Goal: Register for event/course

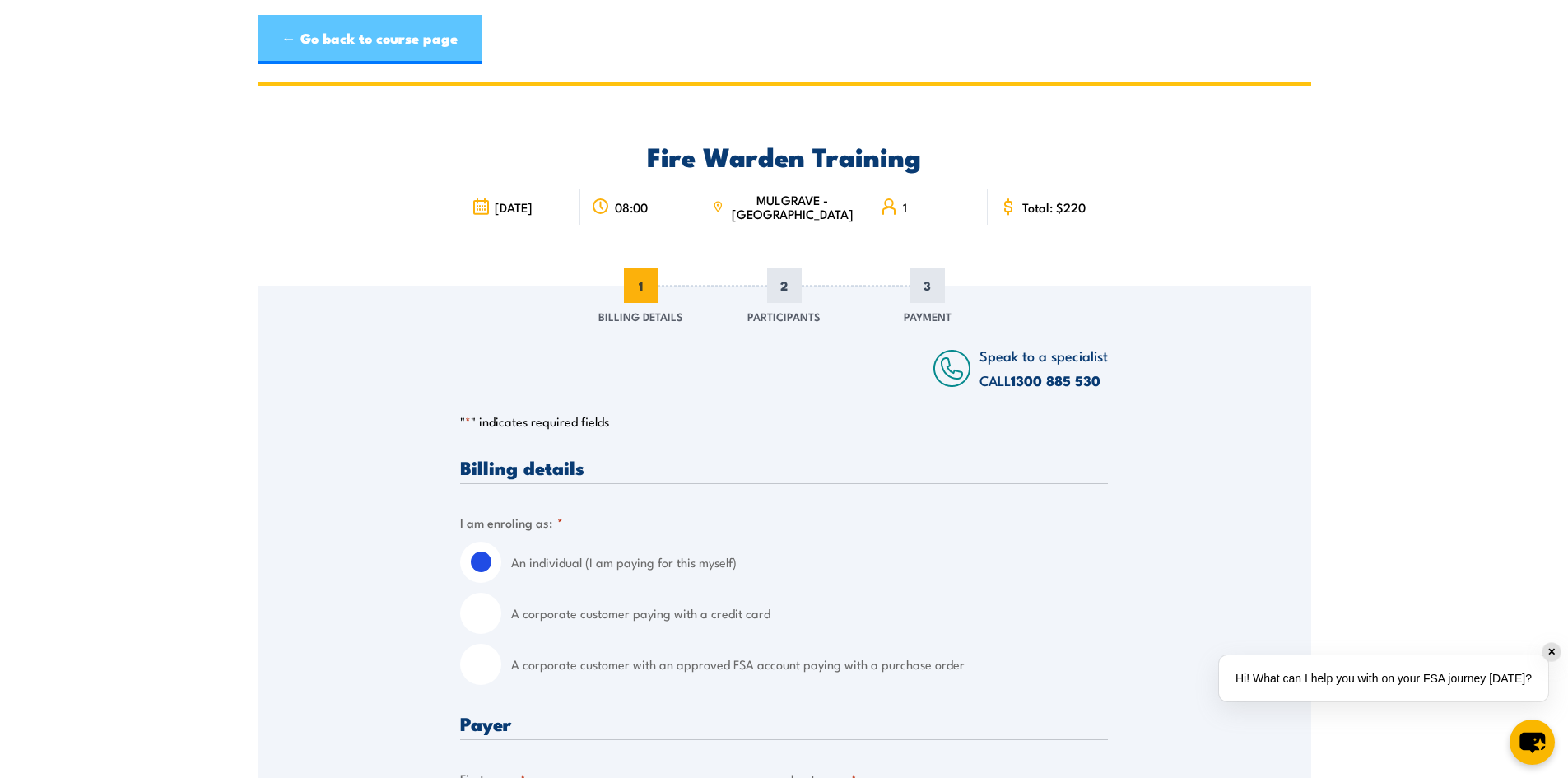
click at [408, 39] on link "← Go back to course page" at bounding box center [370, 40] width 224 height 50
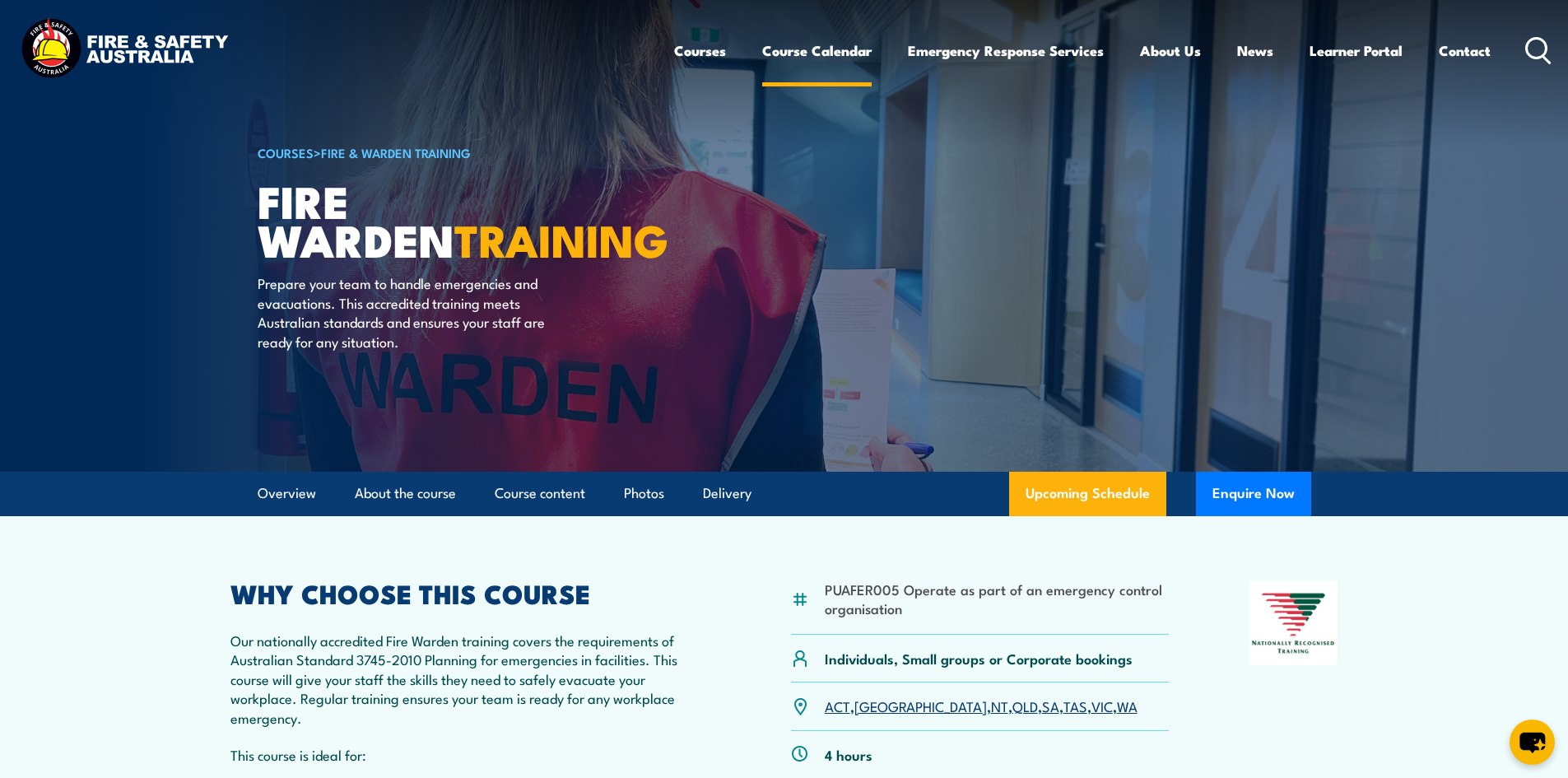
click at [817, 47] on link "Course Calendar" at bounding box center [816, 50] width 109 height 44
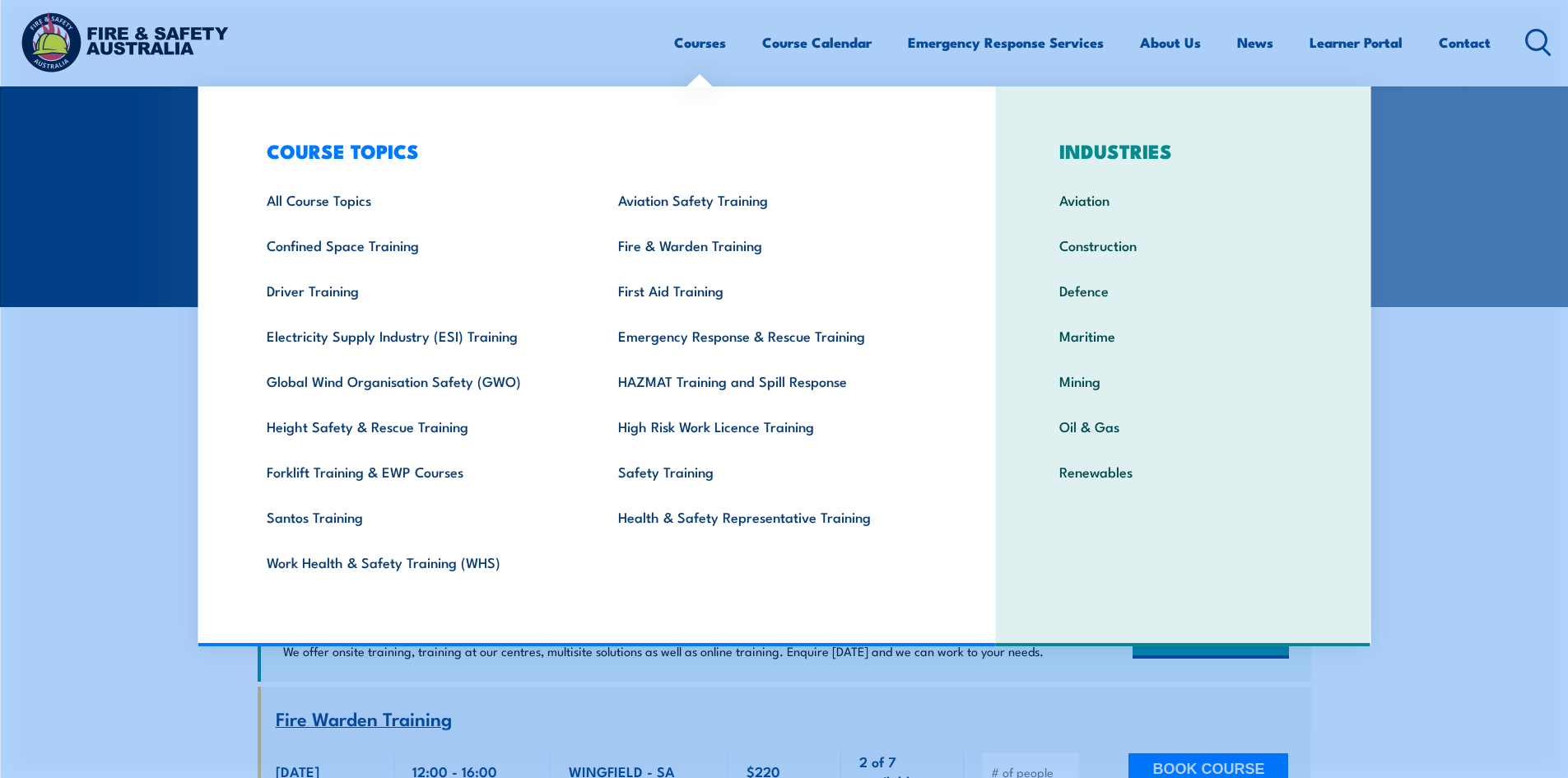
click at [686, 42] on link "Courses" at bounding box center [700, 42] width 52 height 44
click at [683, 247] on link "Fire & Warden Training" at bounding box center [768, 245] width 351 height 45
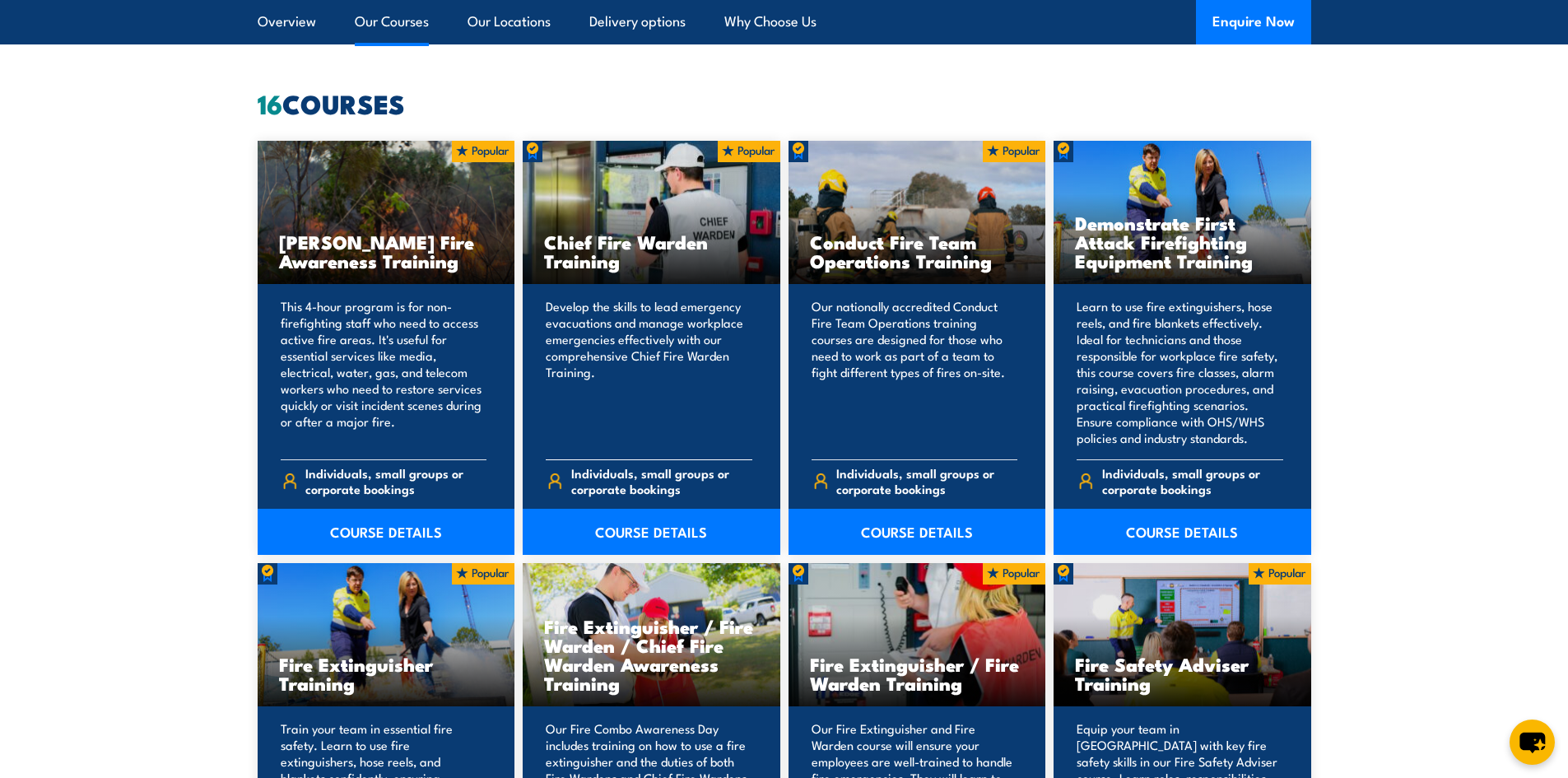
scroll to position [1317, 0]
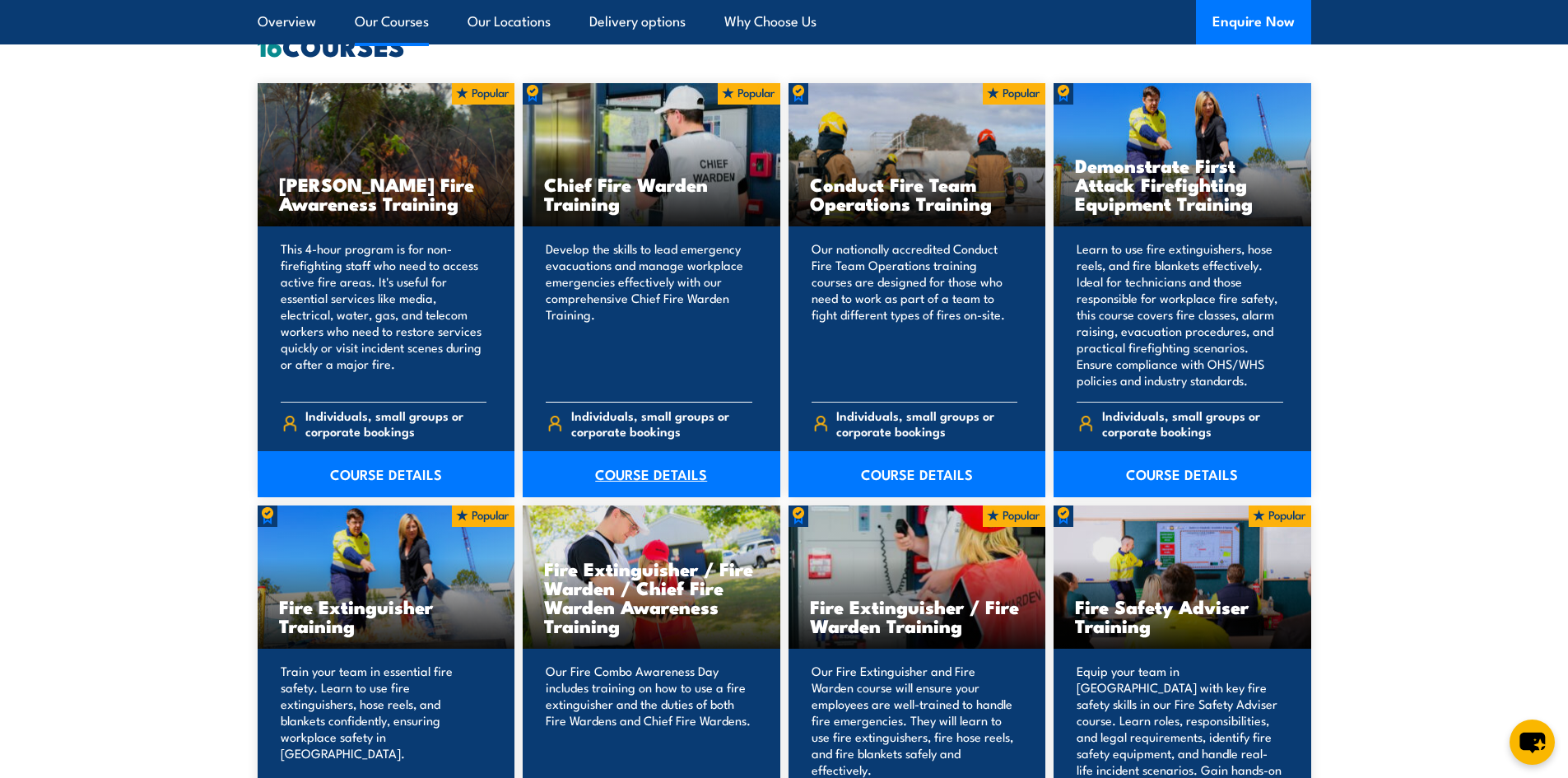
click at [629, 470] on link "COURSE DETAILS" at bounding box center [652, 474] width 258 height 46
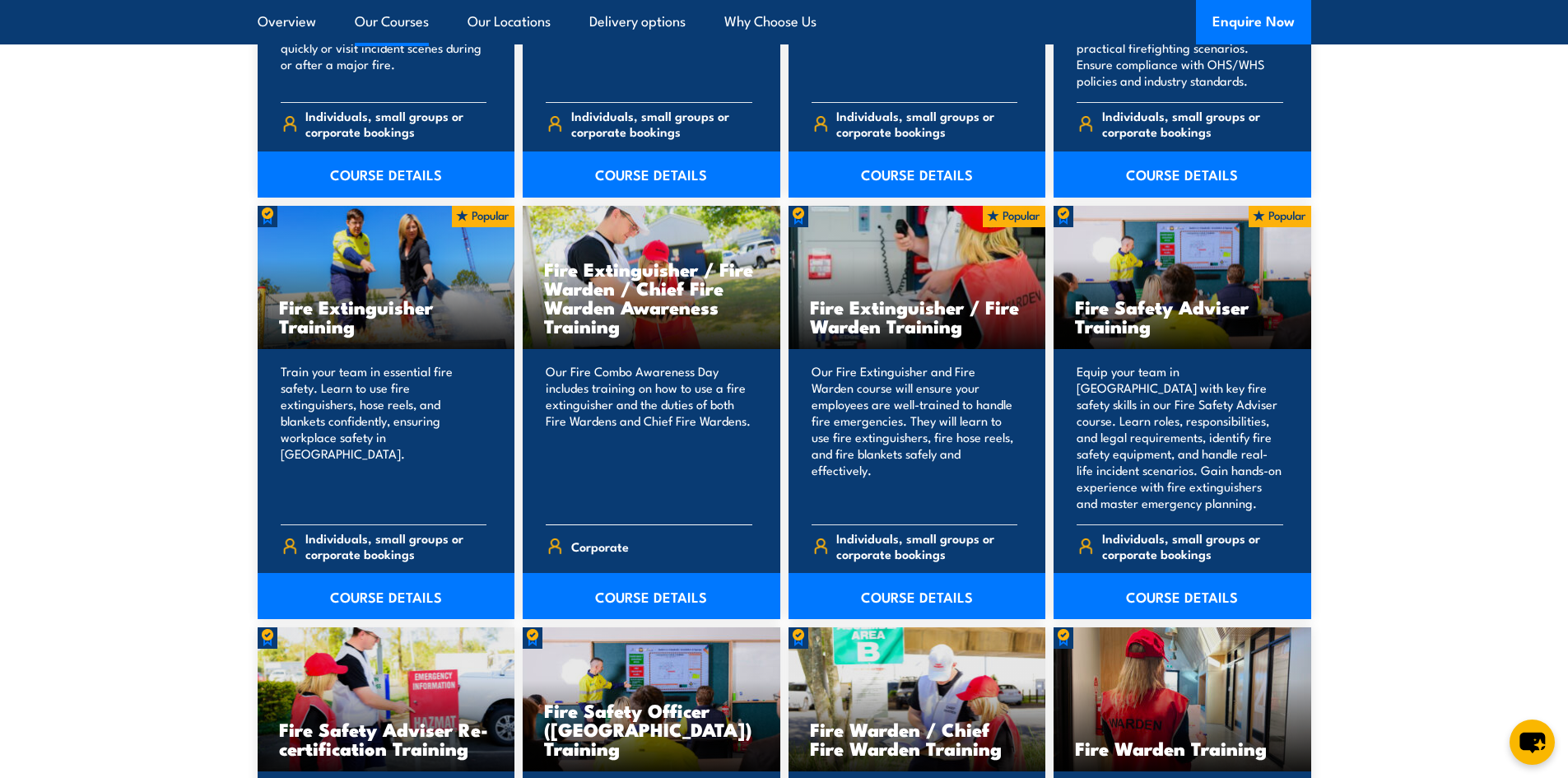
scroll to position [1647, 0]
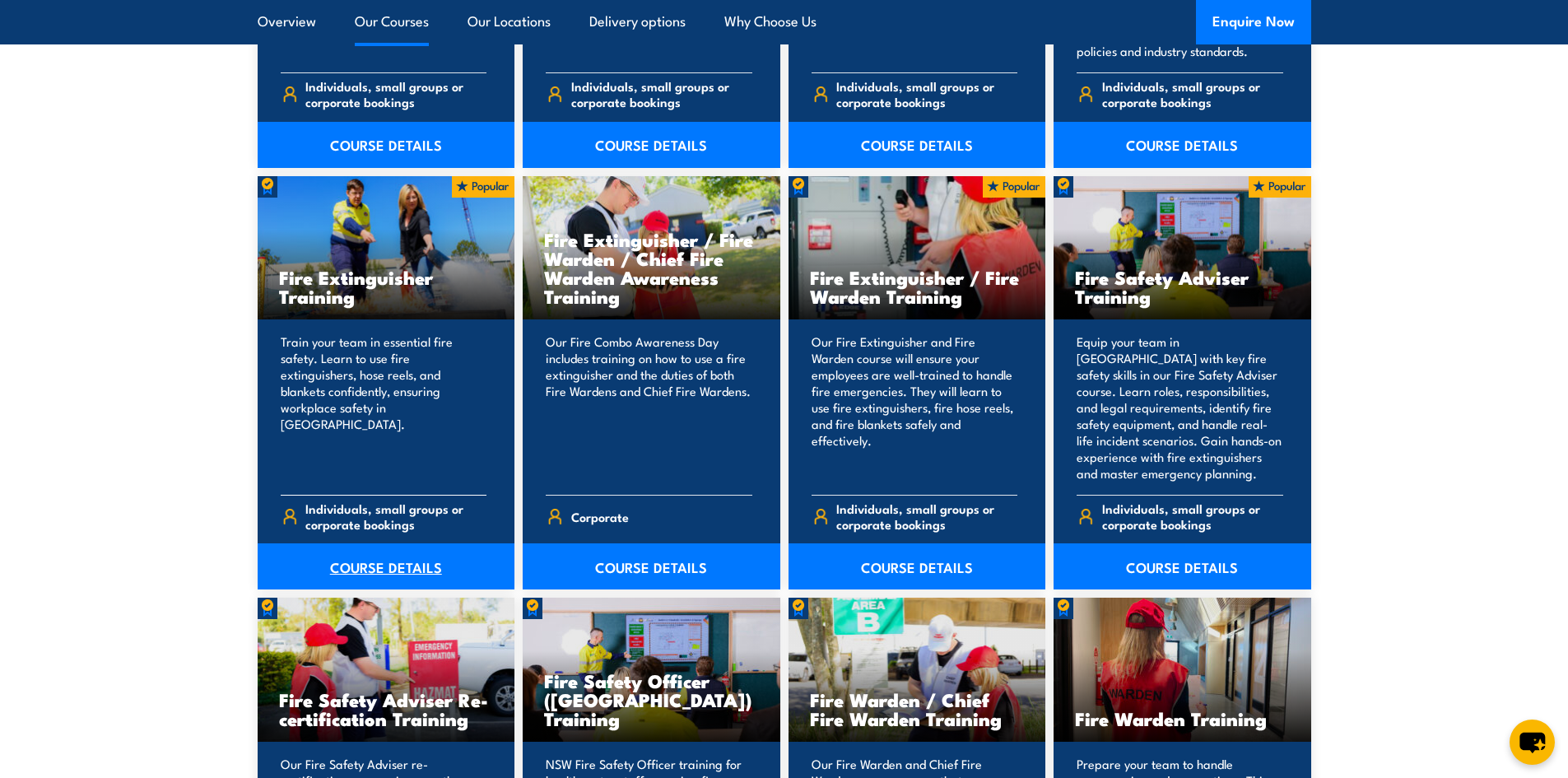
click at [364, 562] on link "COURSE DETAILS" at bounding box center [387, 566] width 258 height 46
click at [908, 566] on link "COURSE DETAILS" at bounding box center [917, 566] width 258 height 46
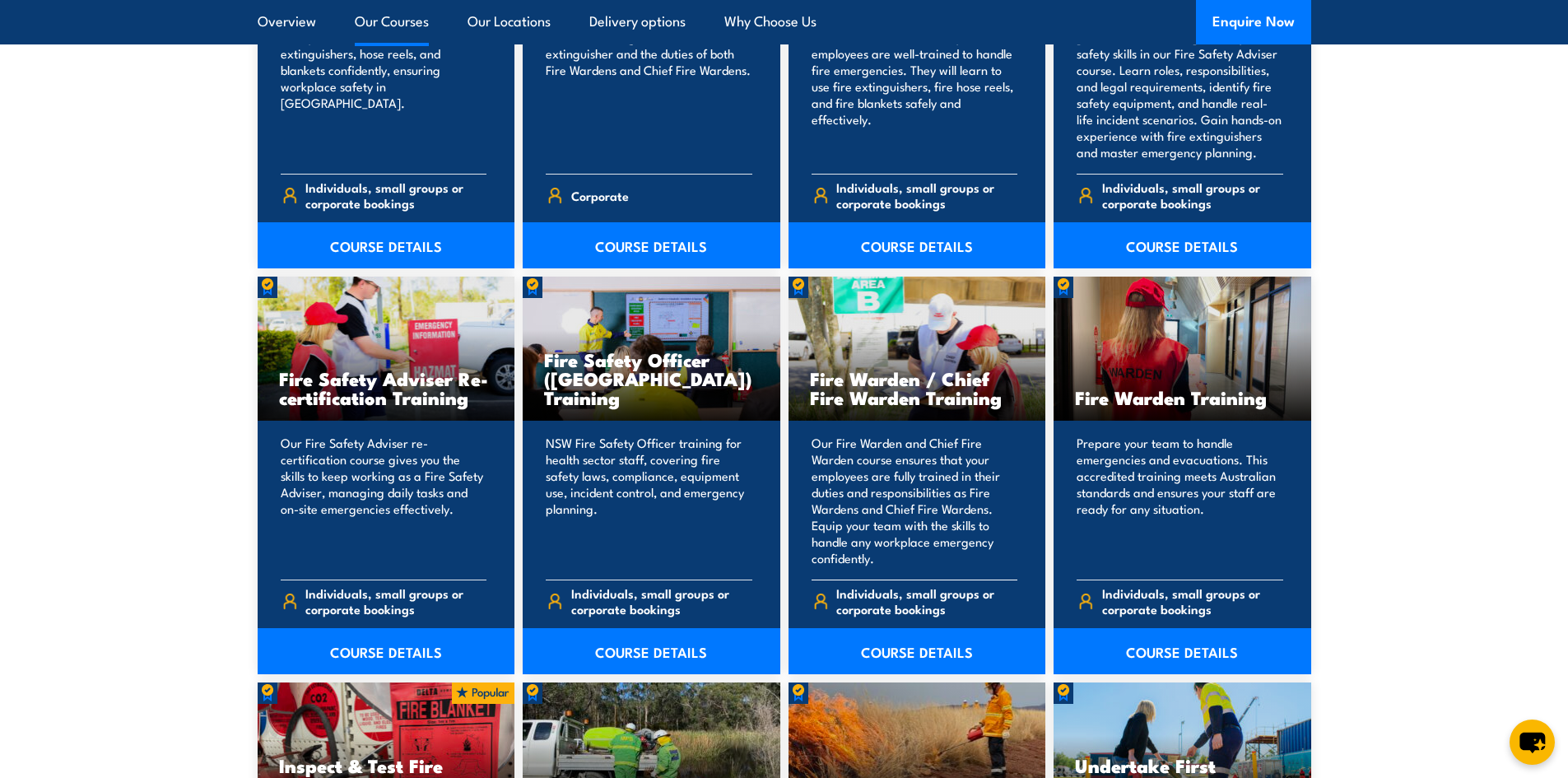
scroll to position [1976, 0]
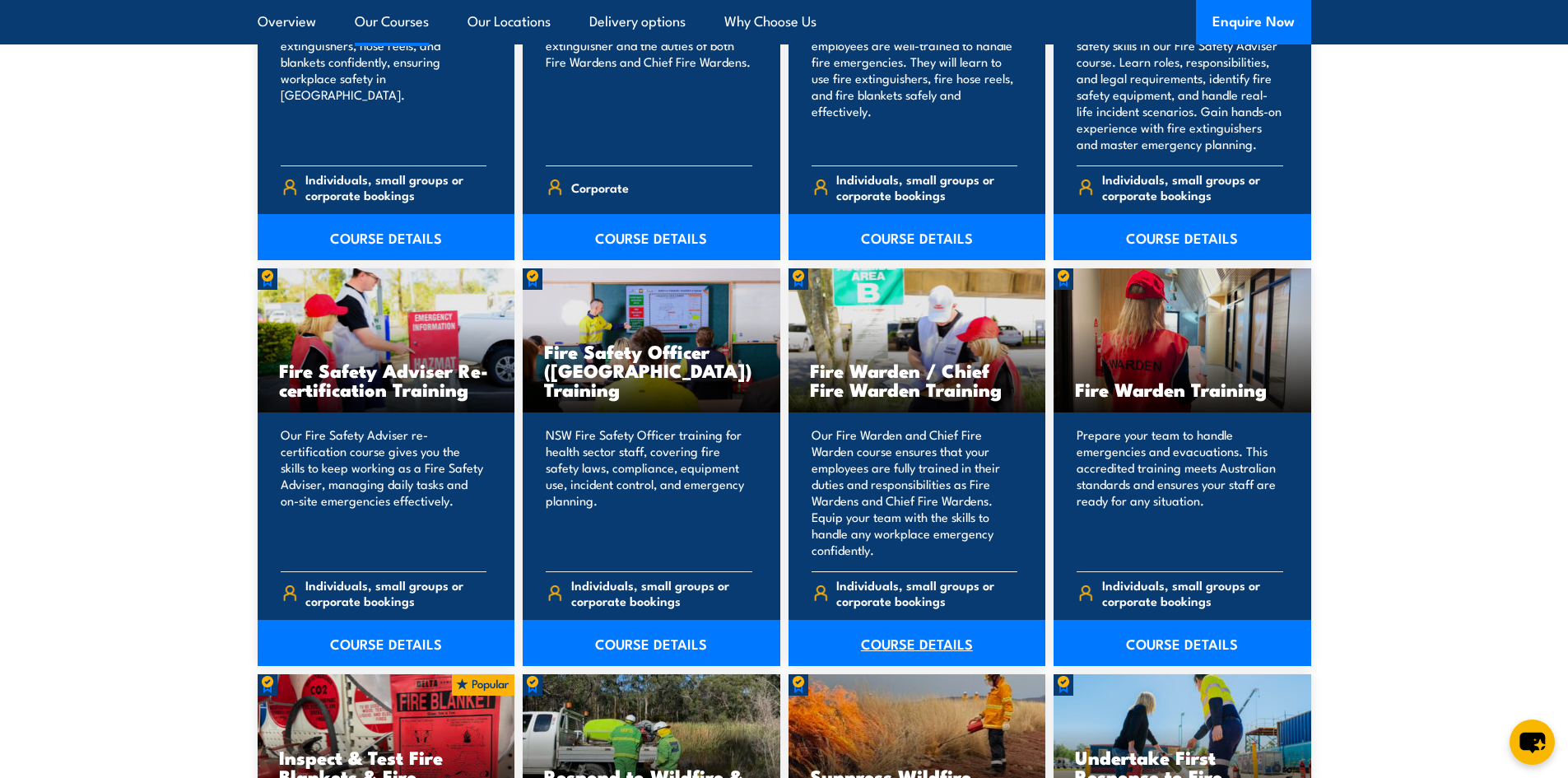
click at [894, 638] on link "COURSE DETAILS" at bounding box center [917, 643] width 258 height 46
click at [1187, 640] on link "COURSE DETAILS" at bounding box center [1182, 643] width 258 height 46
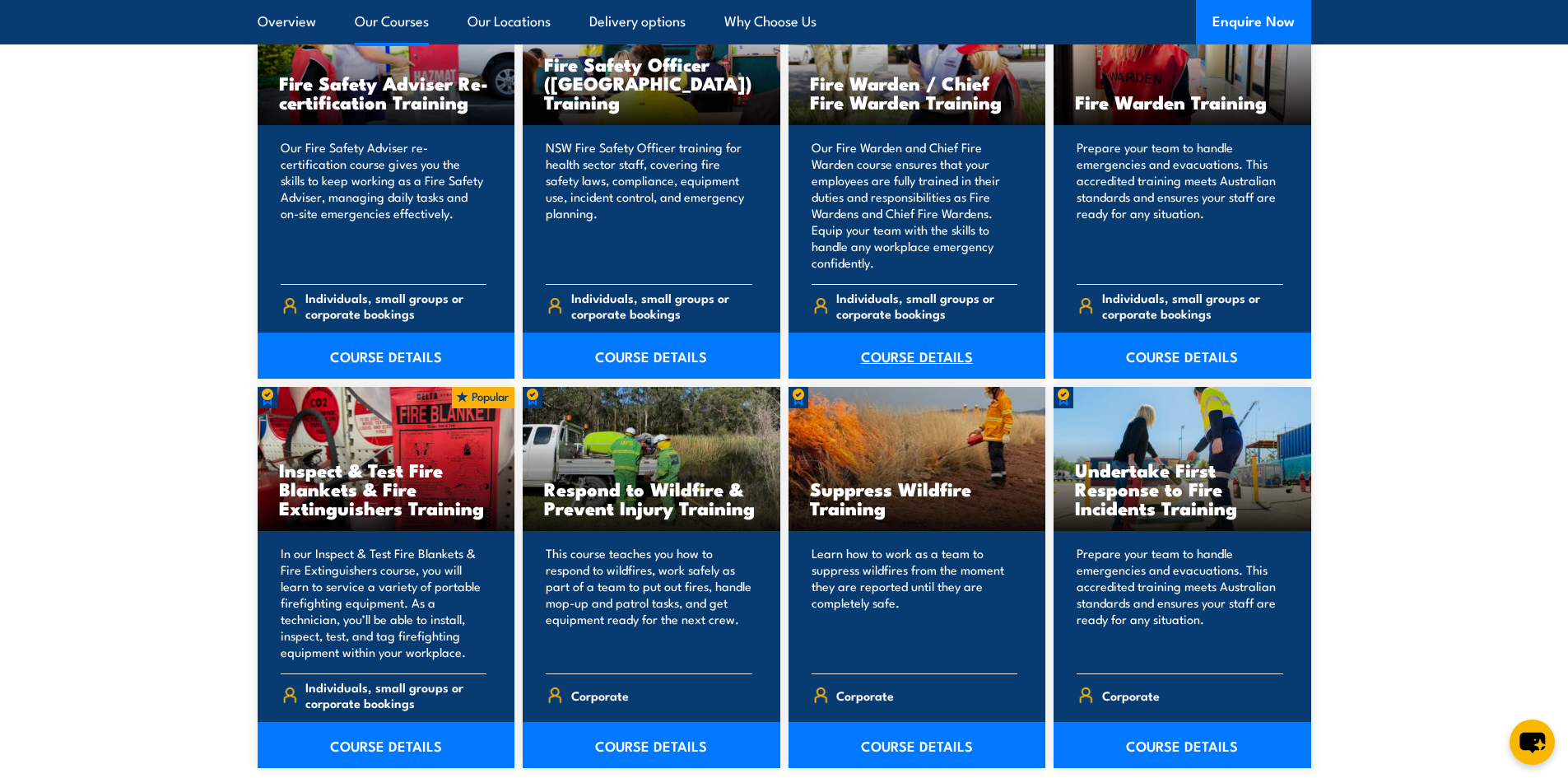
scroll to position [2305, 0]
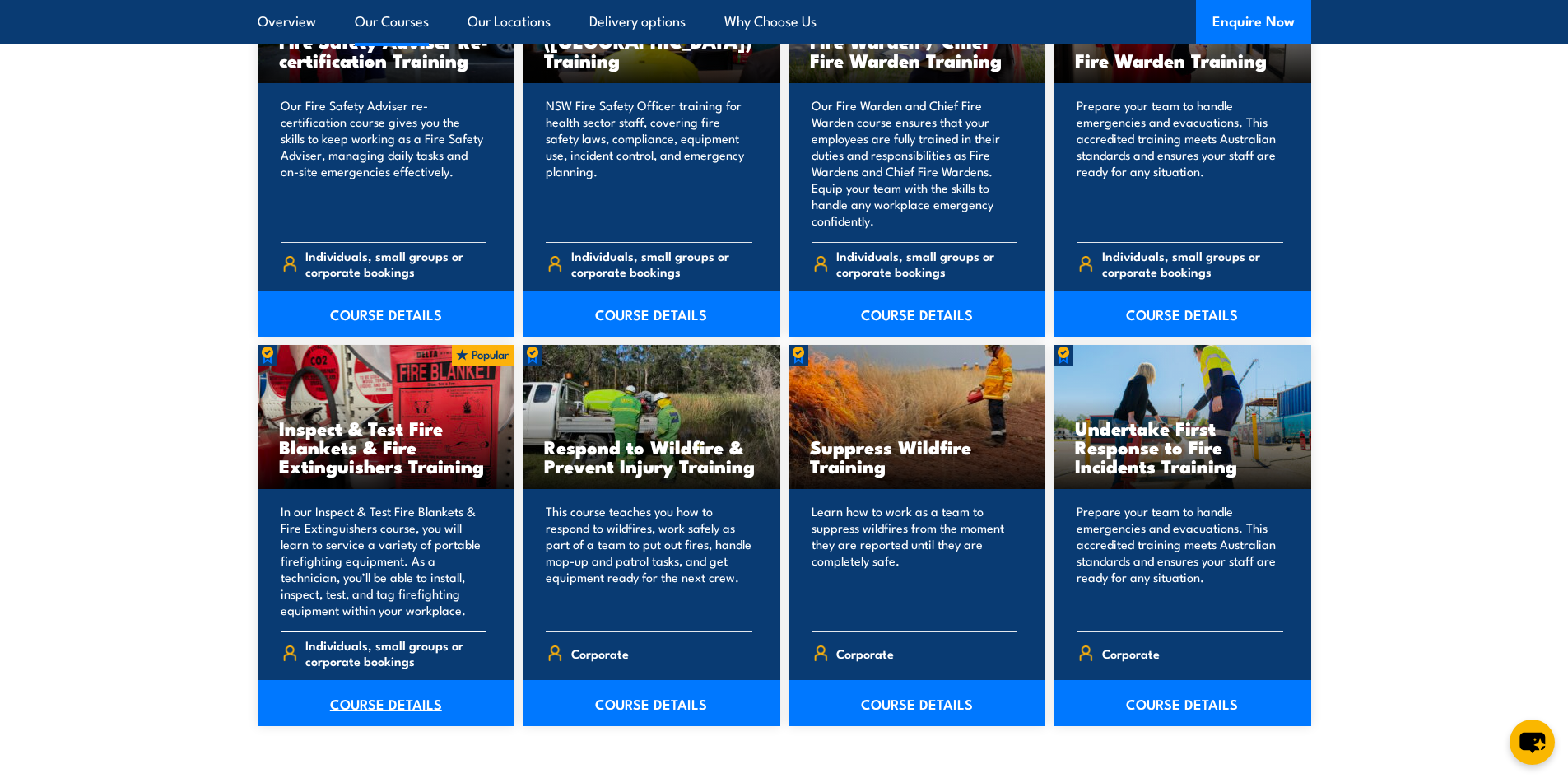
click at [366, 700] on link "COURSE DETAILS" at bounding box center [387, 703] width 258 height 46
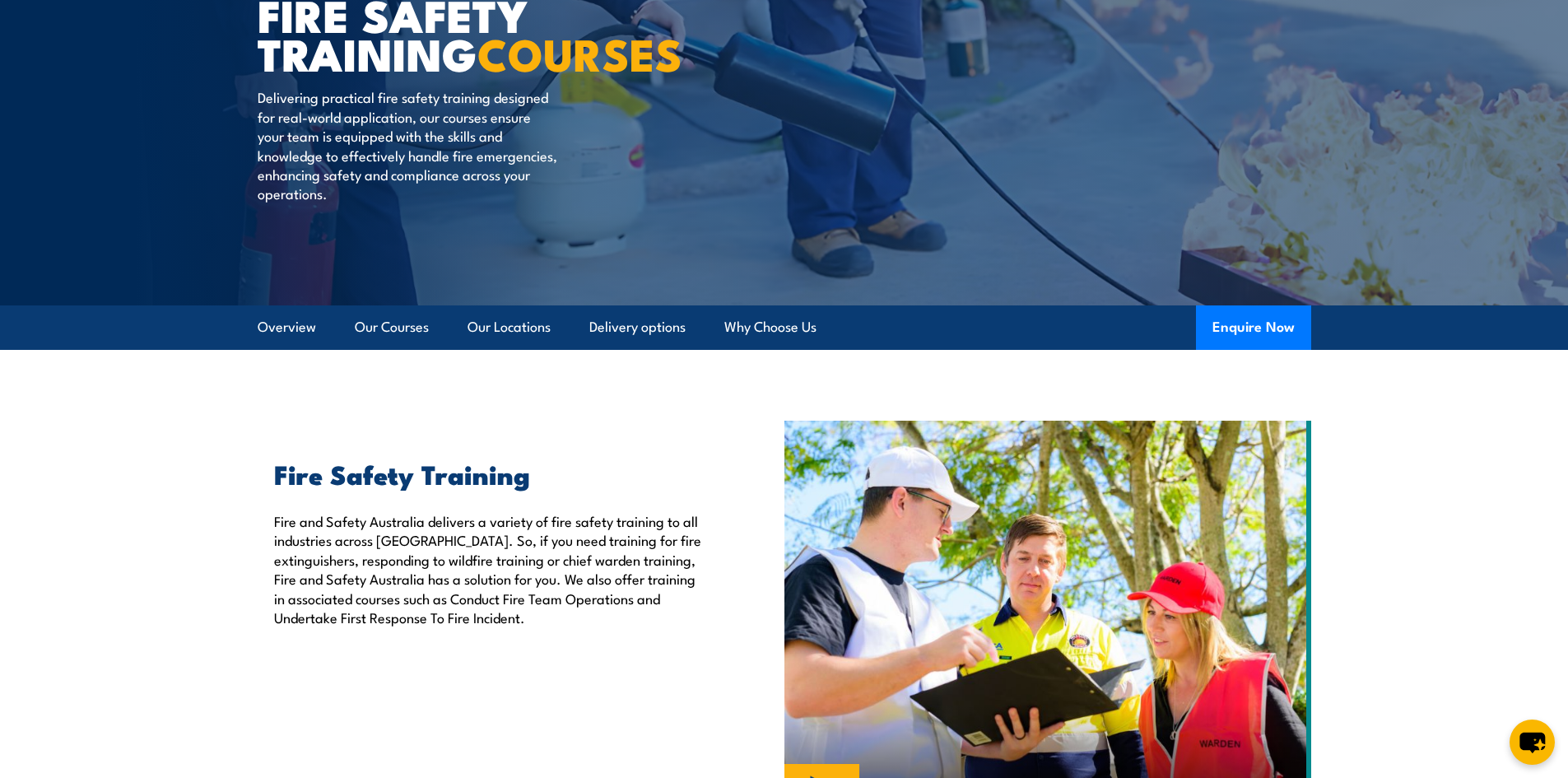
scroll to position [0, 0]
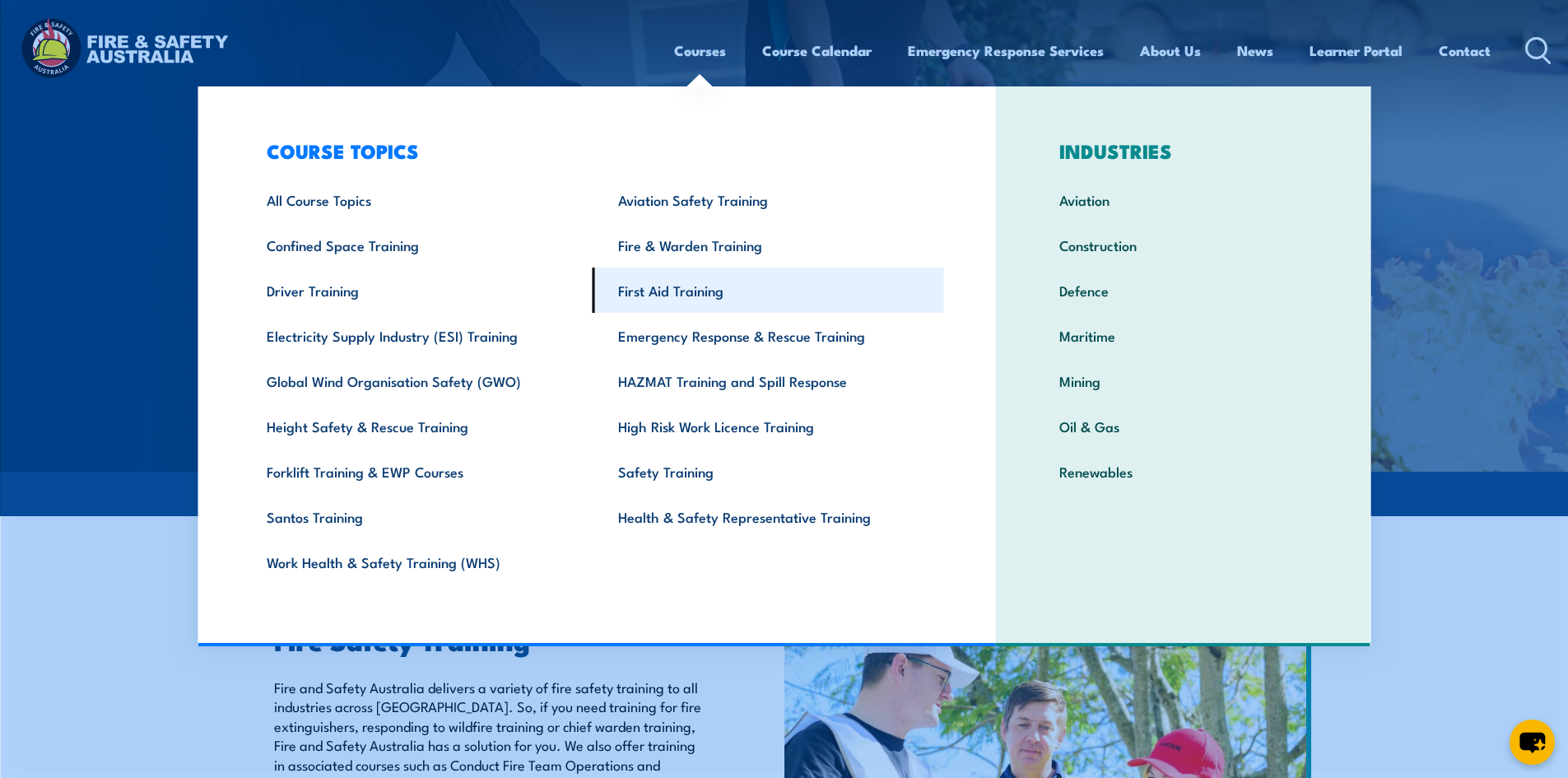
click at [674, 290] on link "First Aid Training" at bounding box center [768, 290] width 351 height 45
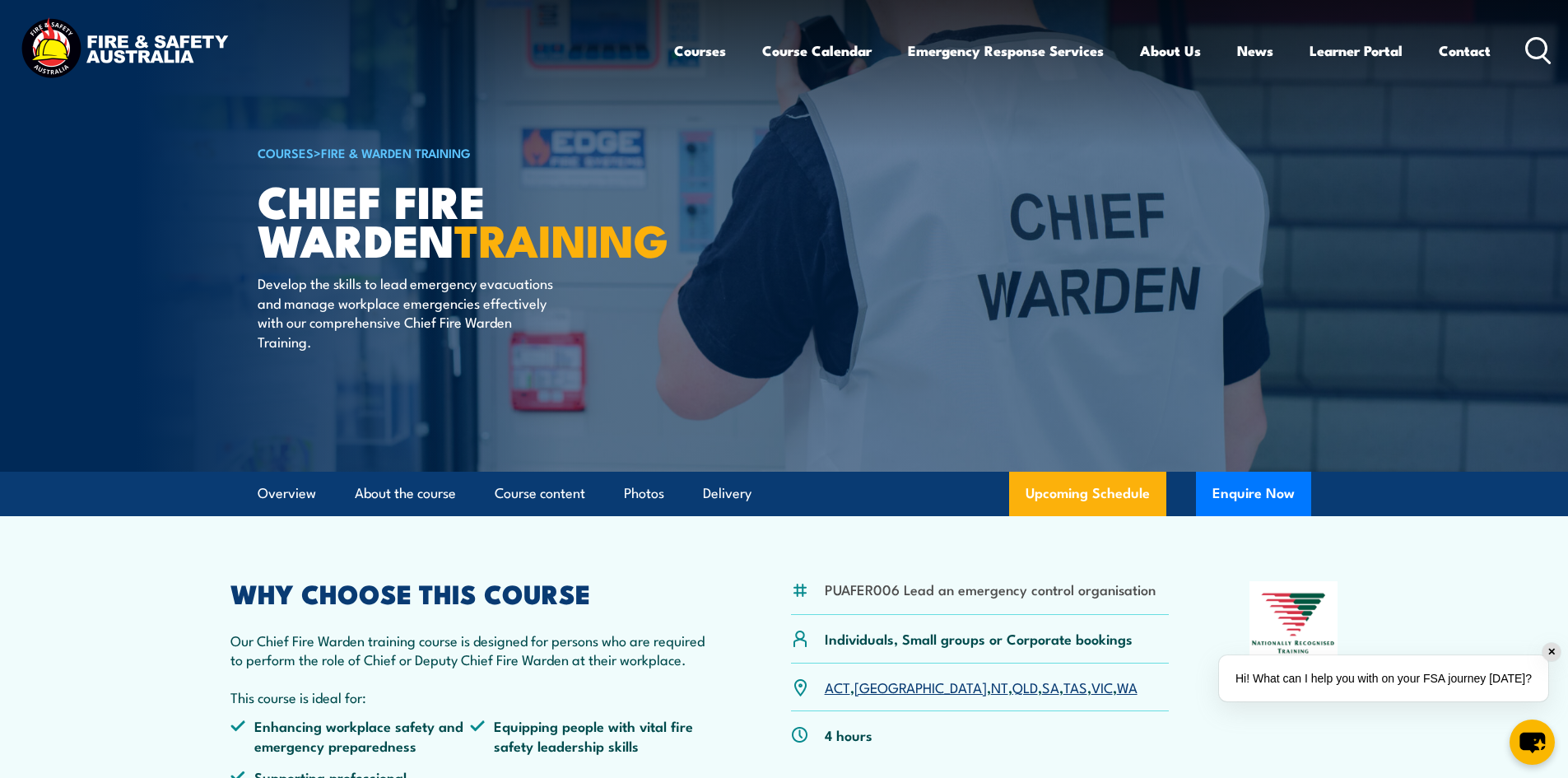
click at [1092, 686] on link "VIC" at bounding box center [1102, 686] width 21 height 20
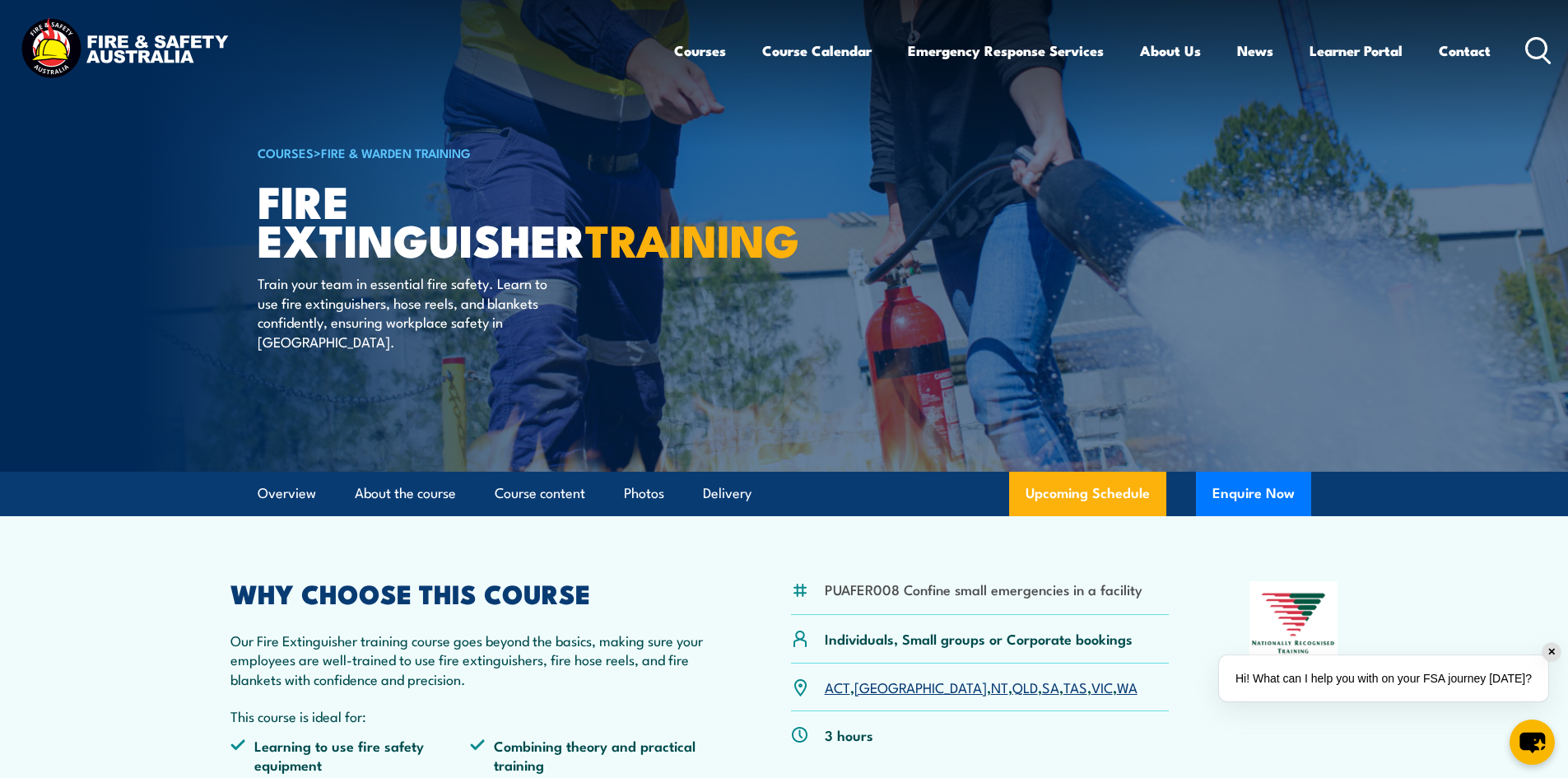
click at [1092, 692] on link "VIC" at bounding box center [1102, 686] width 21 height 20
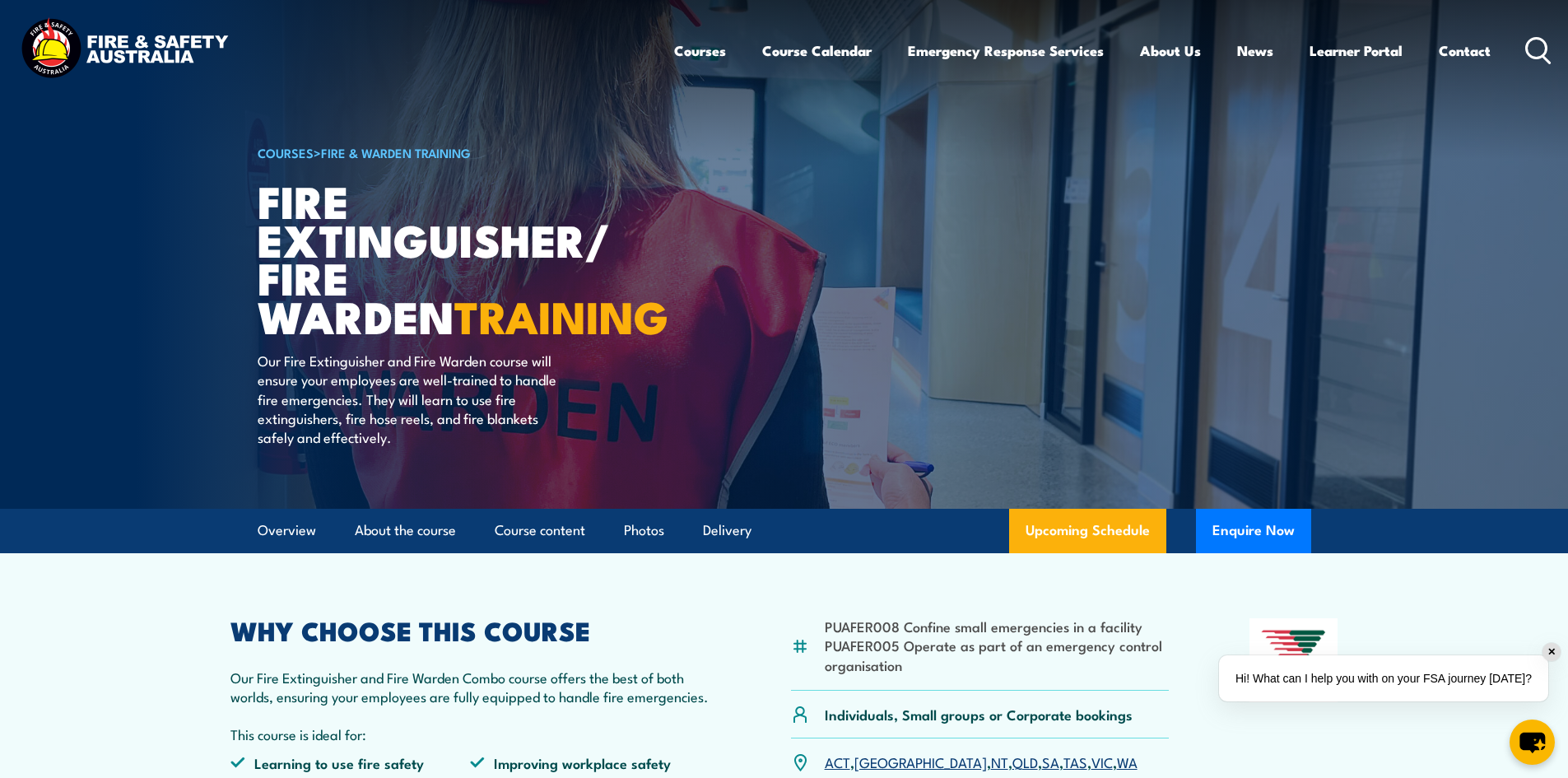
click at [1092, 766] on link "VIC" at bounding box center [1102, 761] width 21 height 20
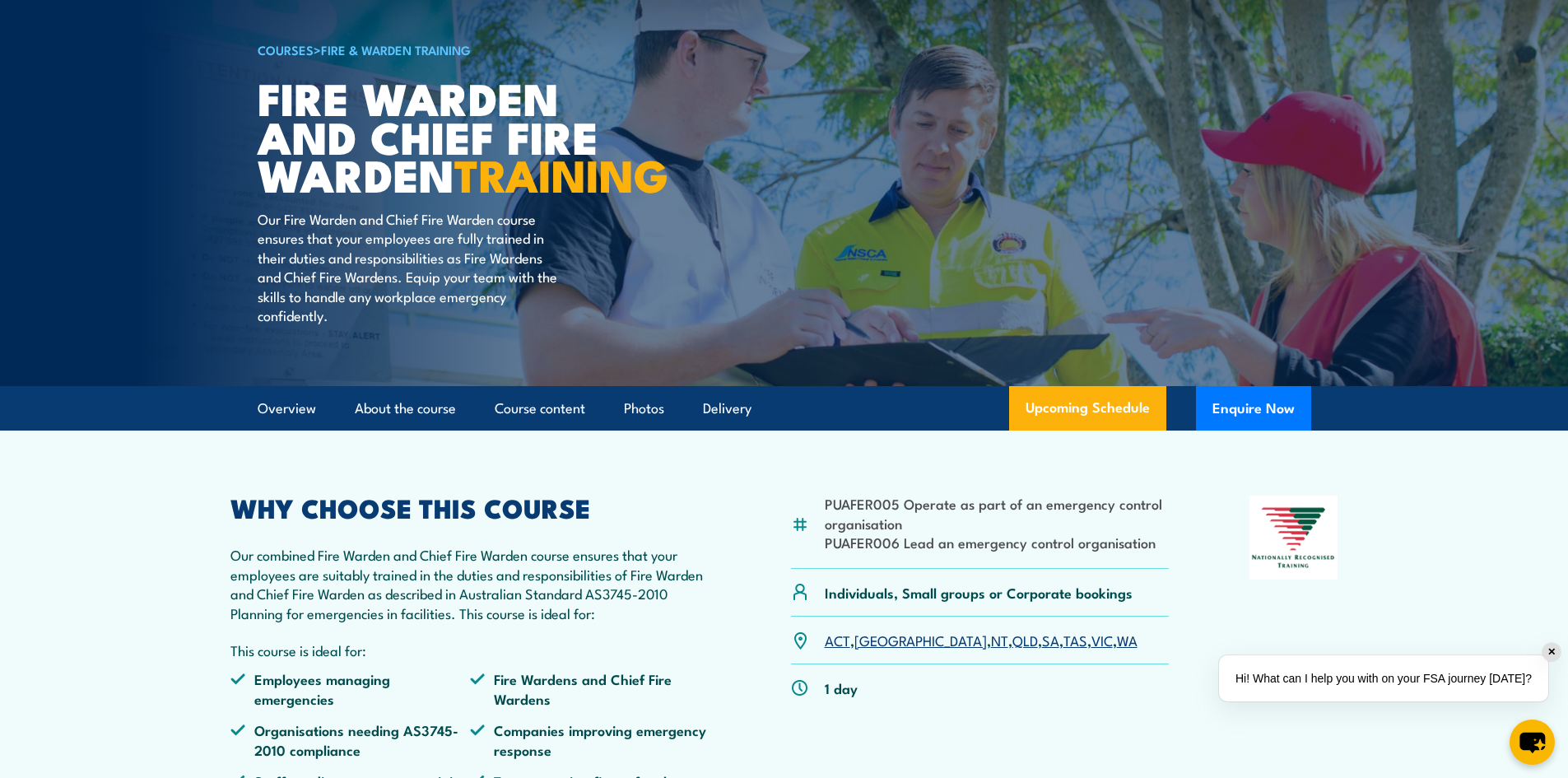
scroll to position [247, 0]
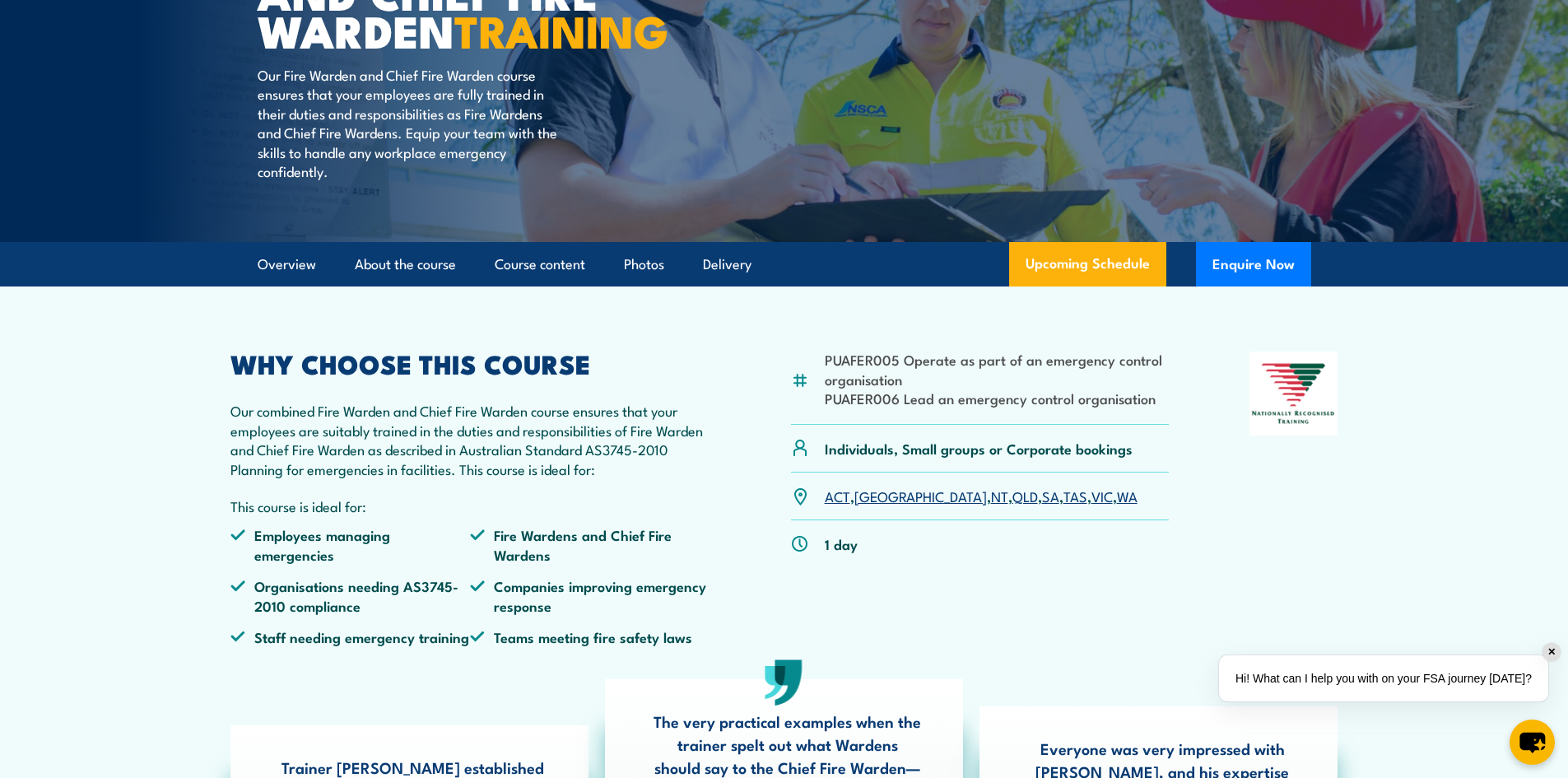
click at [1092, 505] on link "VIC" at bounding box center [1102, 495] width 21 height 20
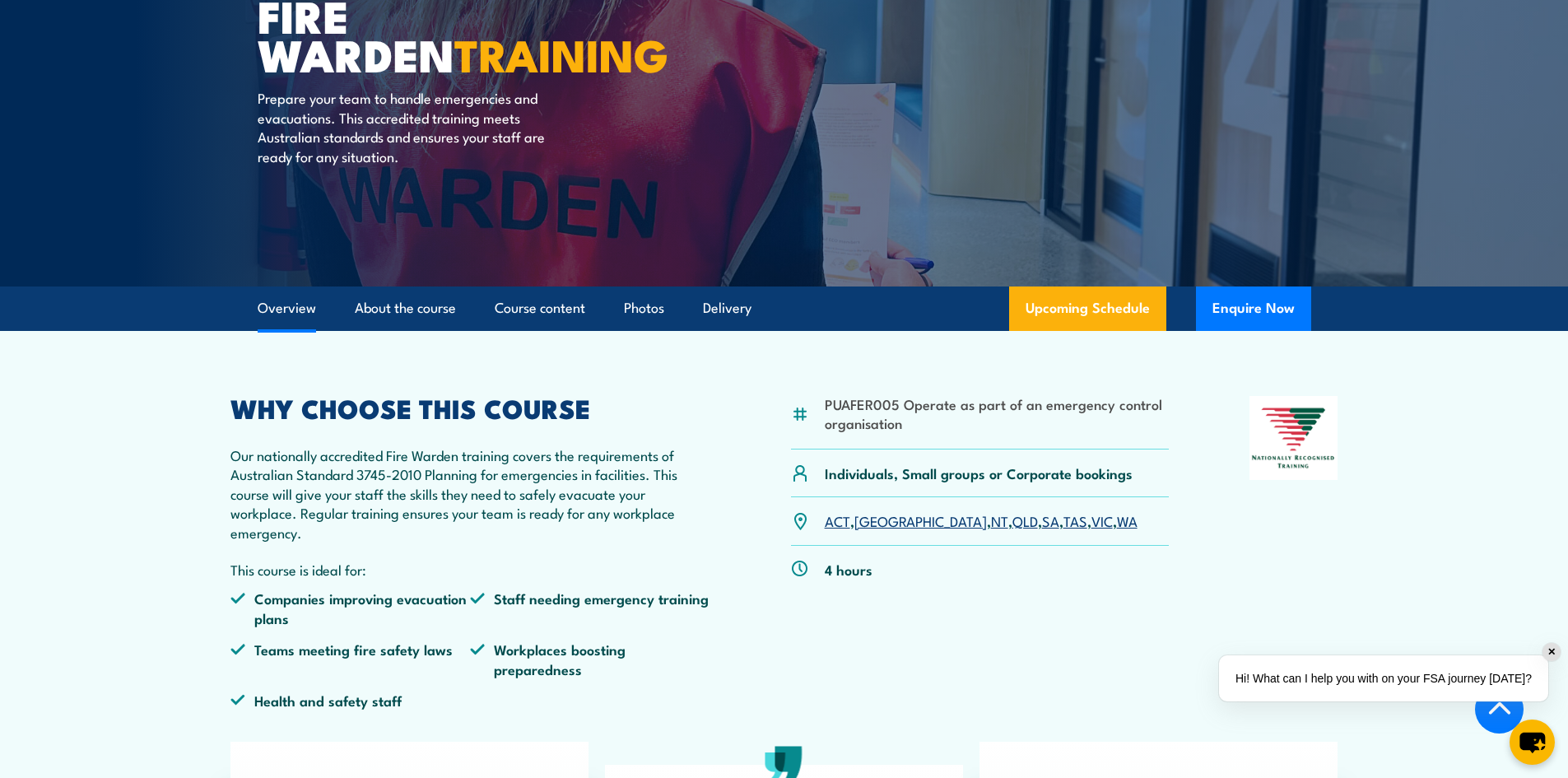
scroll to position [493, 0]
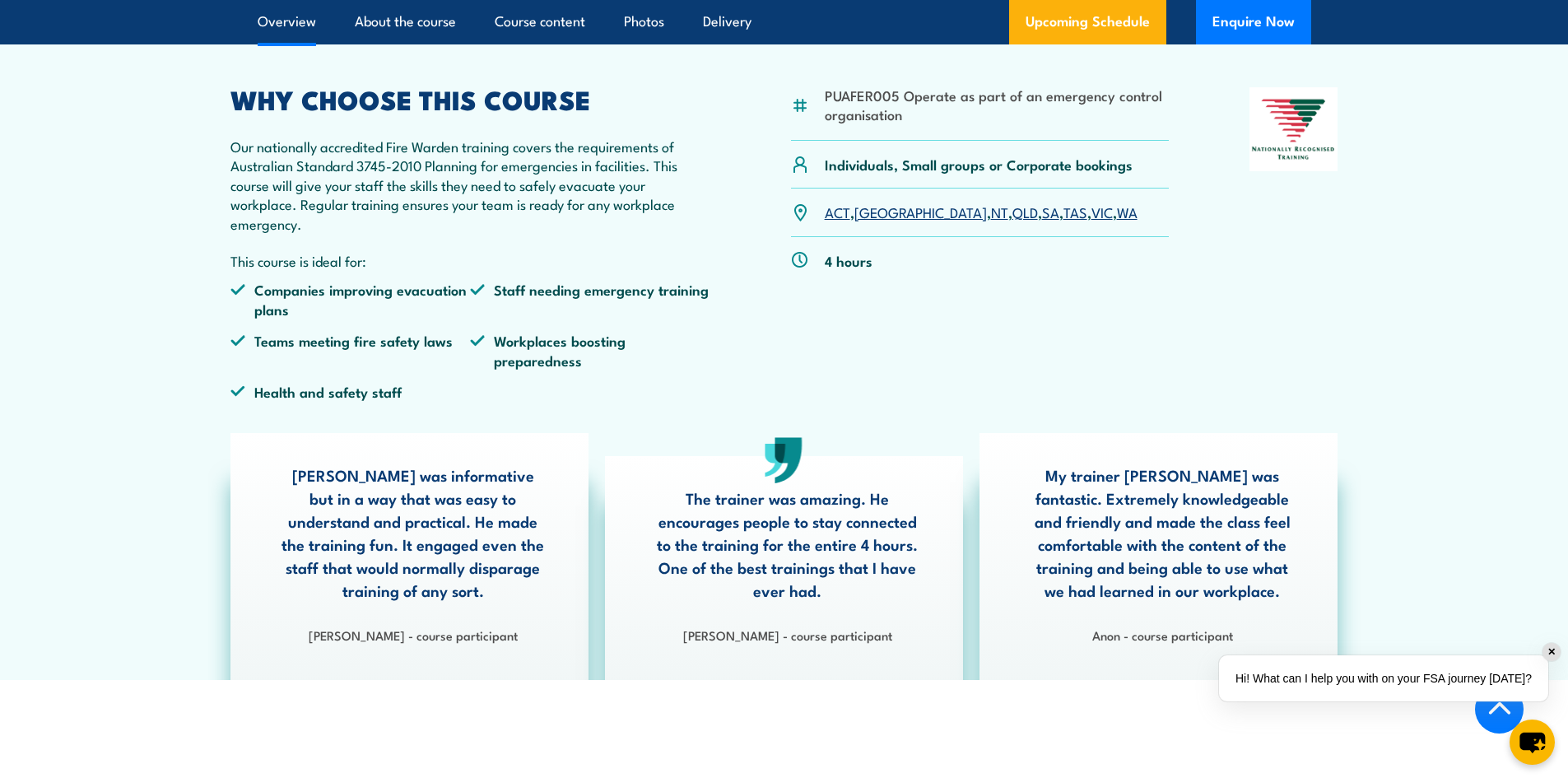
click at [1092, 211] on link "VIC" at bounding box center [1102, 212] width 21 height 20
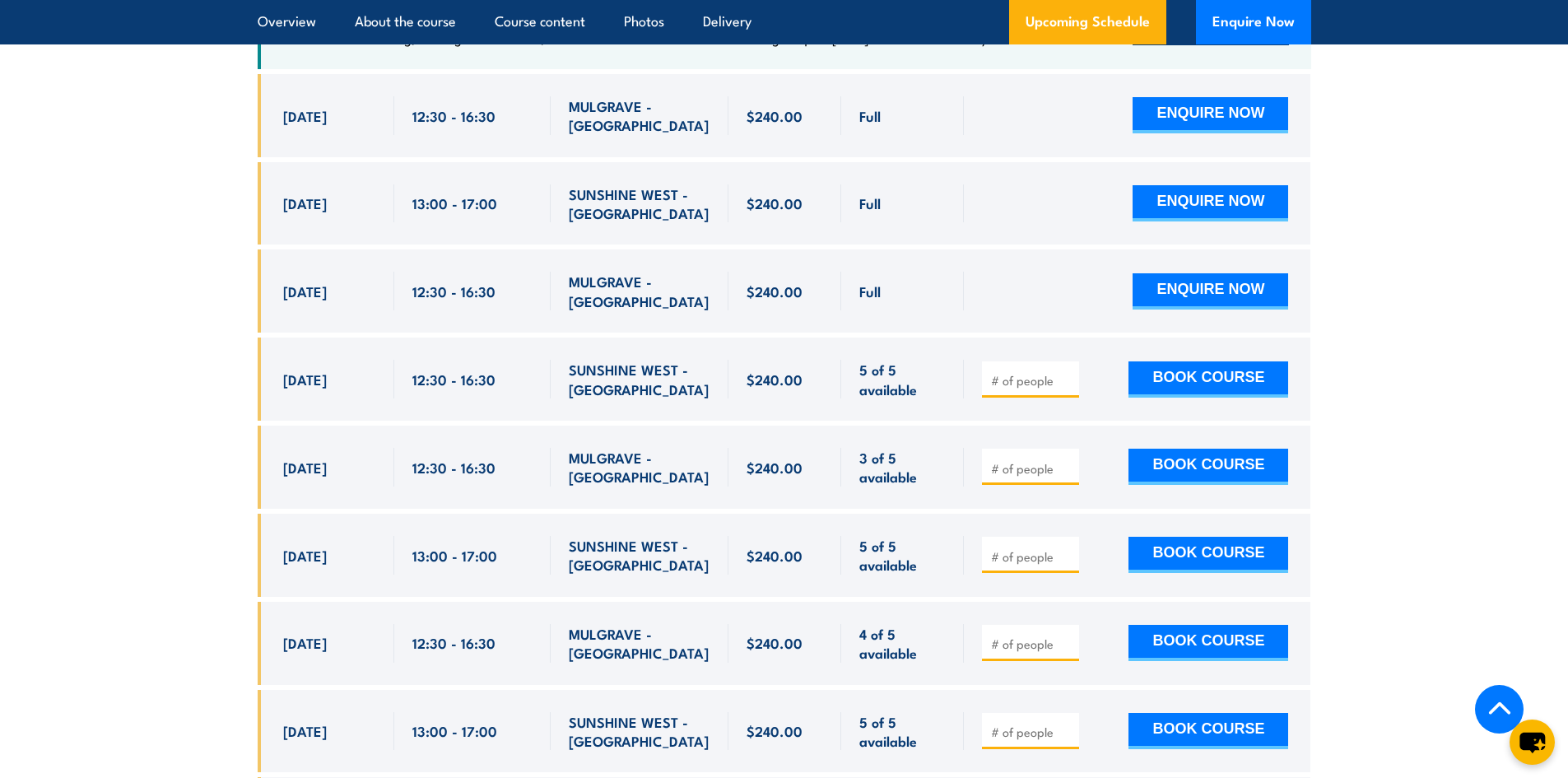
scroll to position [3100, 0]
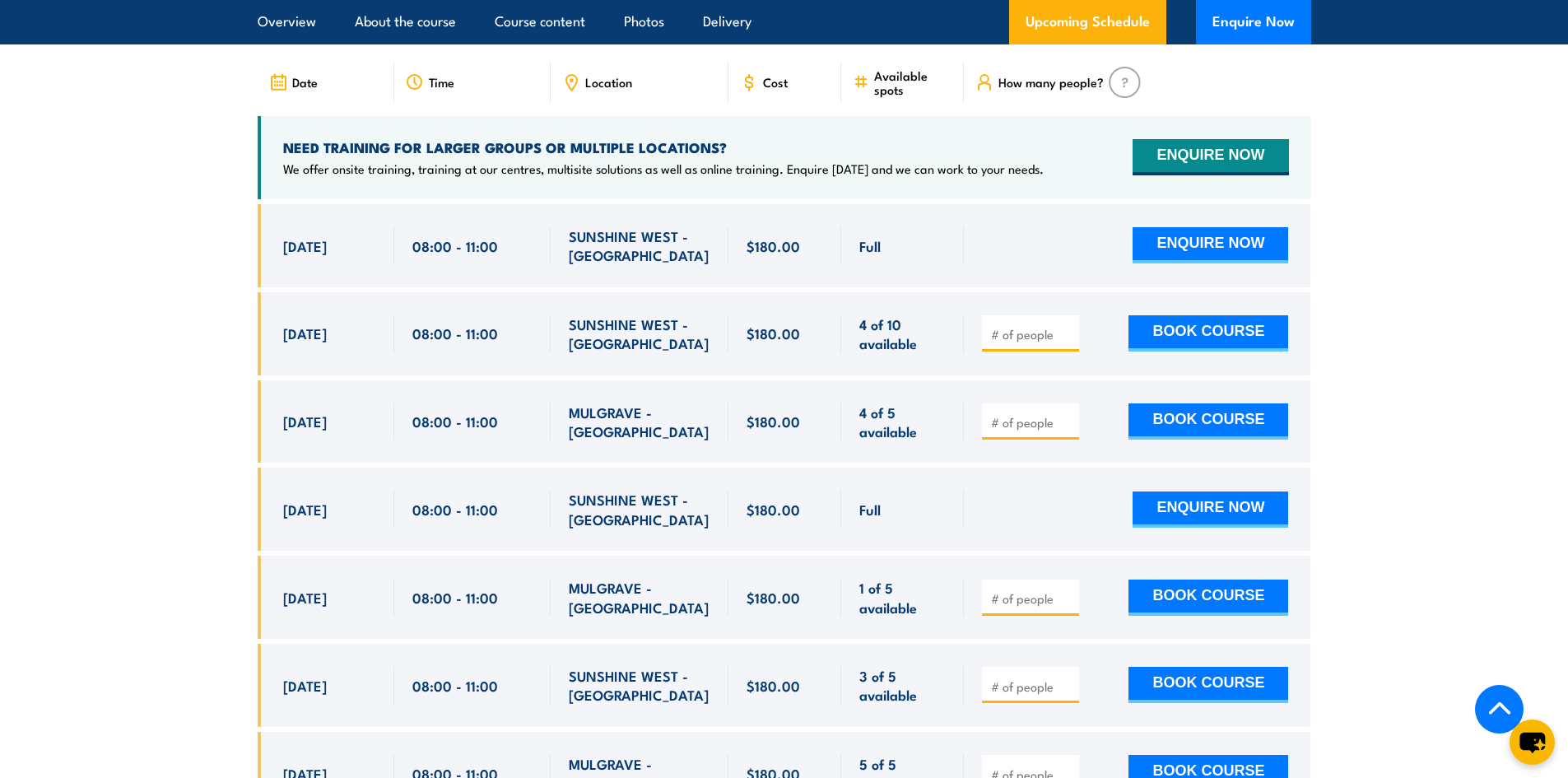
scroll to position [2927, 0]
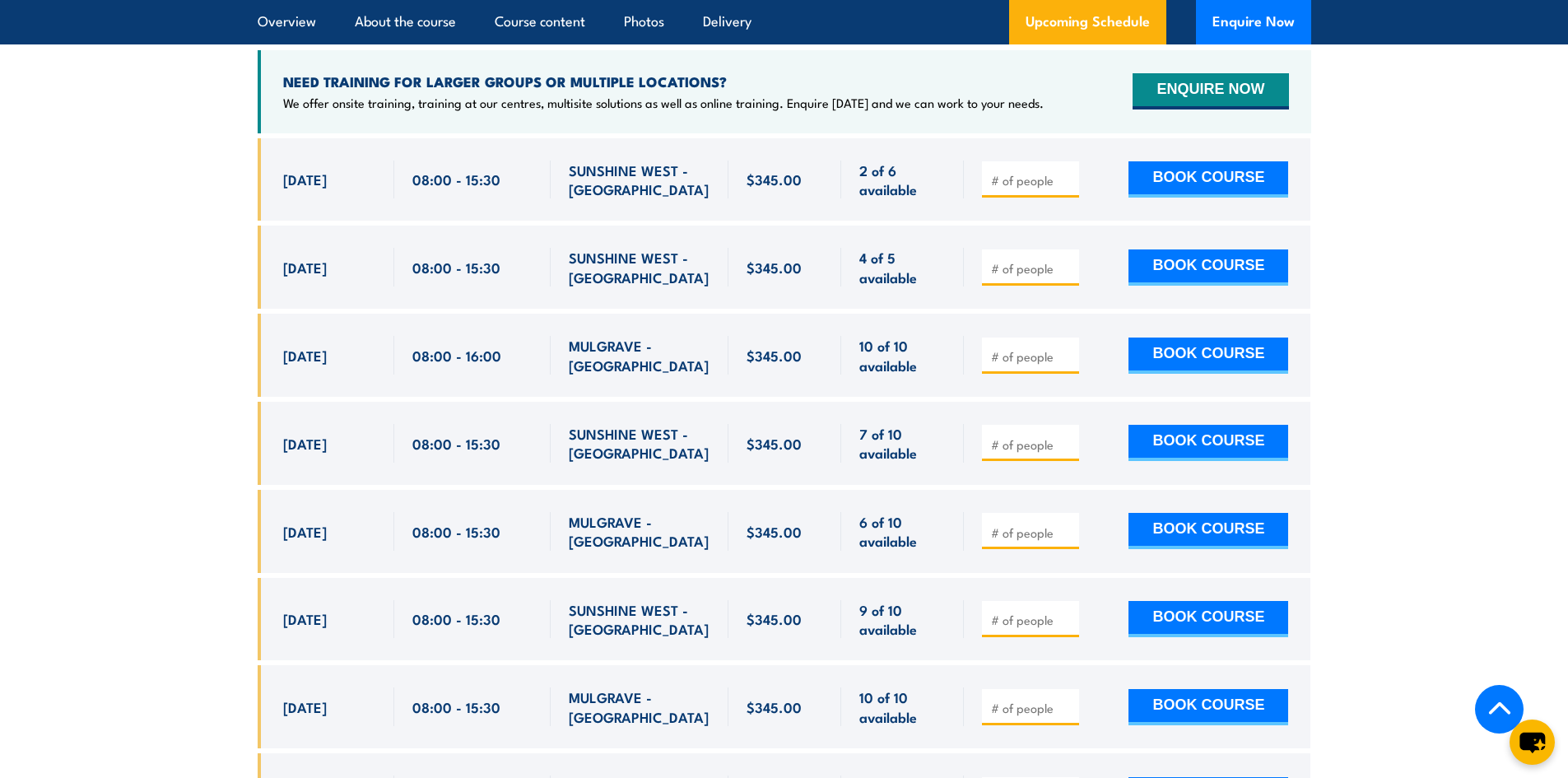
scroll to position [2867, 0]
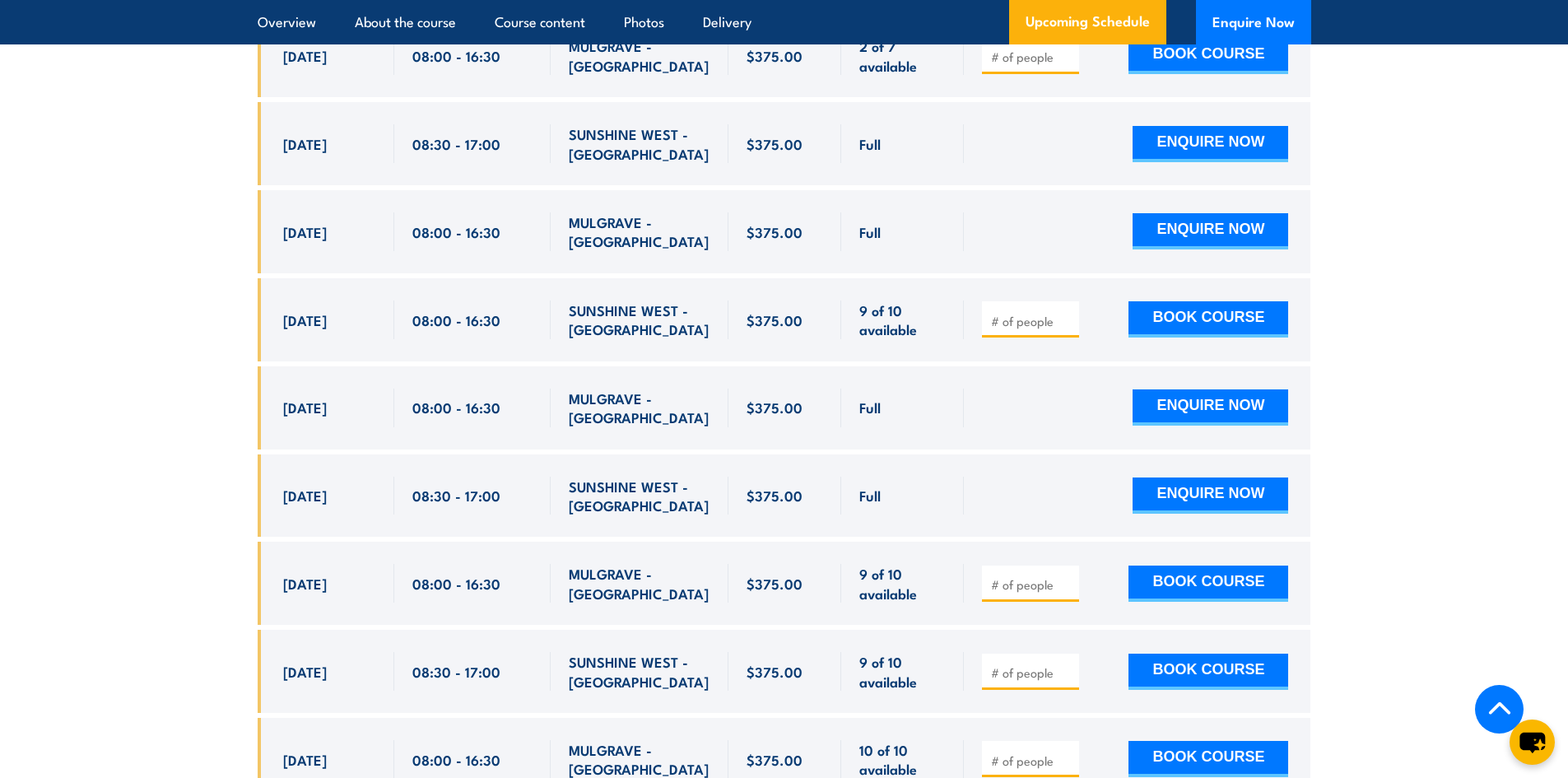
scroll to position [3163, 0]
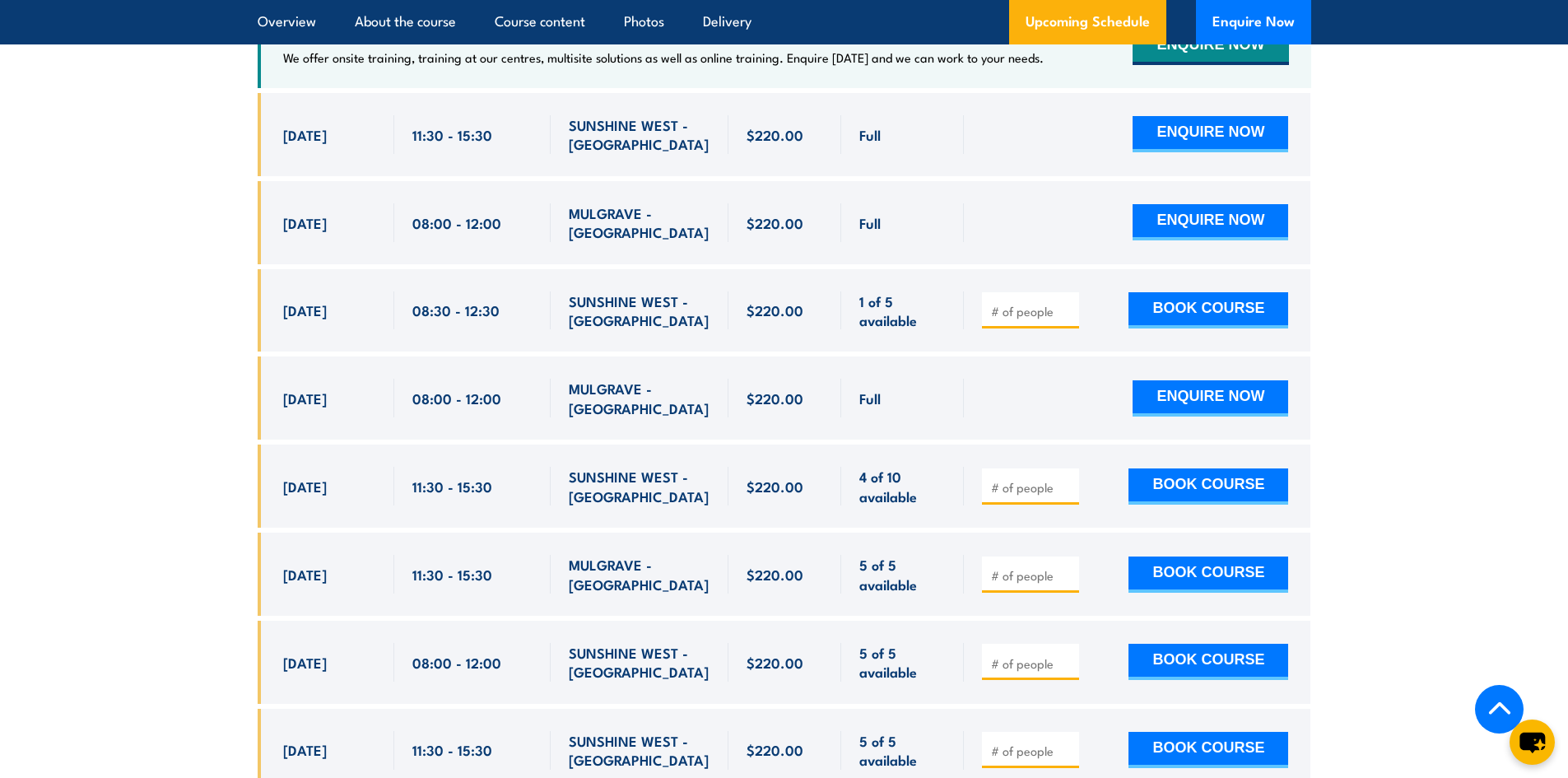
scroll to position [3144, 0]
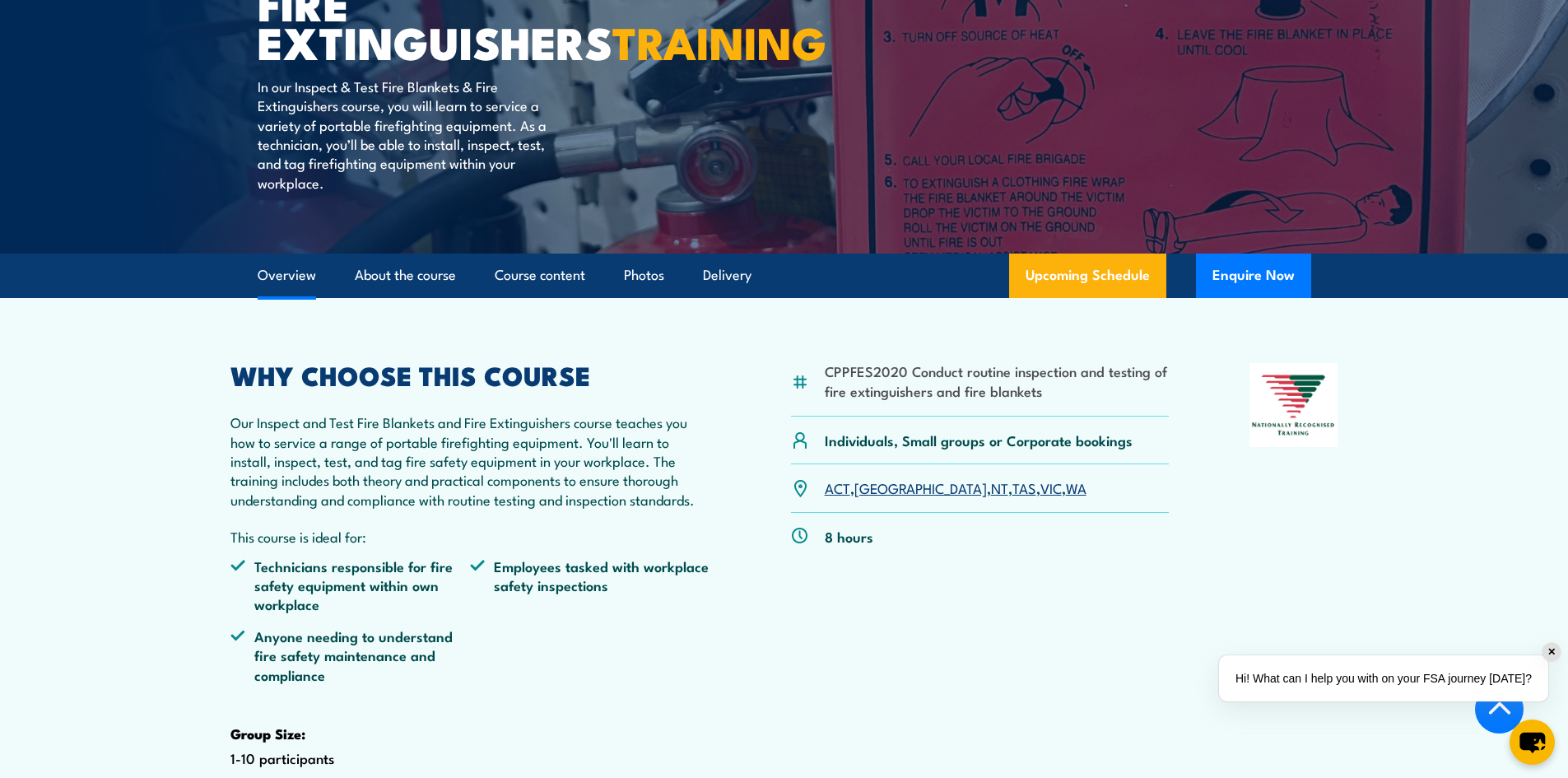
scroll to position [493, 0]
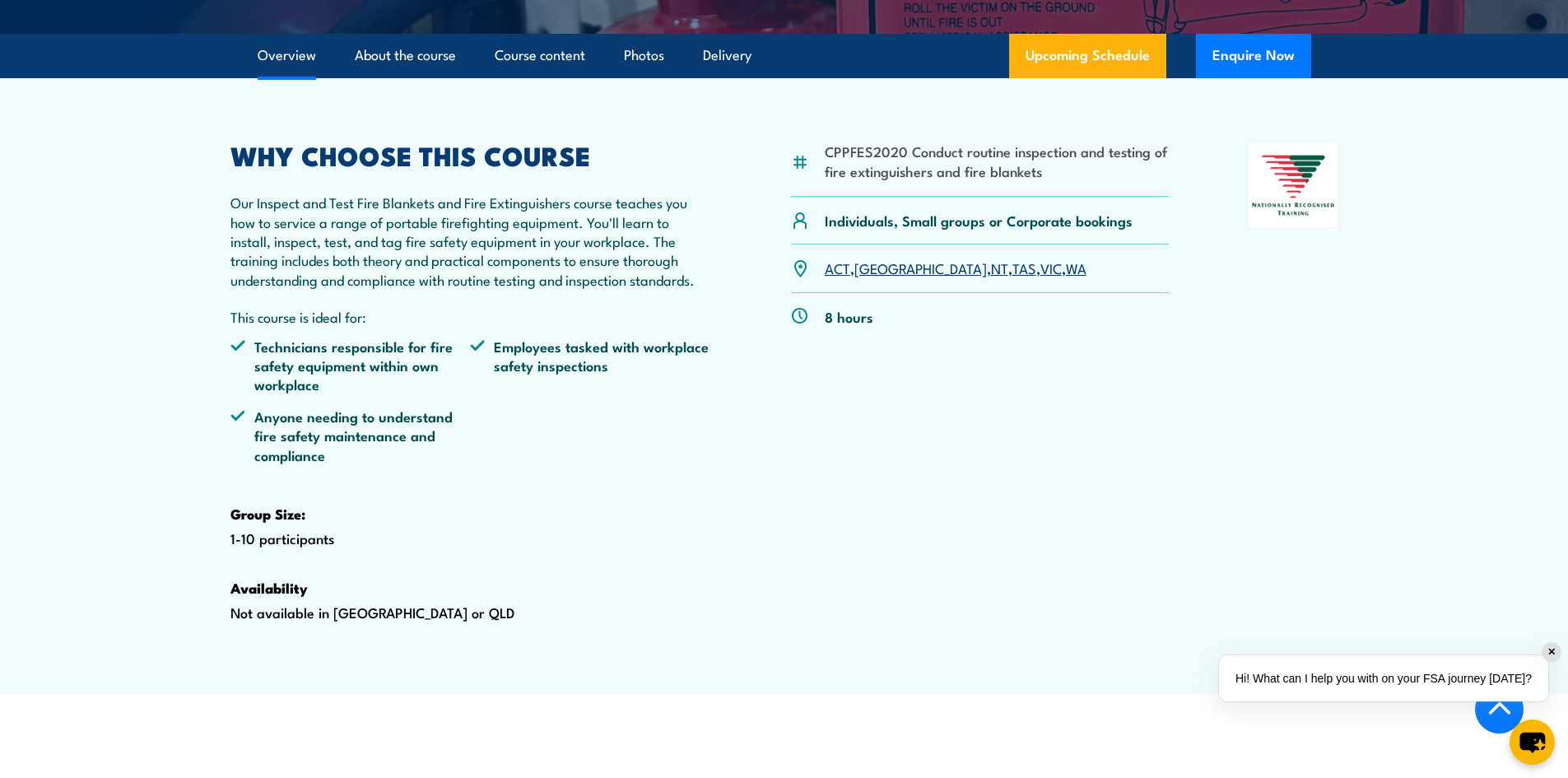
click at [1040, 277] on link "VIC" at bounding box center [1051, 268] width 21 height 20
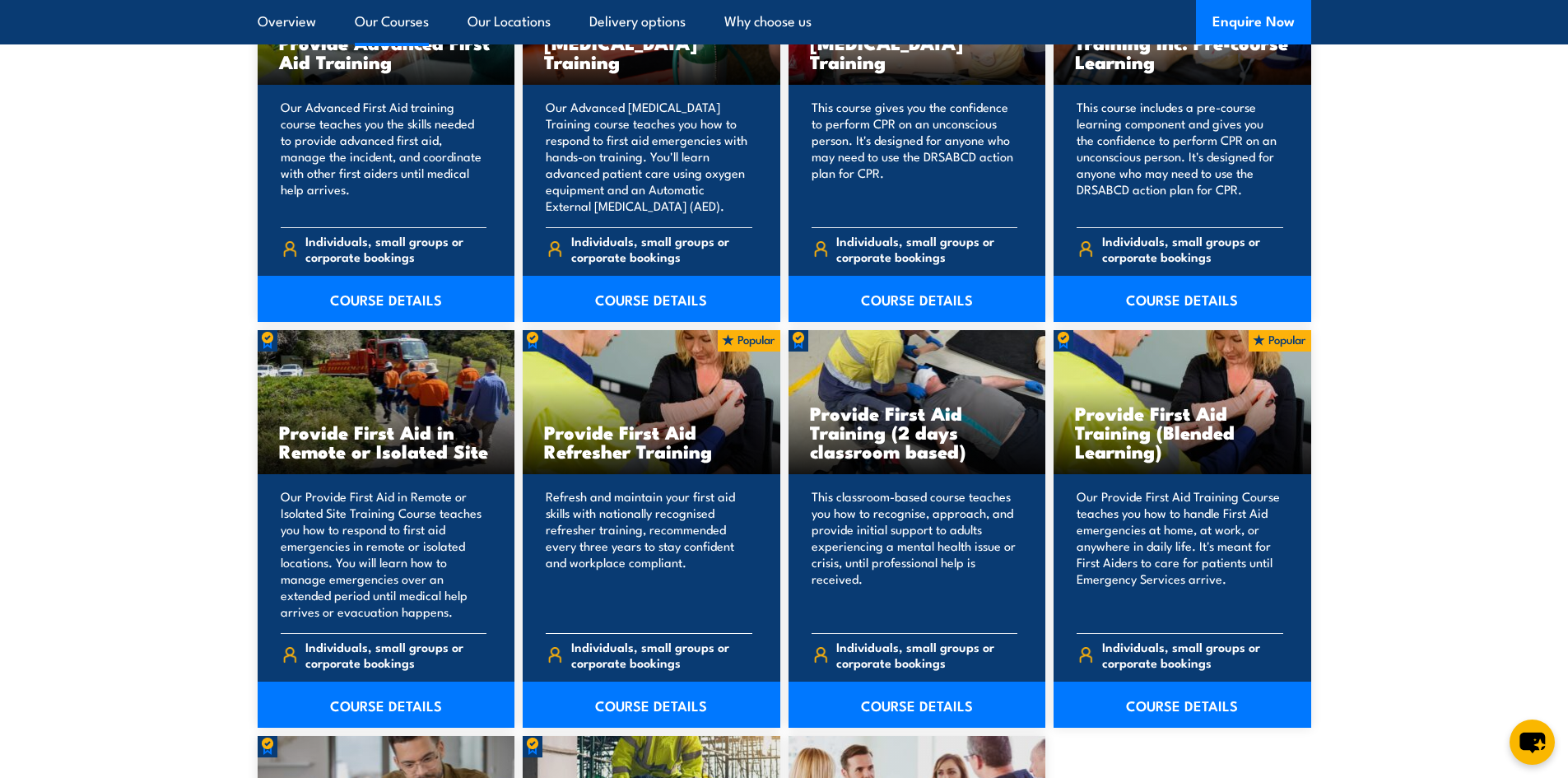
scroll to position [2140, 0]
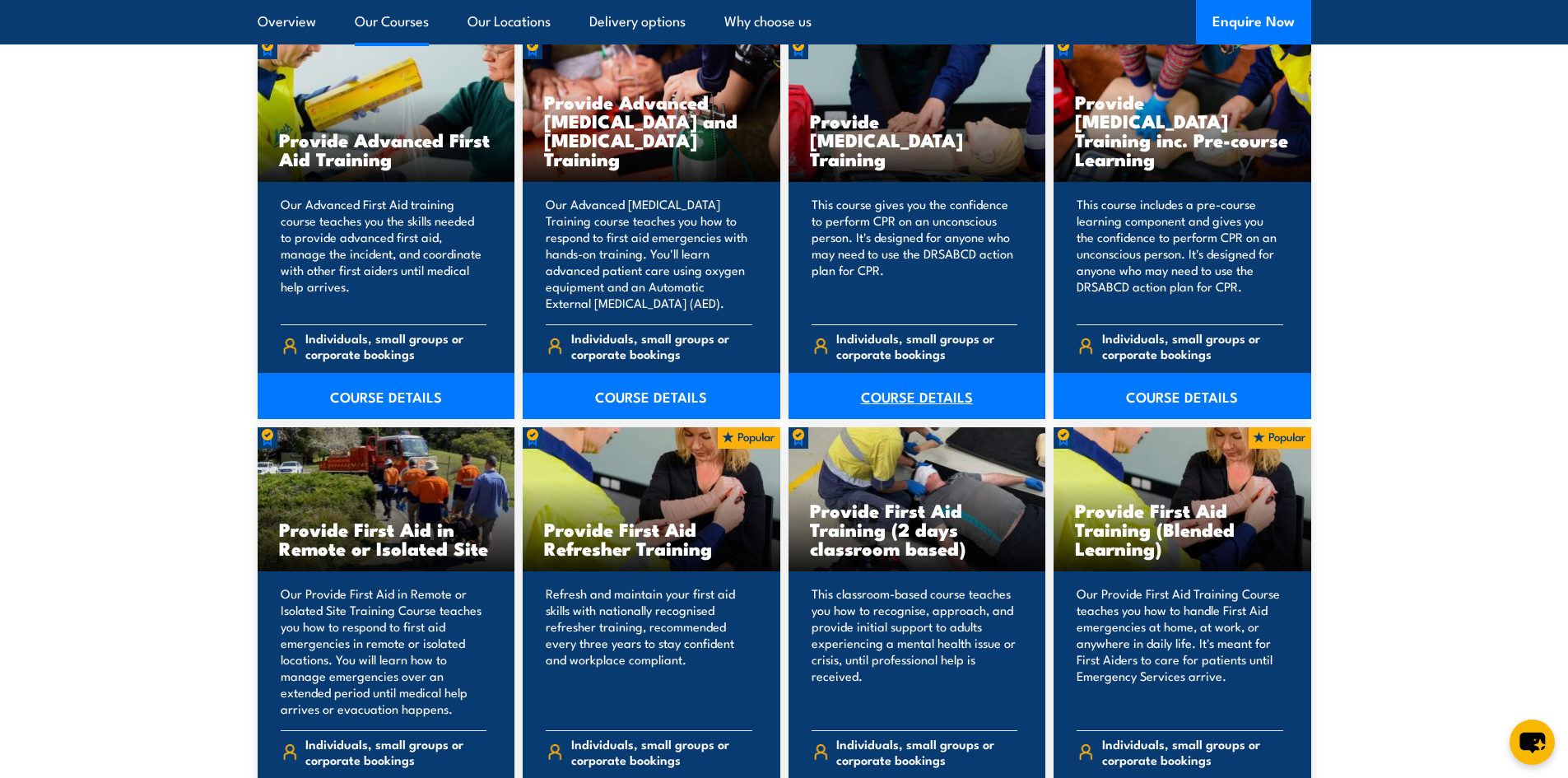
click at [913, 395] on link "COURSE DETAILS" at bounding box center [917, 396] width 258 height 46
click at [1158, 392] on link "COURSE DETAILS" at bounding box center [1182, 396] width 258 height 46
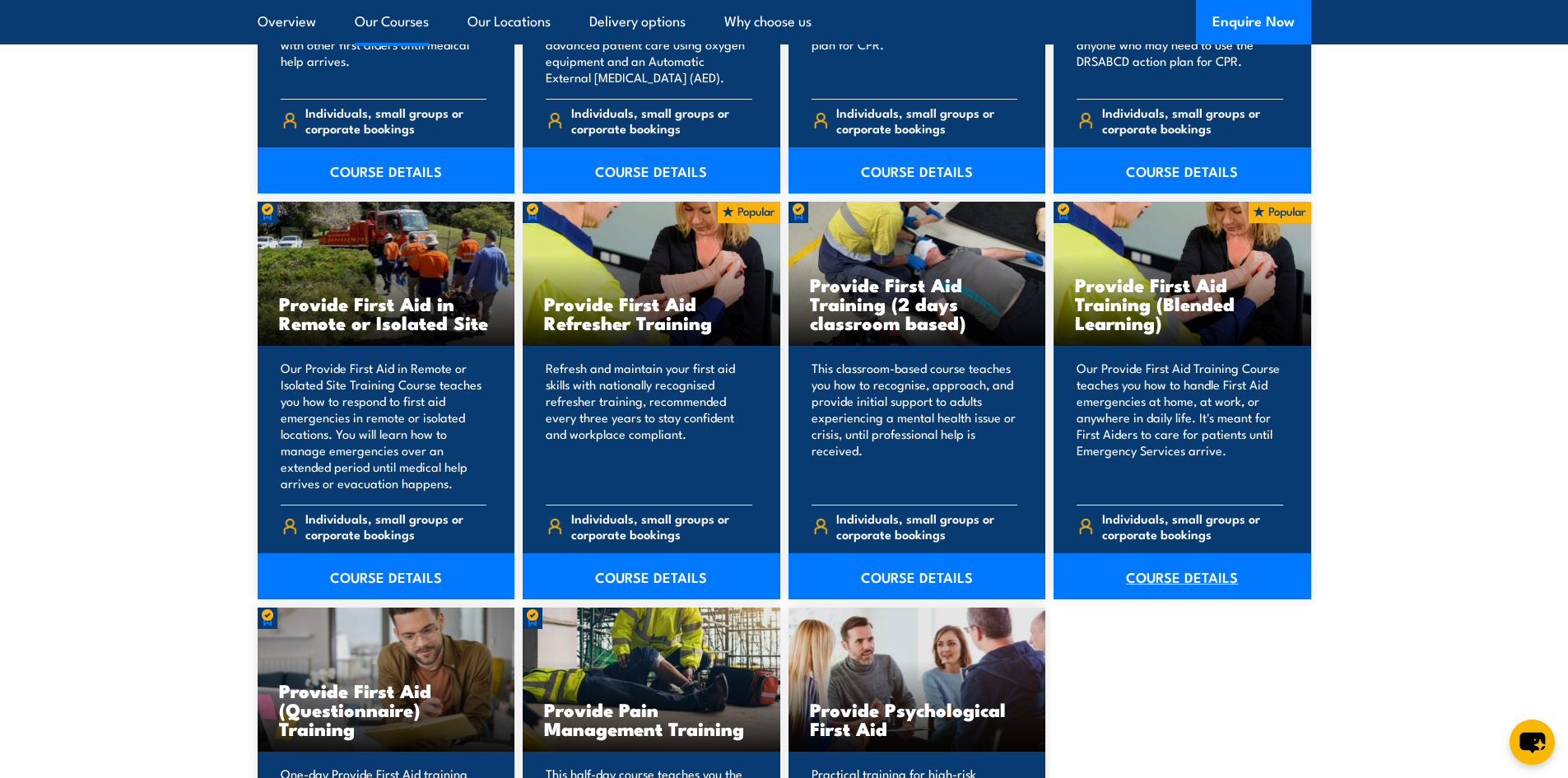
scroll to position [2387, 0]
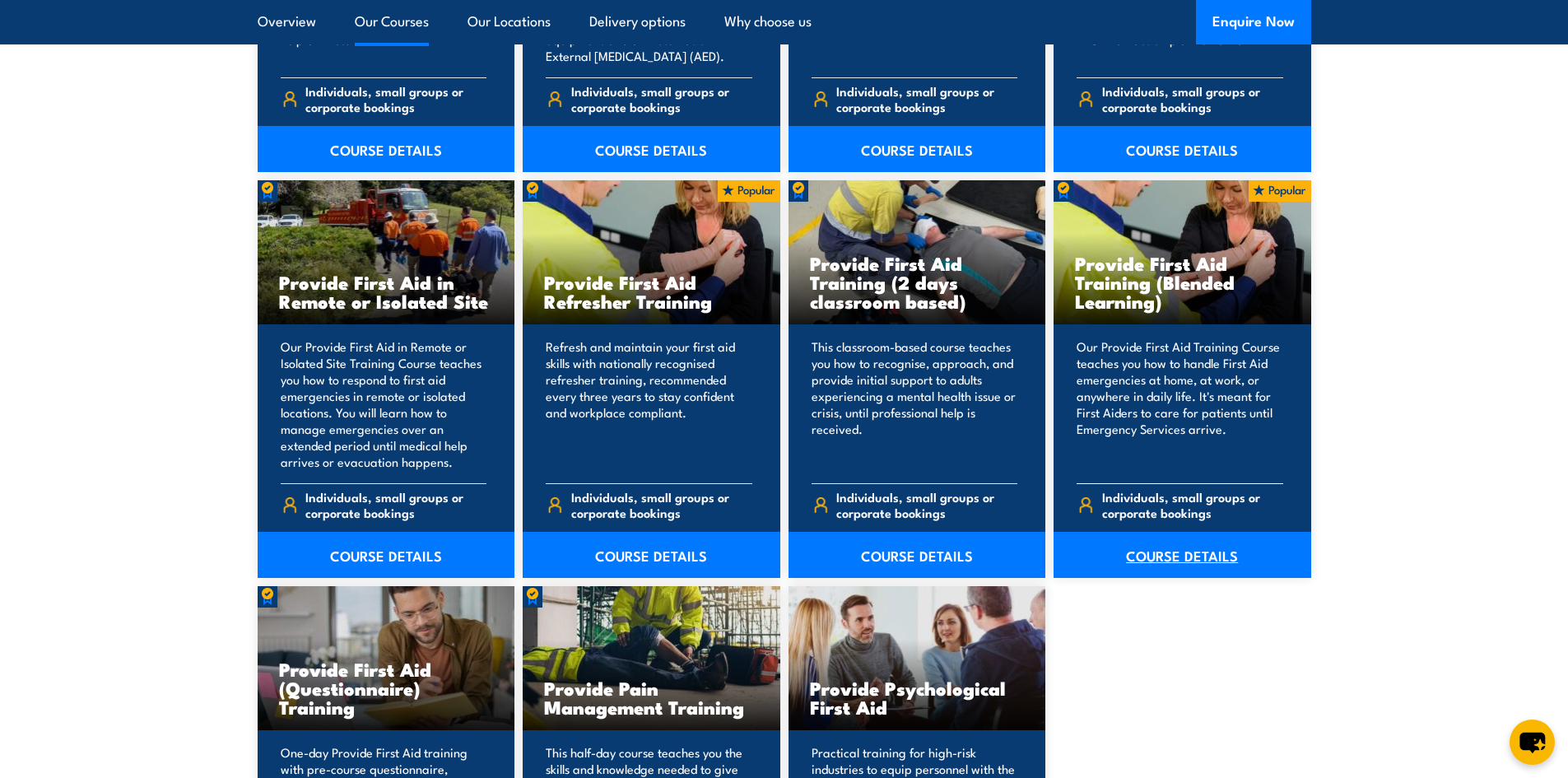
click at [1180, 555] on link "COURSE DETAILS" at bounding box center [1182, 555] width 258 height 46
click at [639, 549] on link "COURSE DETAILS" at bounding box center [652, 555] width 258 height 46
click at [884, 548] on link "COURSE DETAILS" at bounding box center [917, 555] width 258 height 46
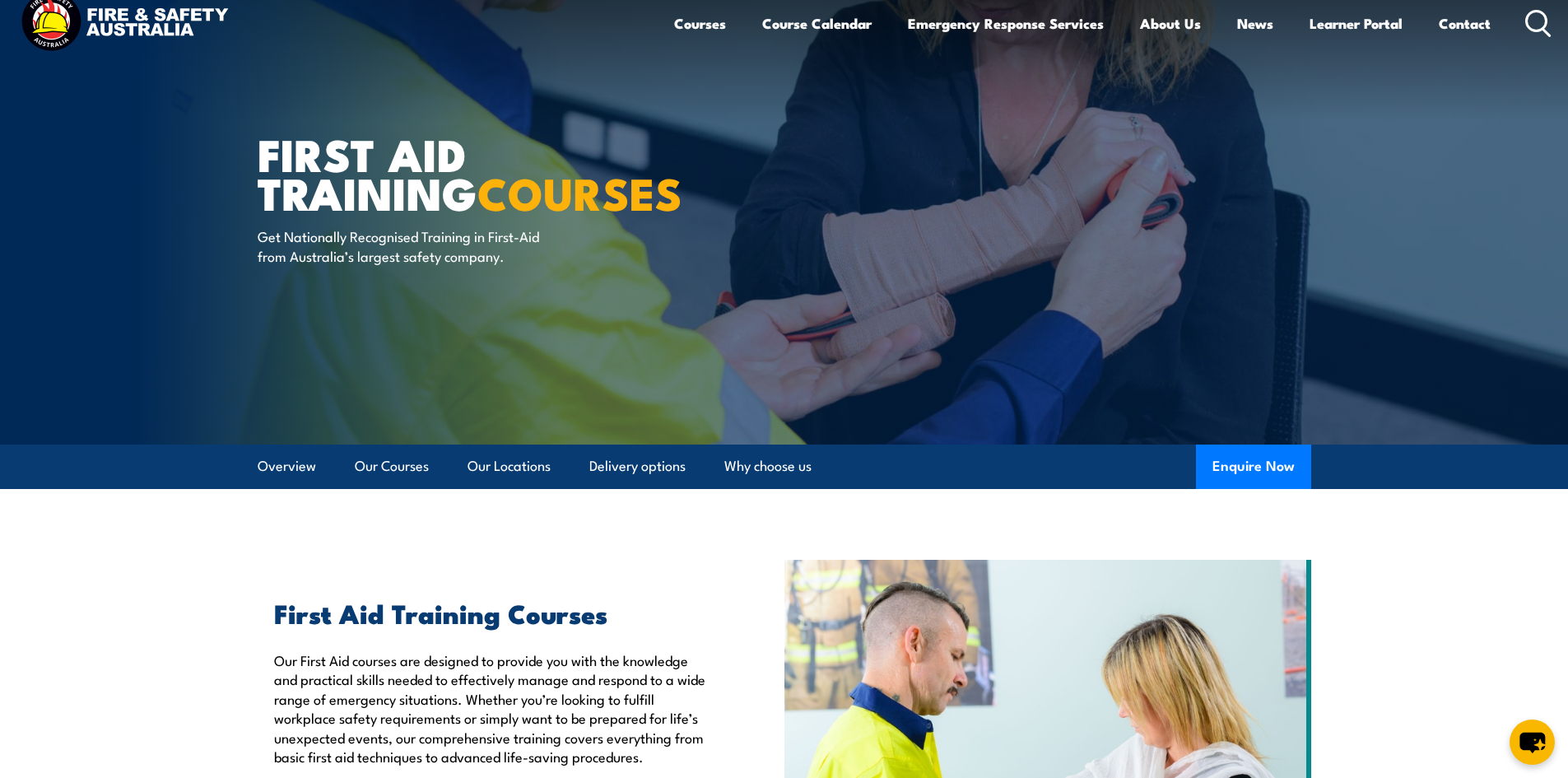
scroll to position [0, 0]
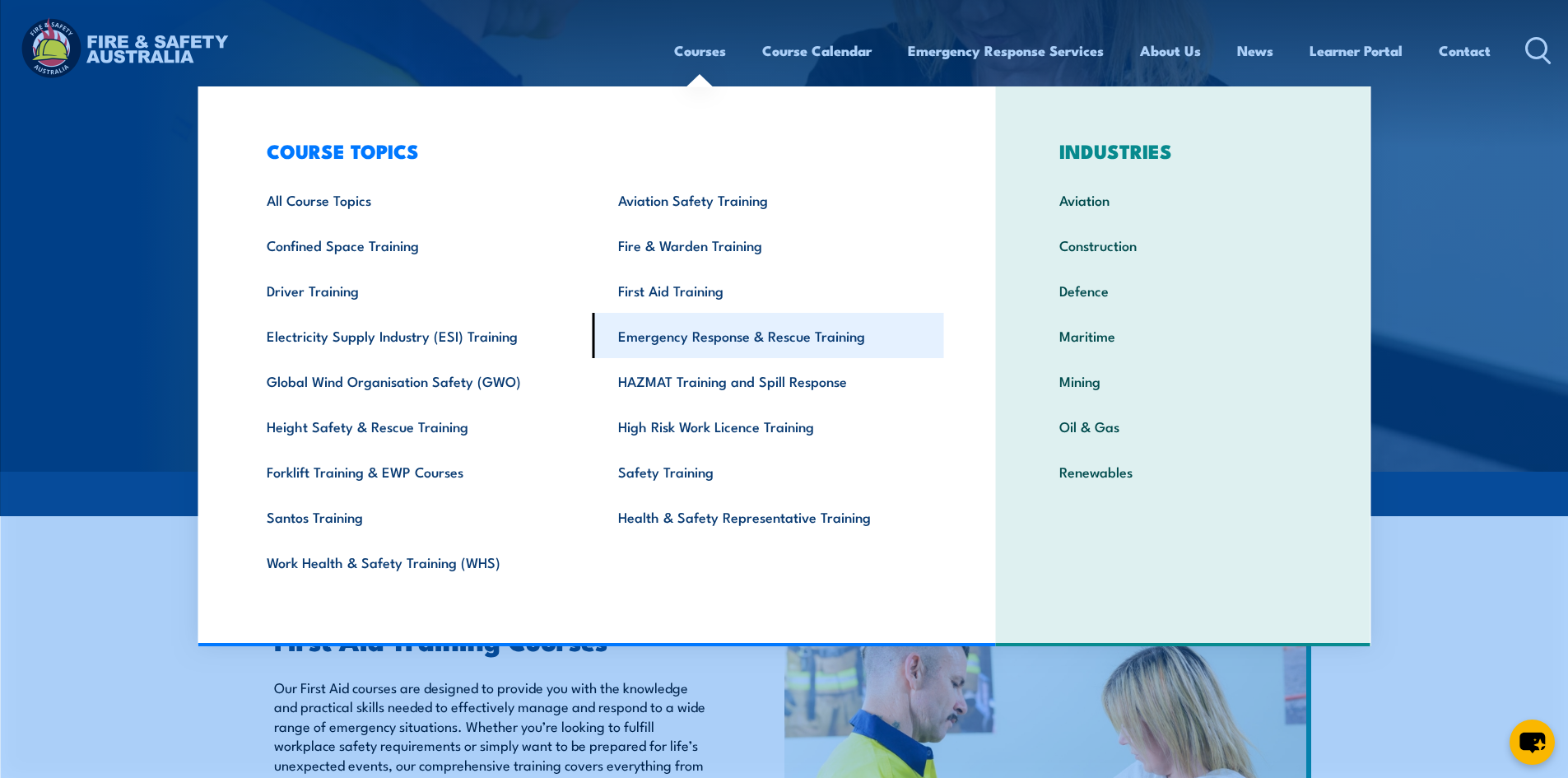
click at [678, 333] on link "Emergency Response & Rescue Training" at bounding box center [768, 335] width 351 height 45
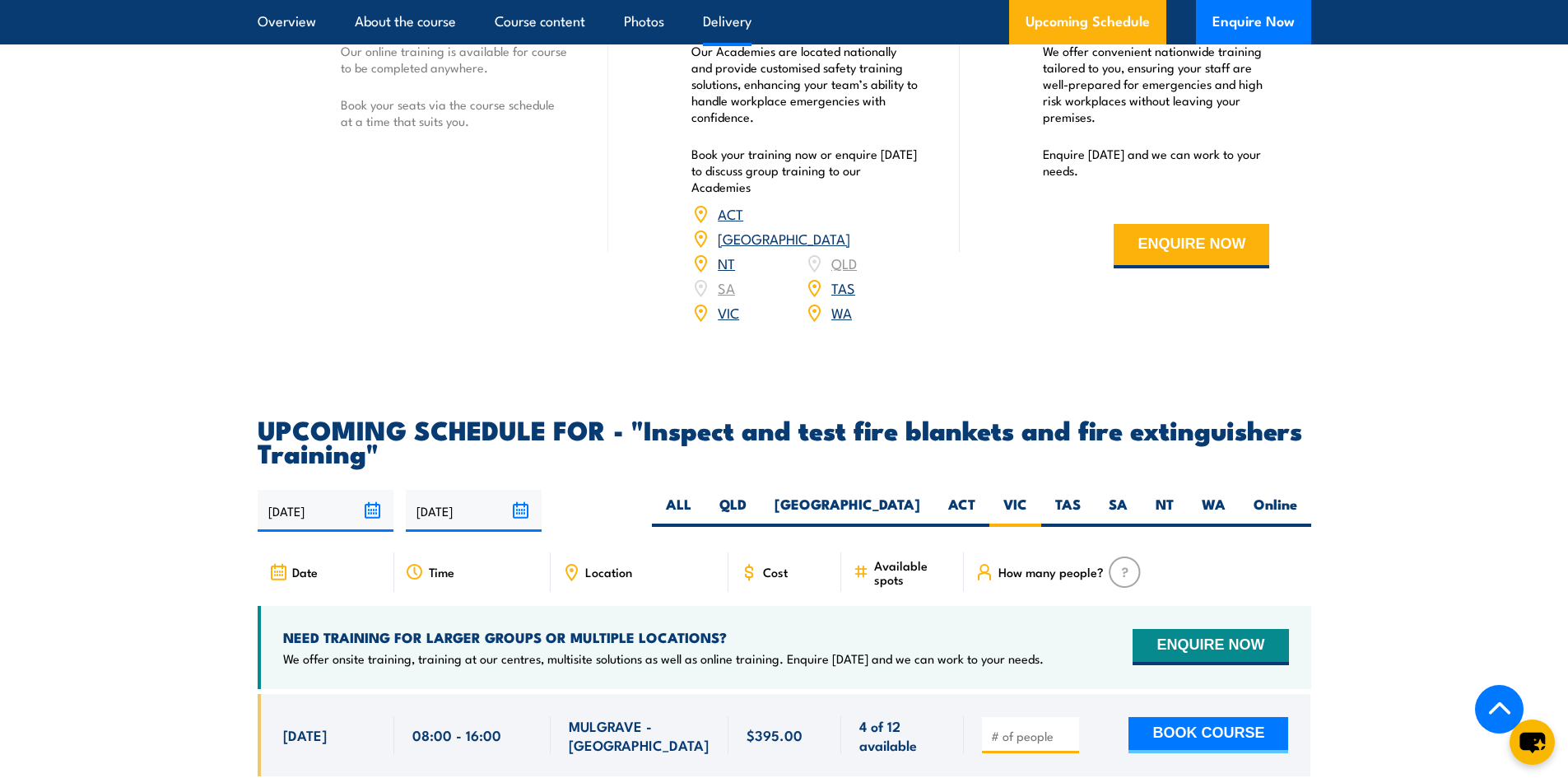
scroll to position [2563, 0]
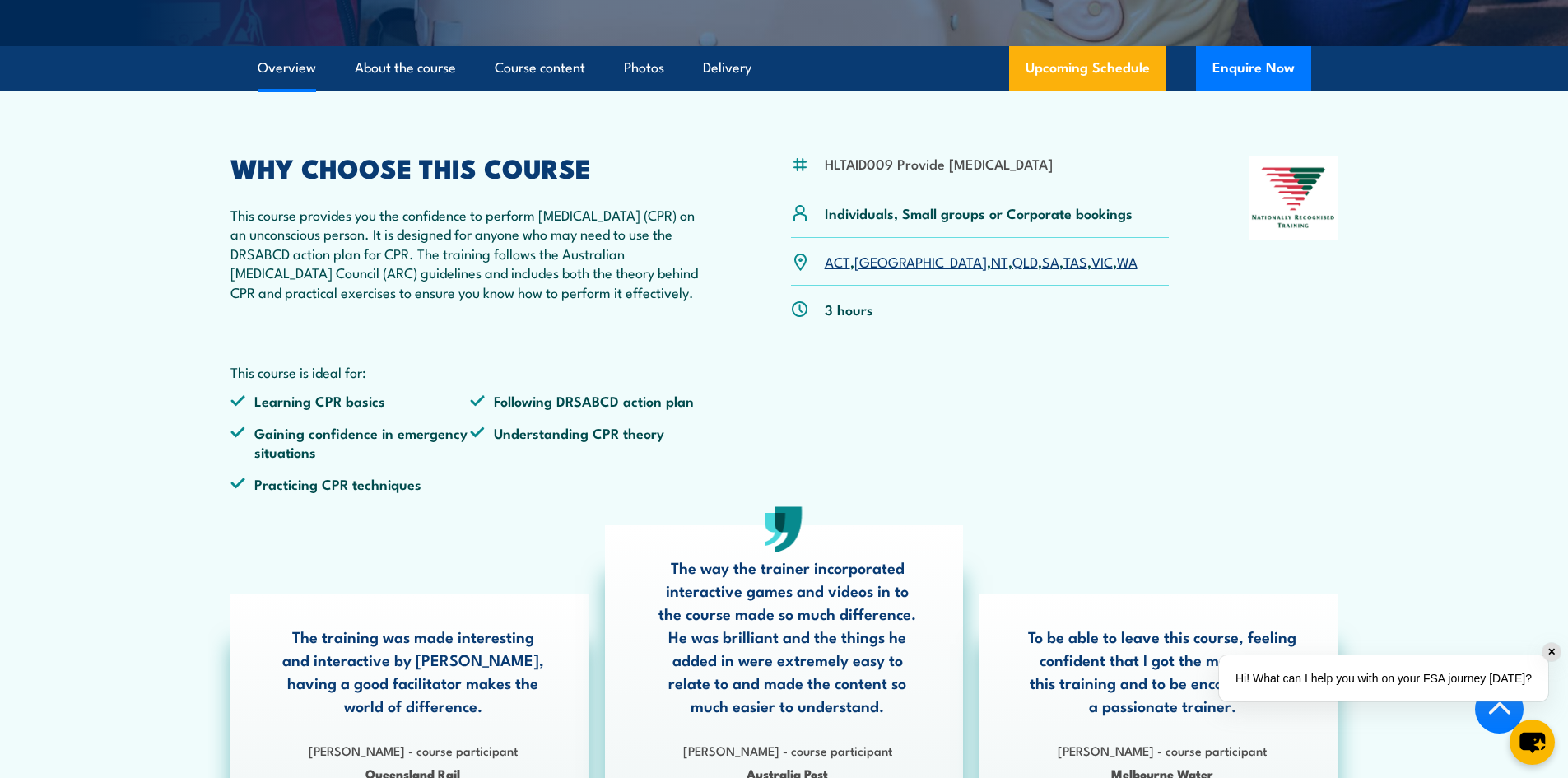
scroll to position [412, 0]
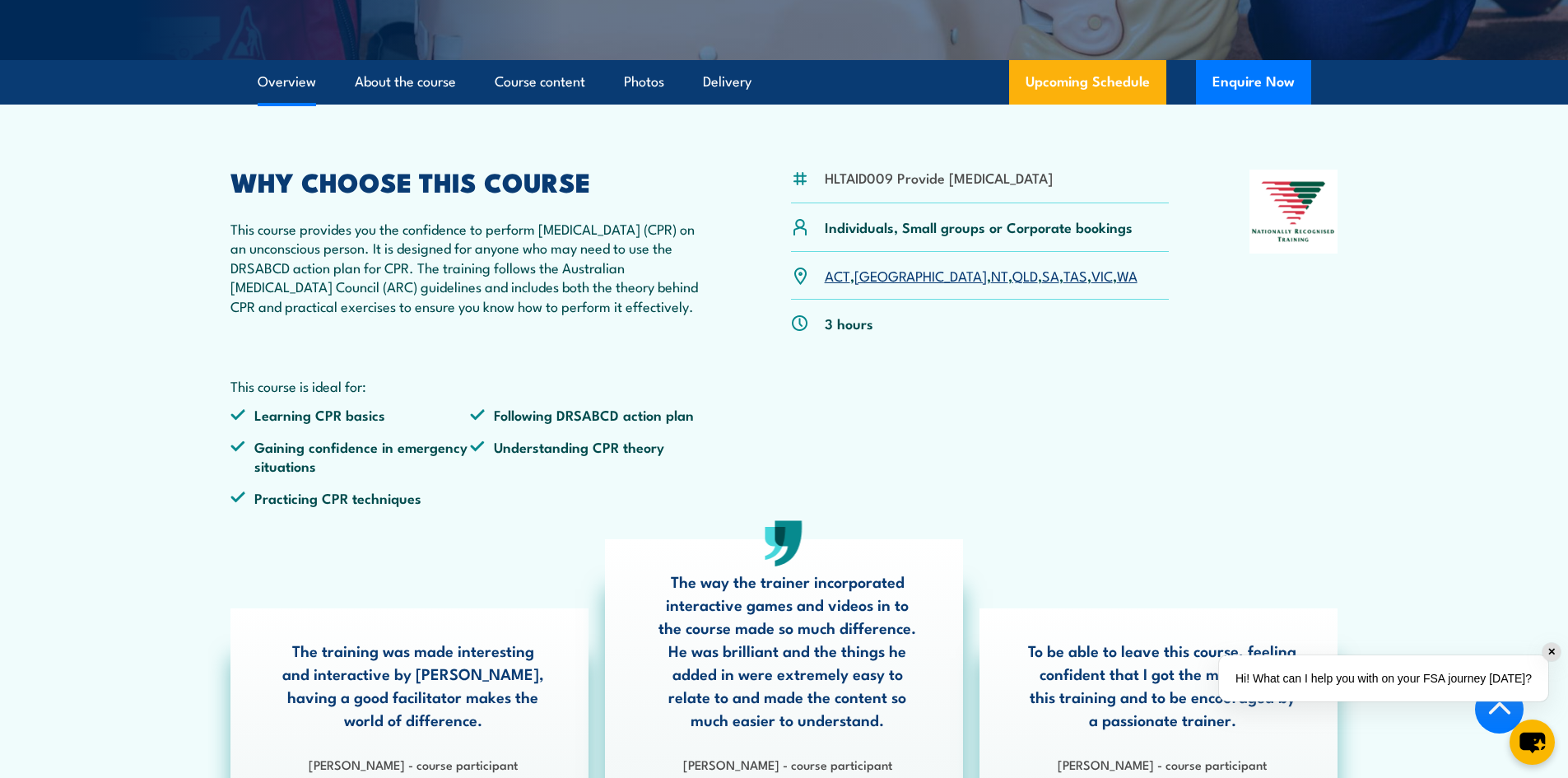
click at [1092, 285] on link "VIC" at bounding box center [1102, 275] width 21 height 20
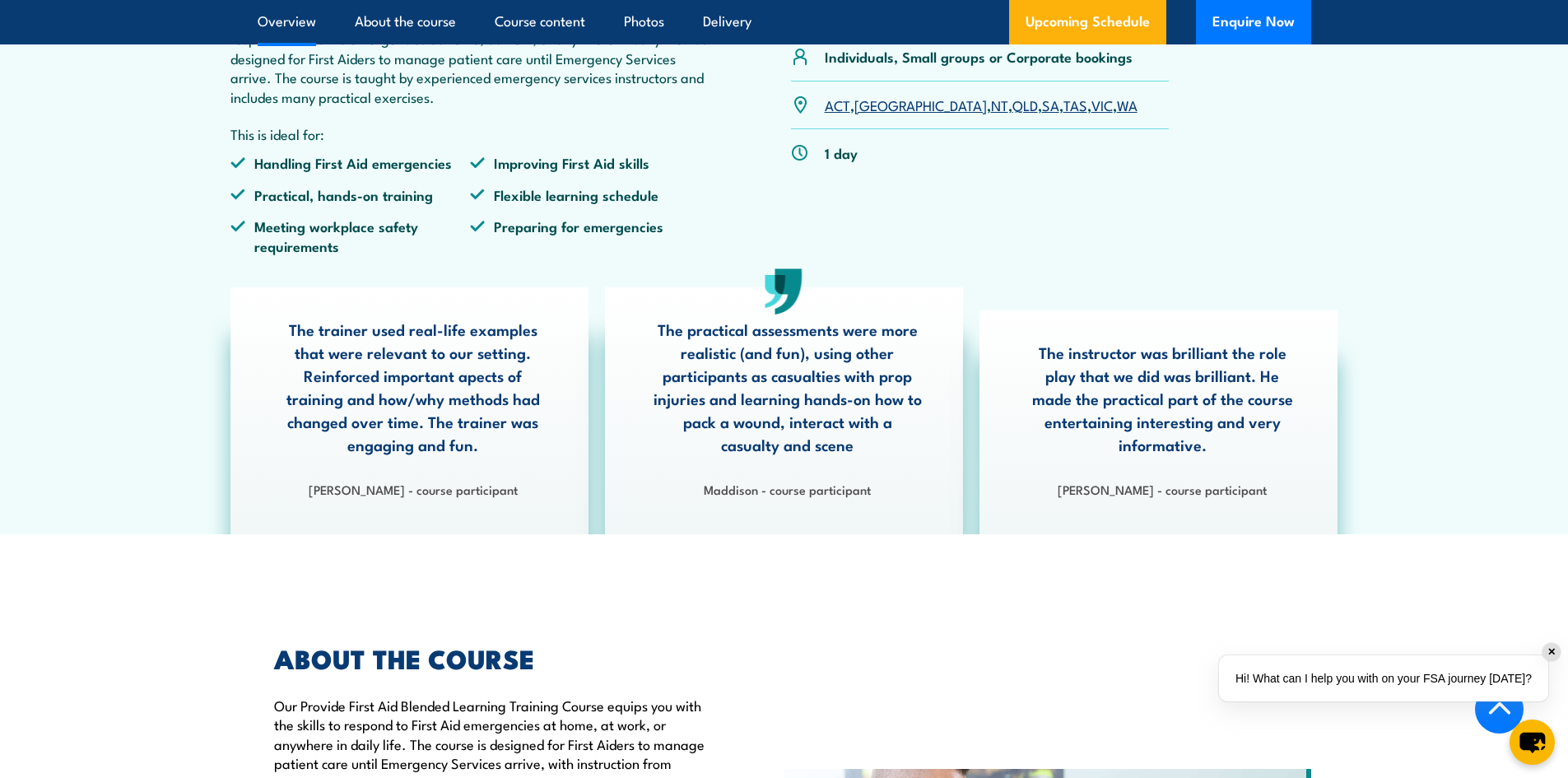
scroll to position [659, 0]
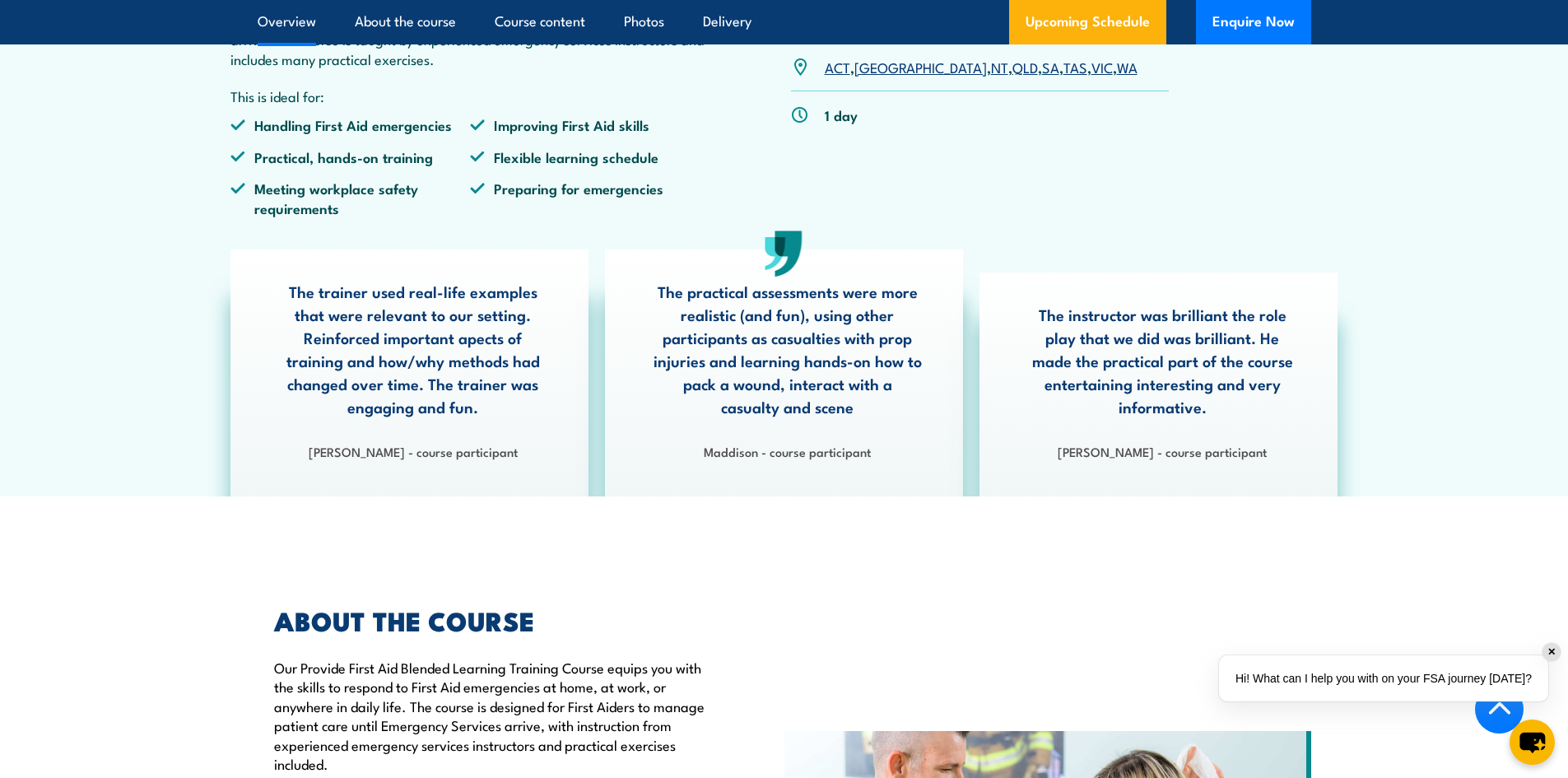
drag, startPoint x: 1025, startPoint y: 105, endPoint x: 950, endPoint y: 115, distance: 75.7
click at [1092, 76] on link "VIC" at bounding box center [1102, 67] width 21 height 20
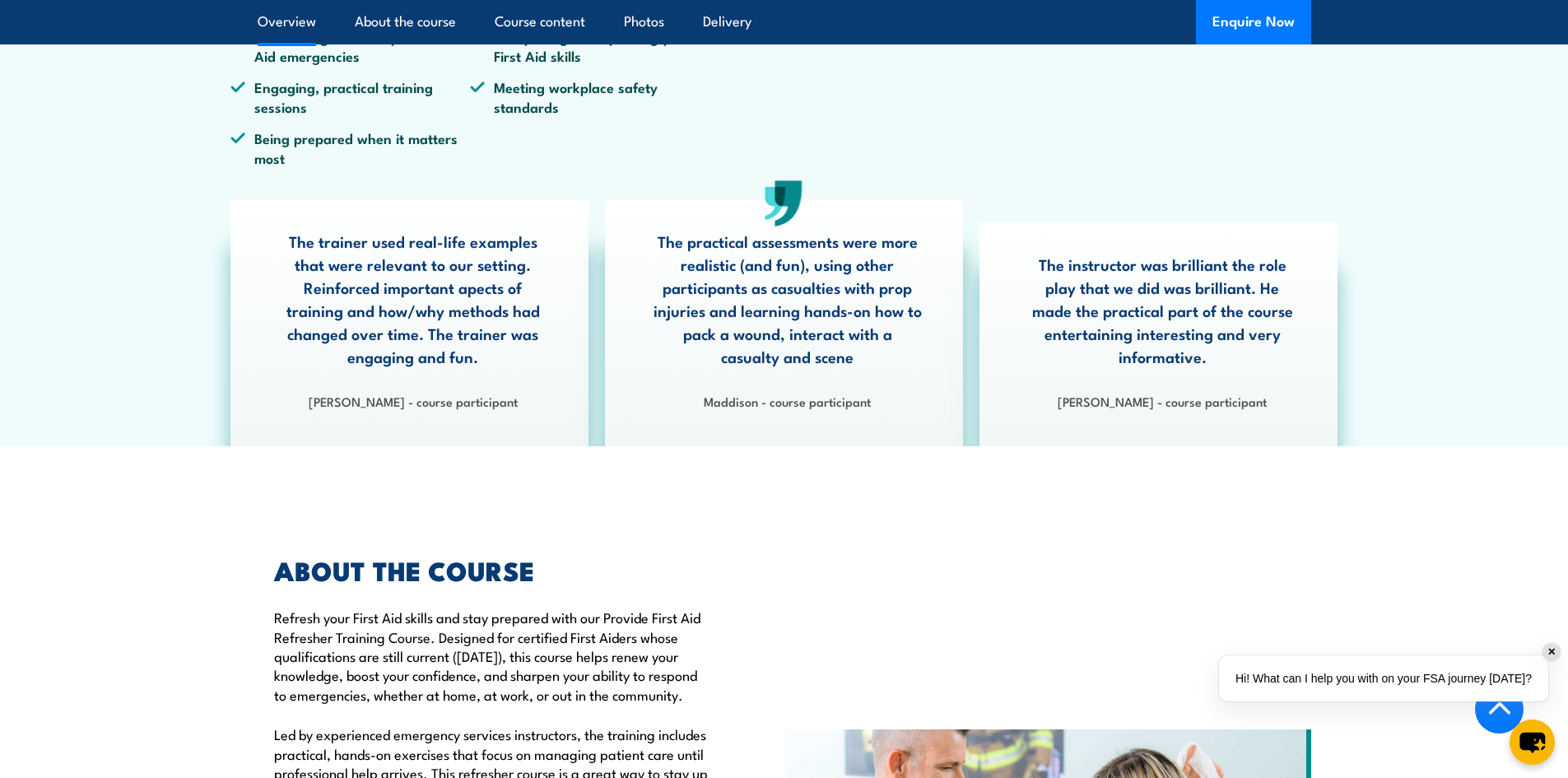
scroll to position [329, 0]
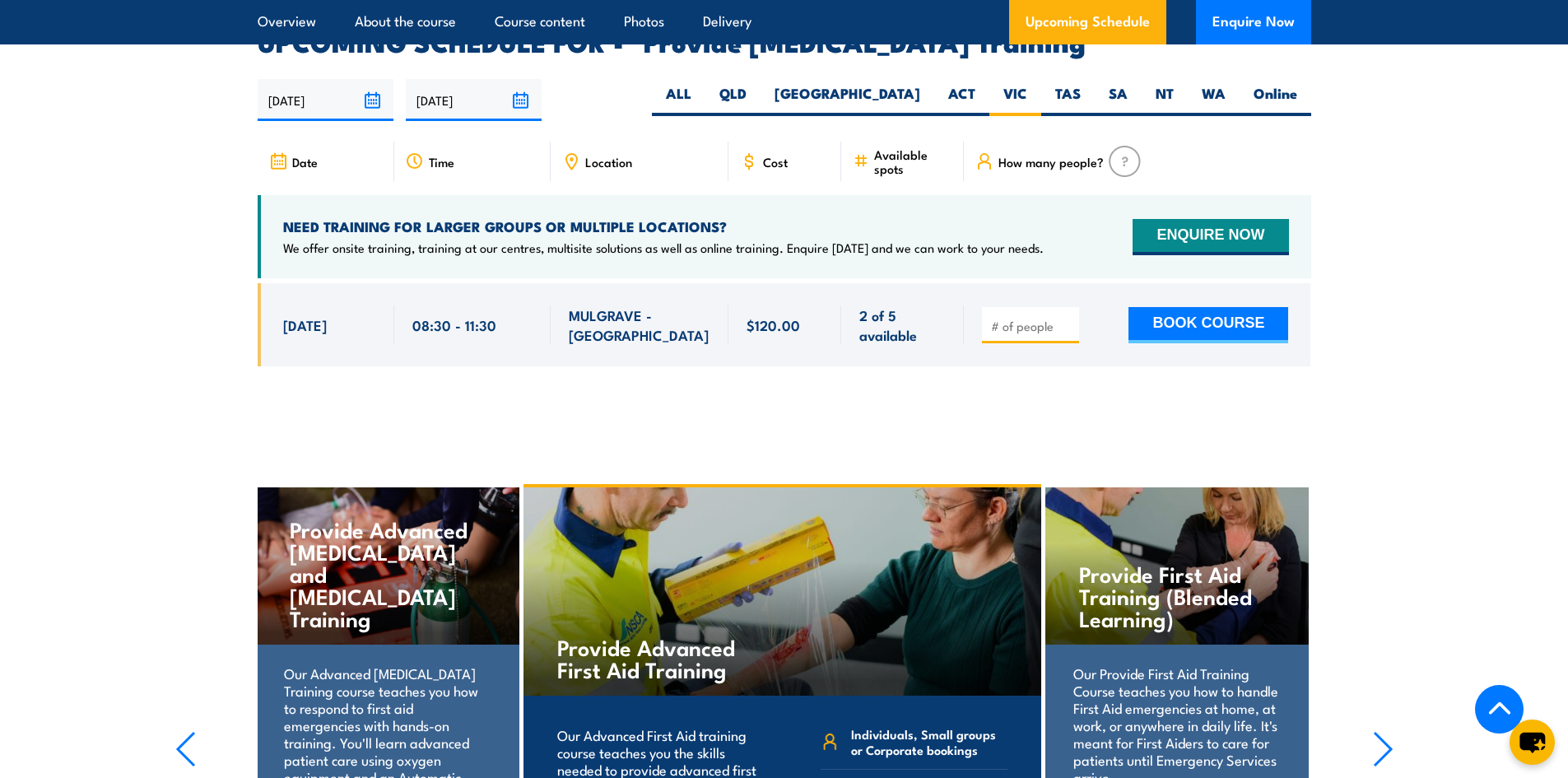
scroll to position [2879, 0]
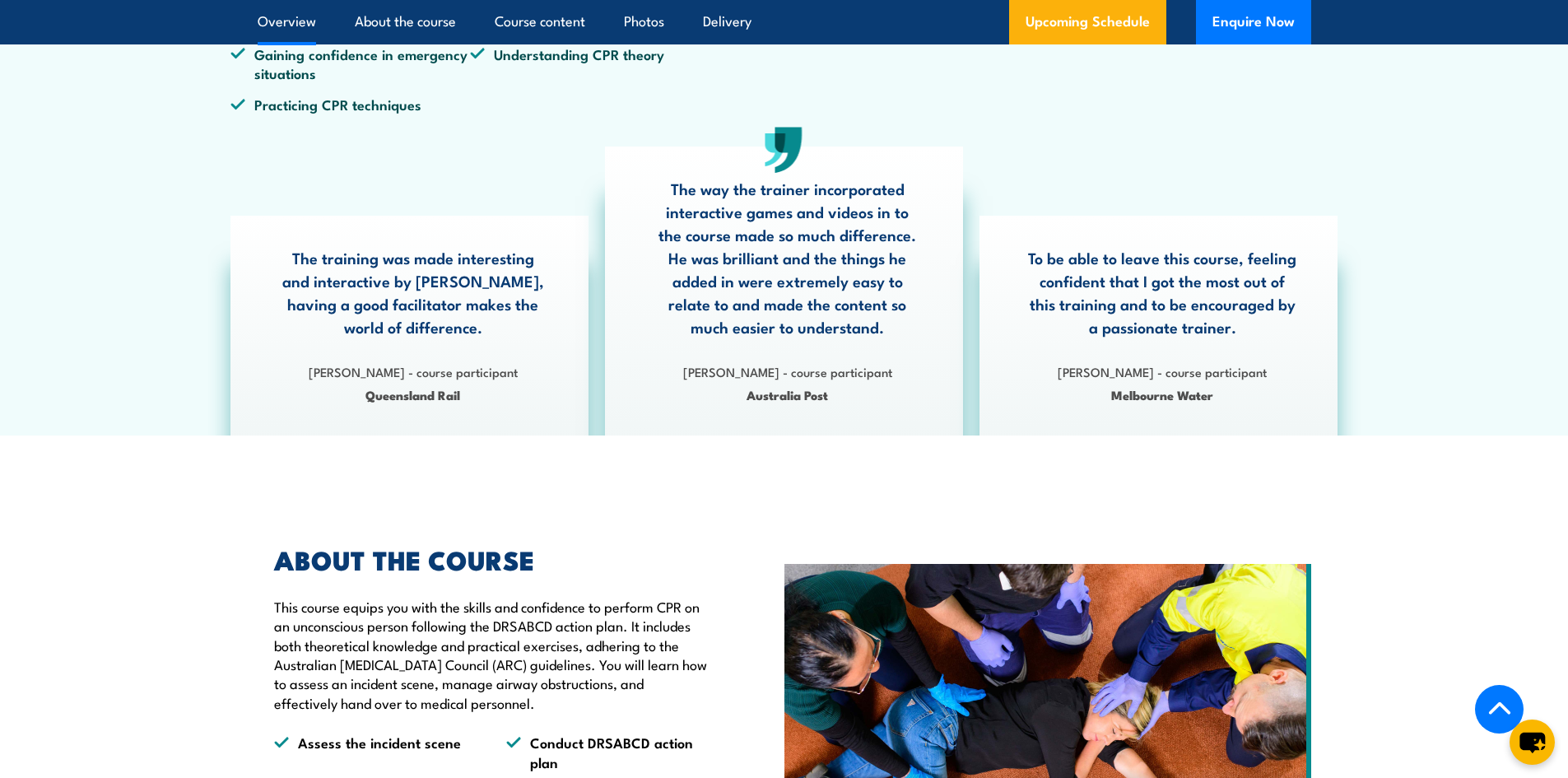
scroll to position [659, 0]
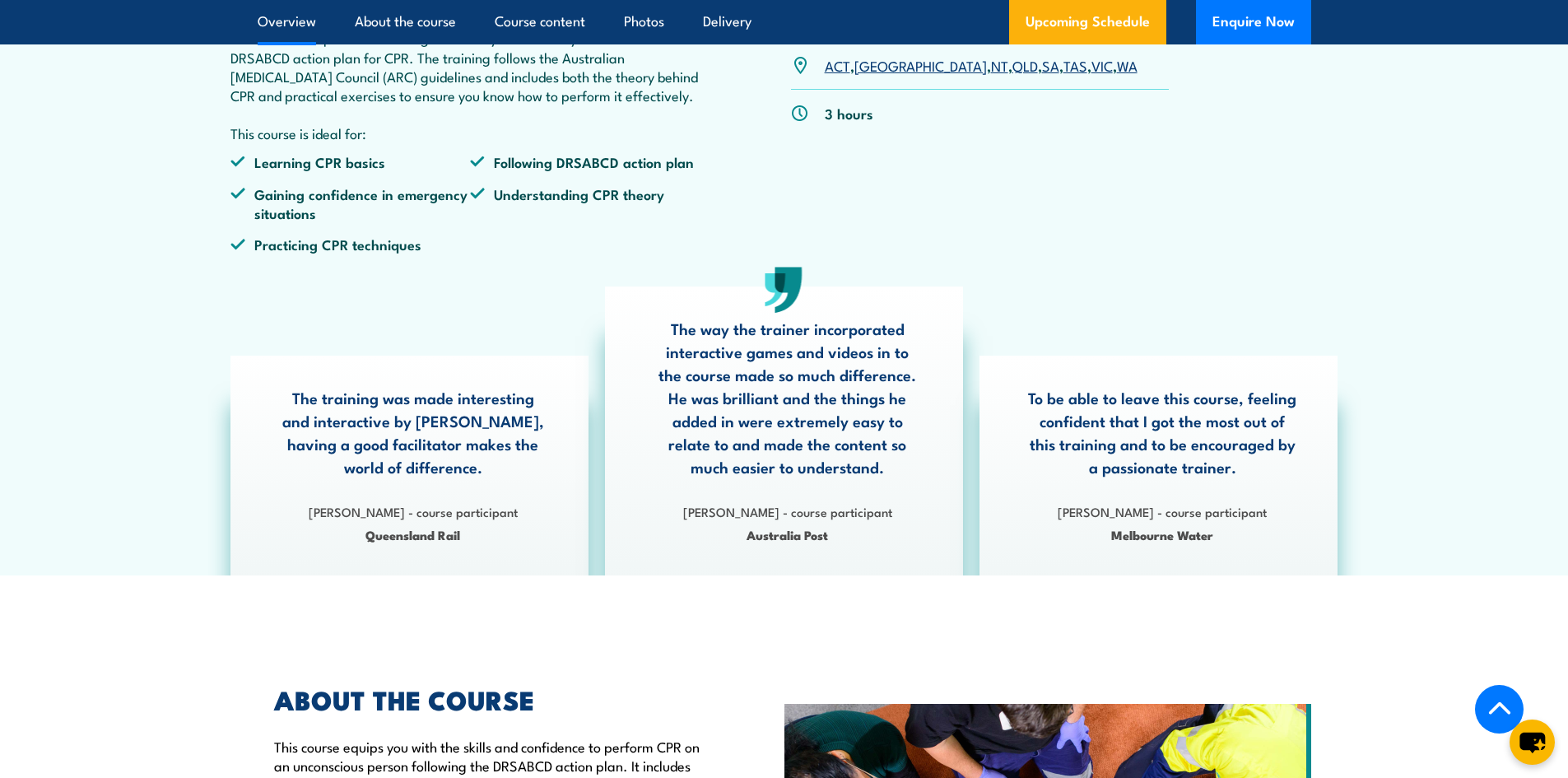
click at [1092, 75] on link "VIC" at bounding box center [1102, 65] width 21 height 20
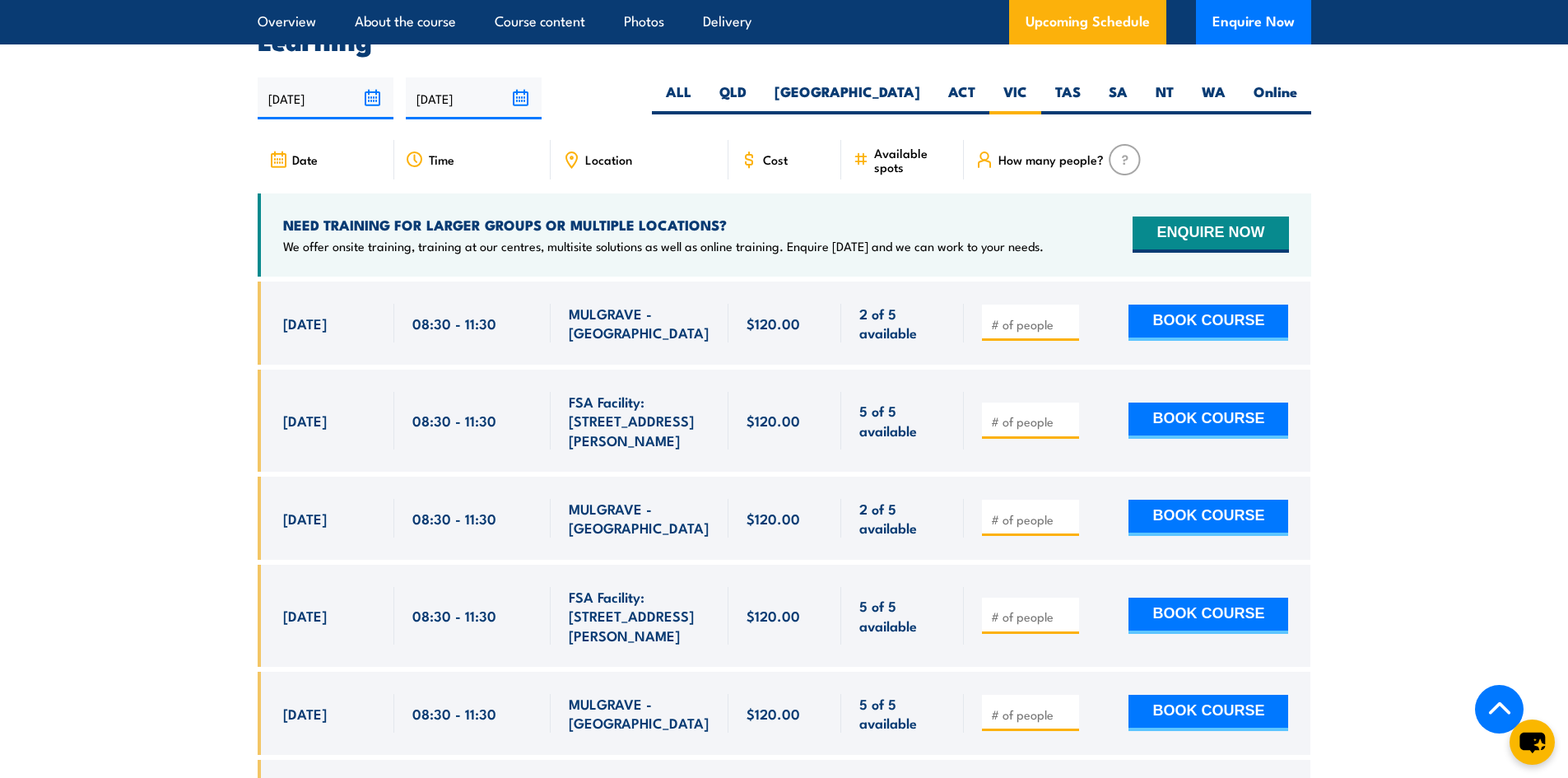
scroll to position [2851, 0]
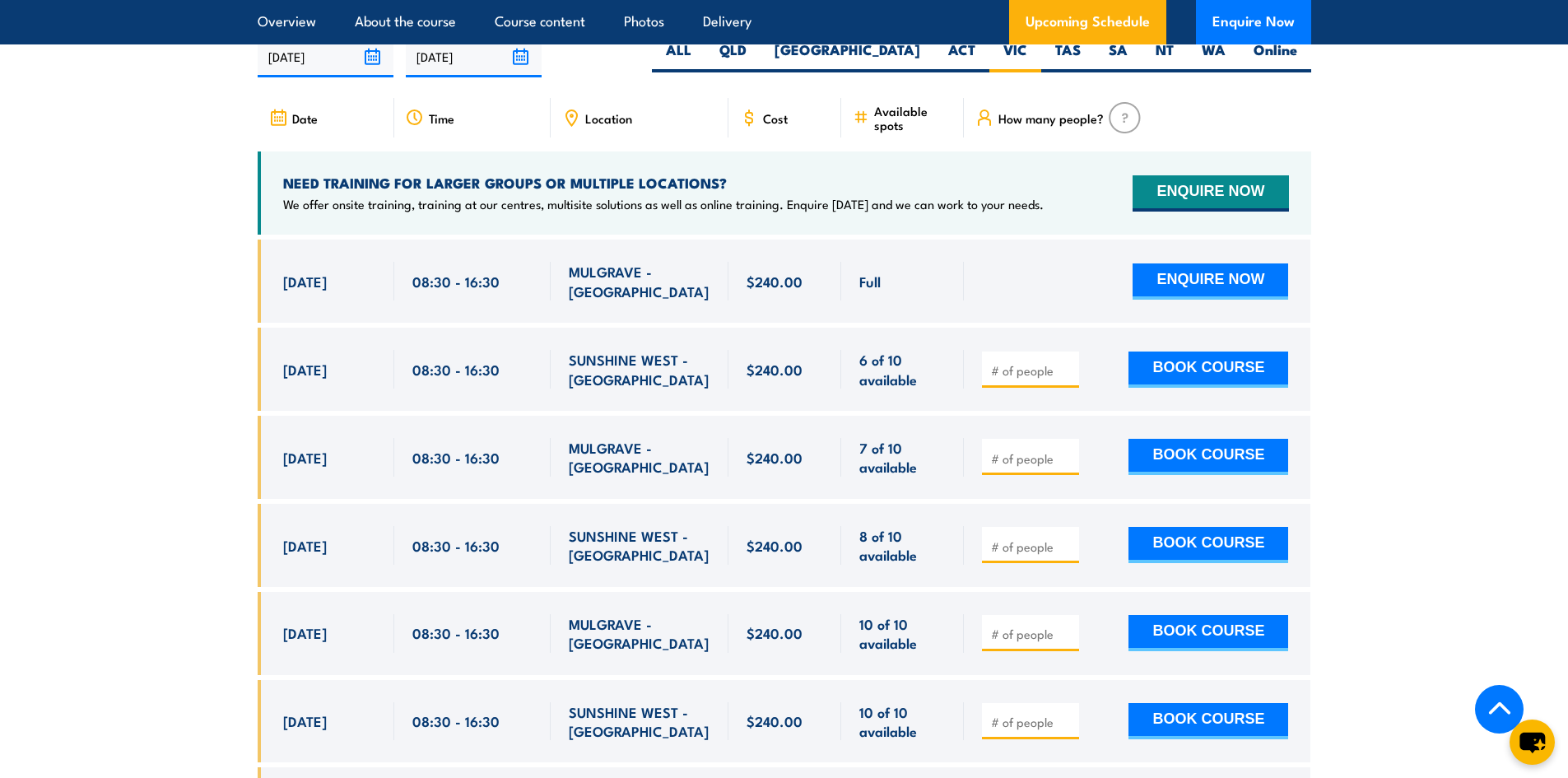
scroll to position [3262, 0]
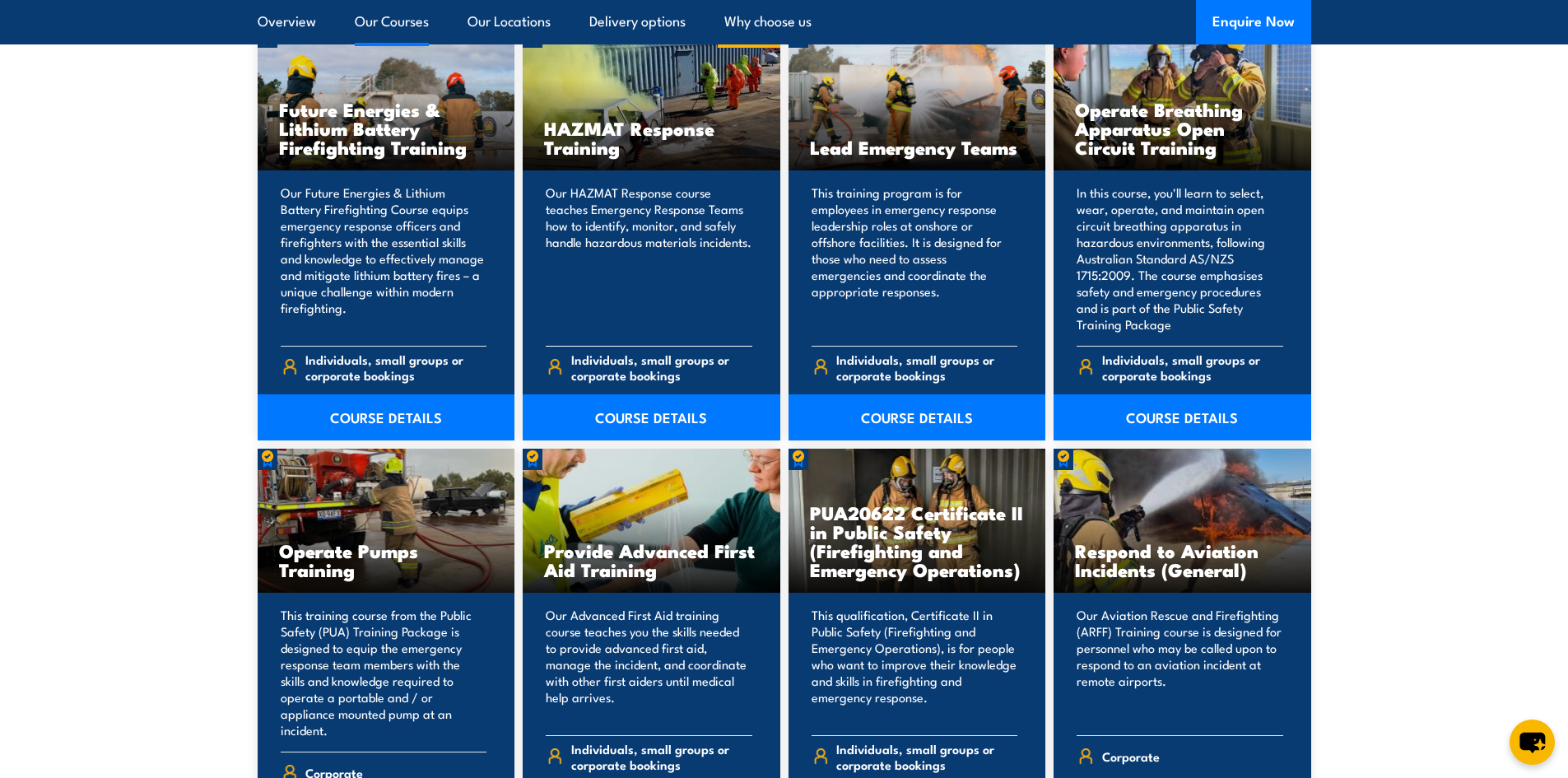
scroll to position [1811, 0]
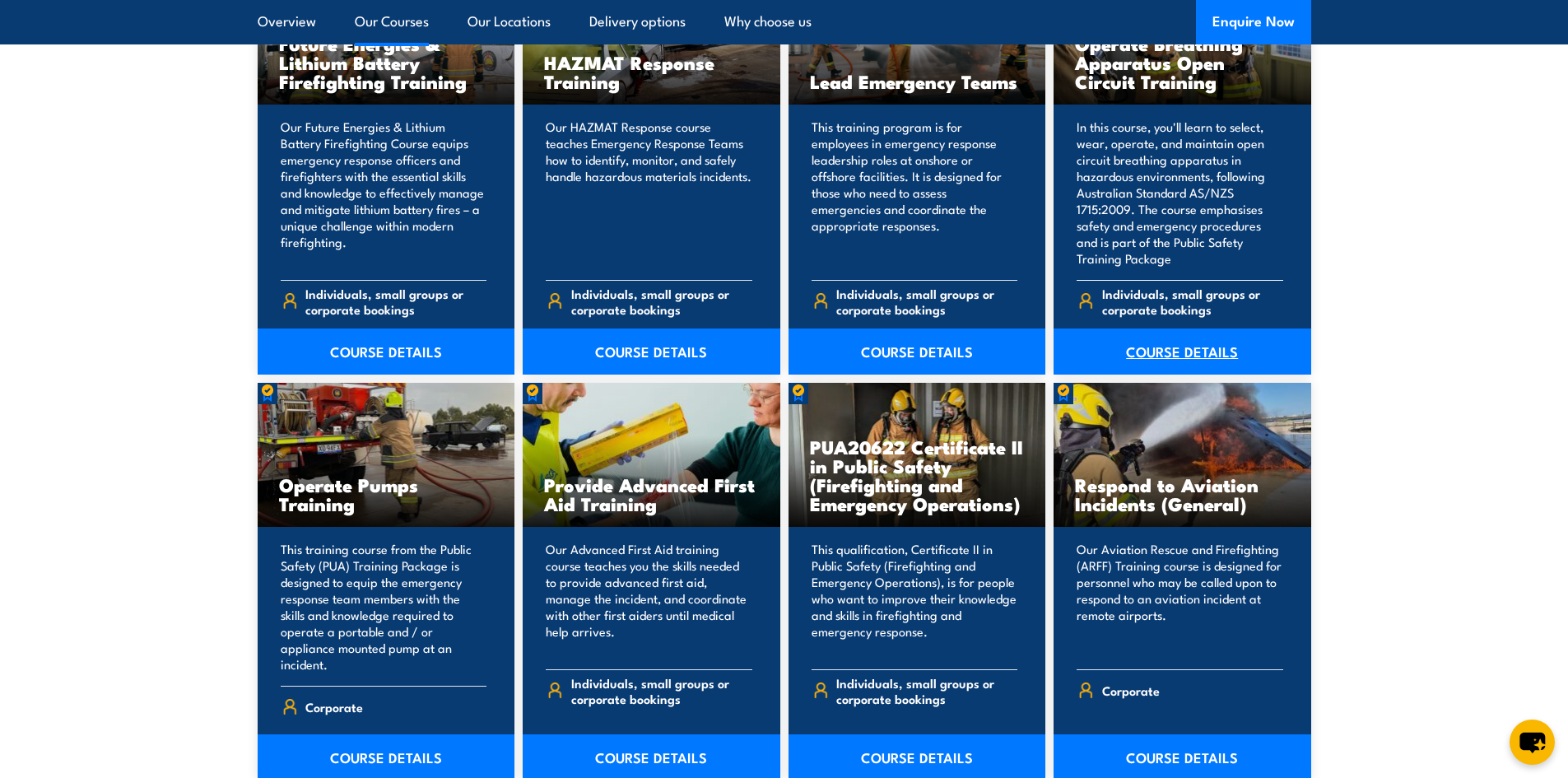
click at [1175, 345] on link "COURSE DETAILS" at bounding box center [1182, 351] width 258 height 46
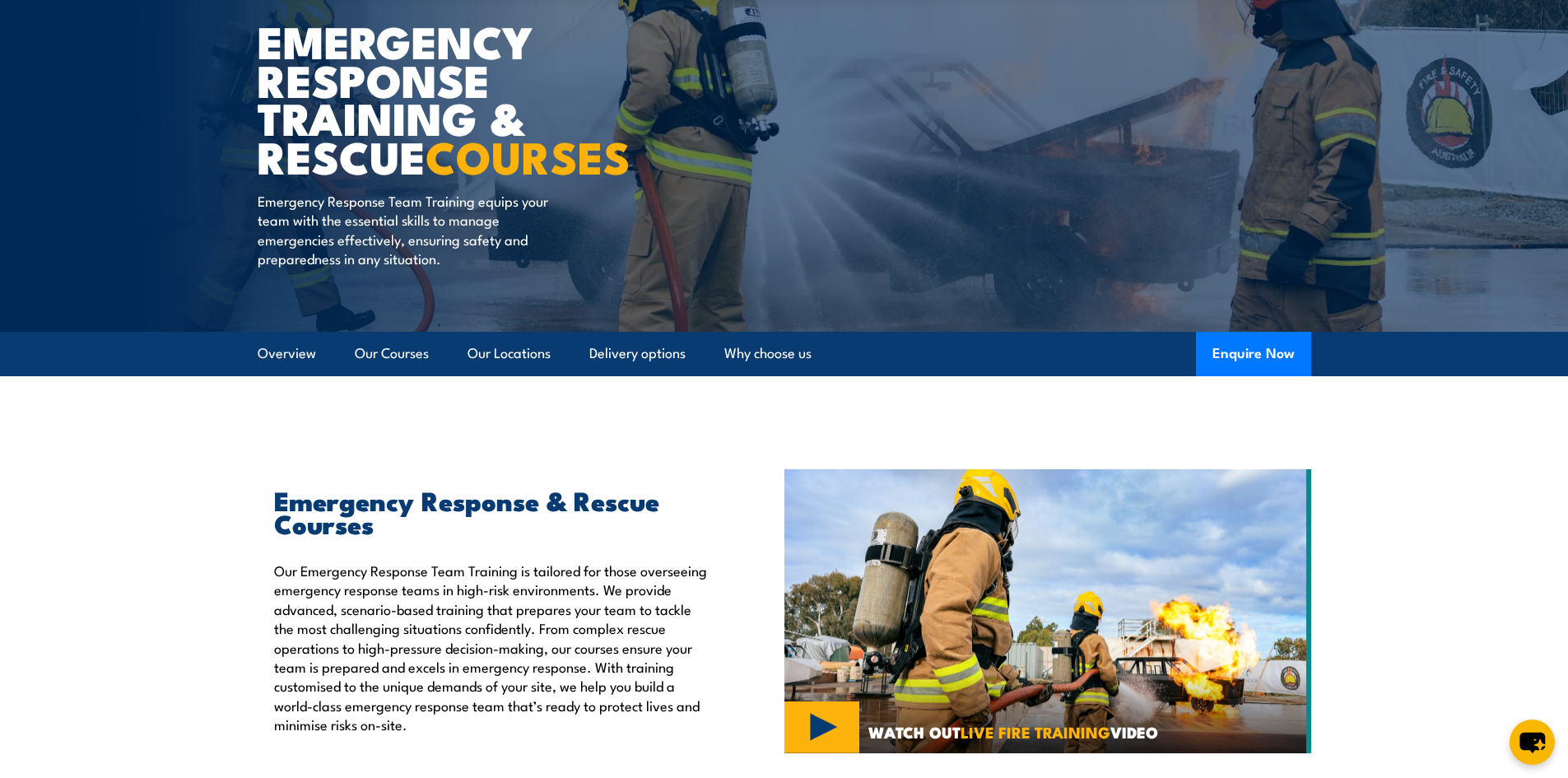
scroll to position [0, 0]
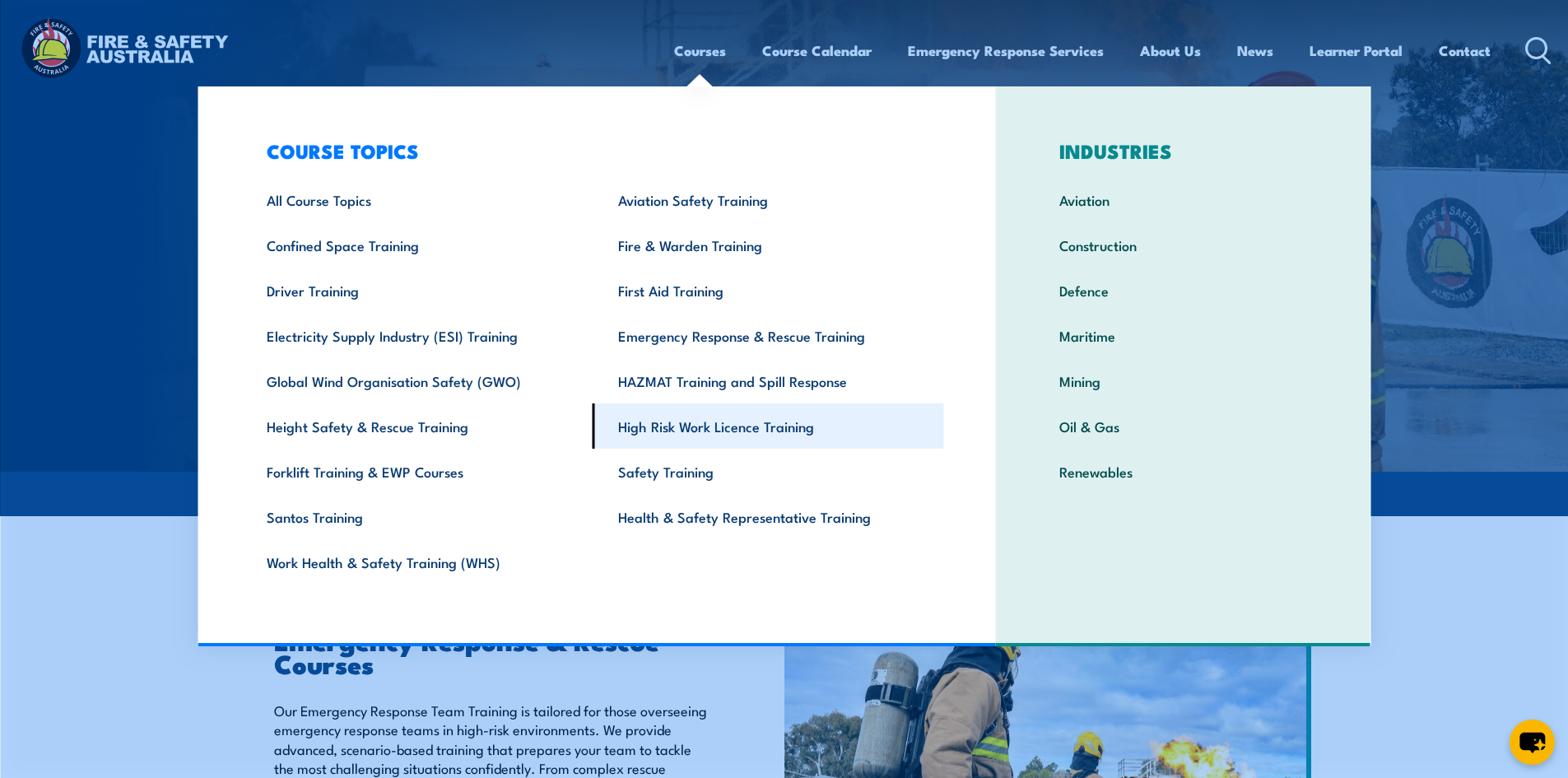
click at [663, 416] on link "High Risk Work Licence Training" at bounding box center [768, 426] width 351 height 45
click at [671, 427] on link "High Risk Work Licence Training" at bounding box center [768, 426] width 351 height 45
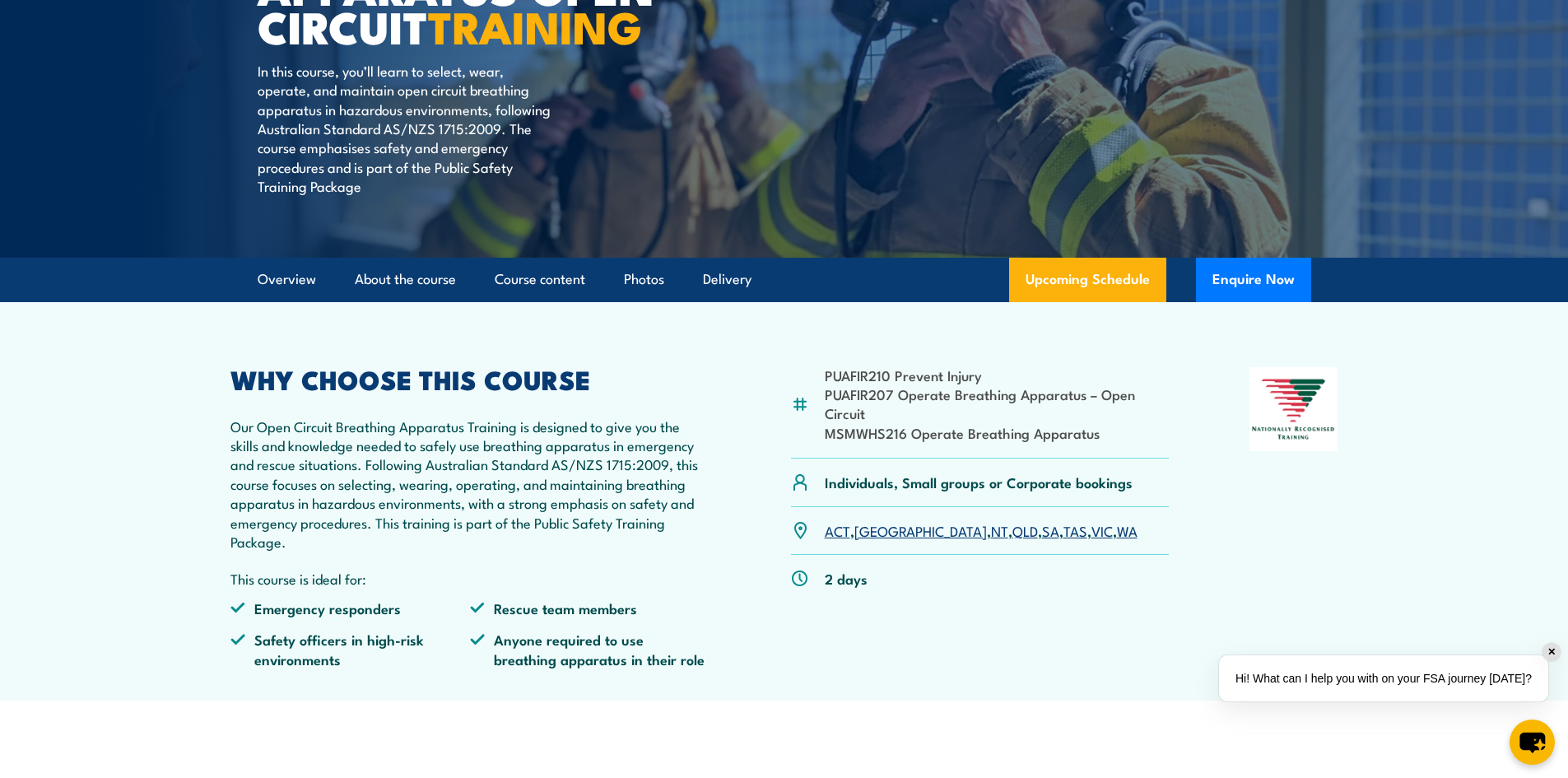
scroll to position [329, 0]
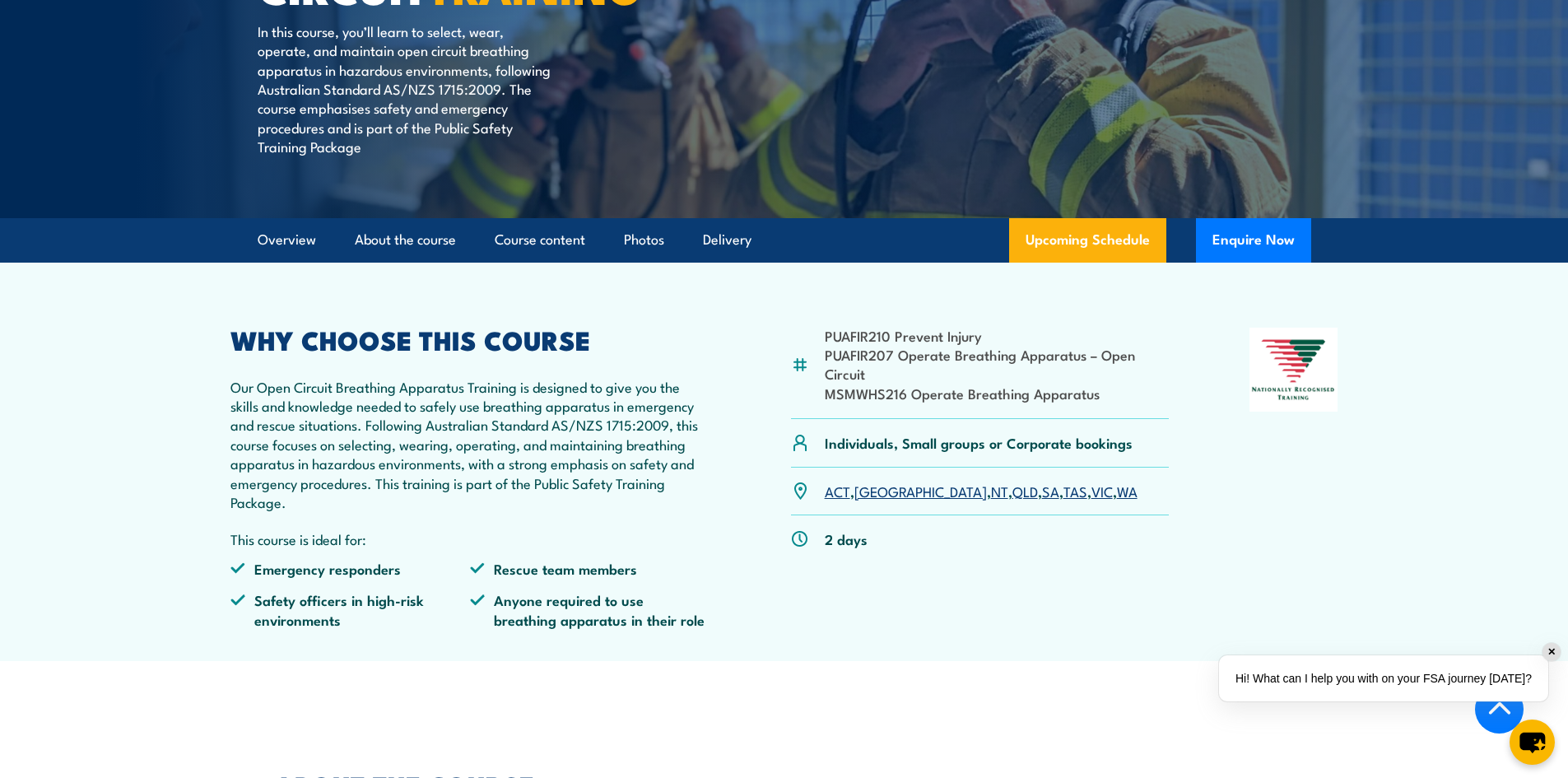
click at [1092, 491] on link "VIC" at bounding box center [1102, 491] width 21 height 20
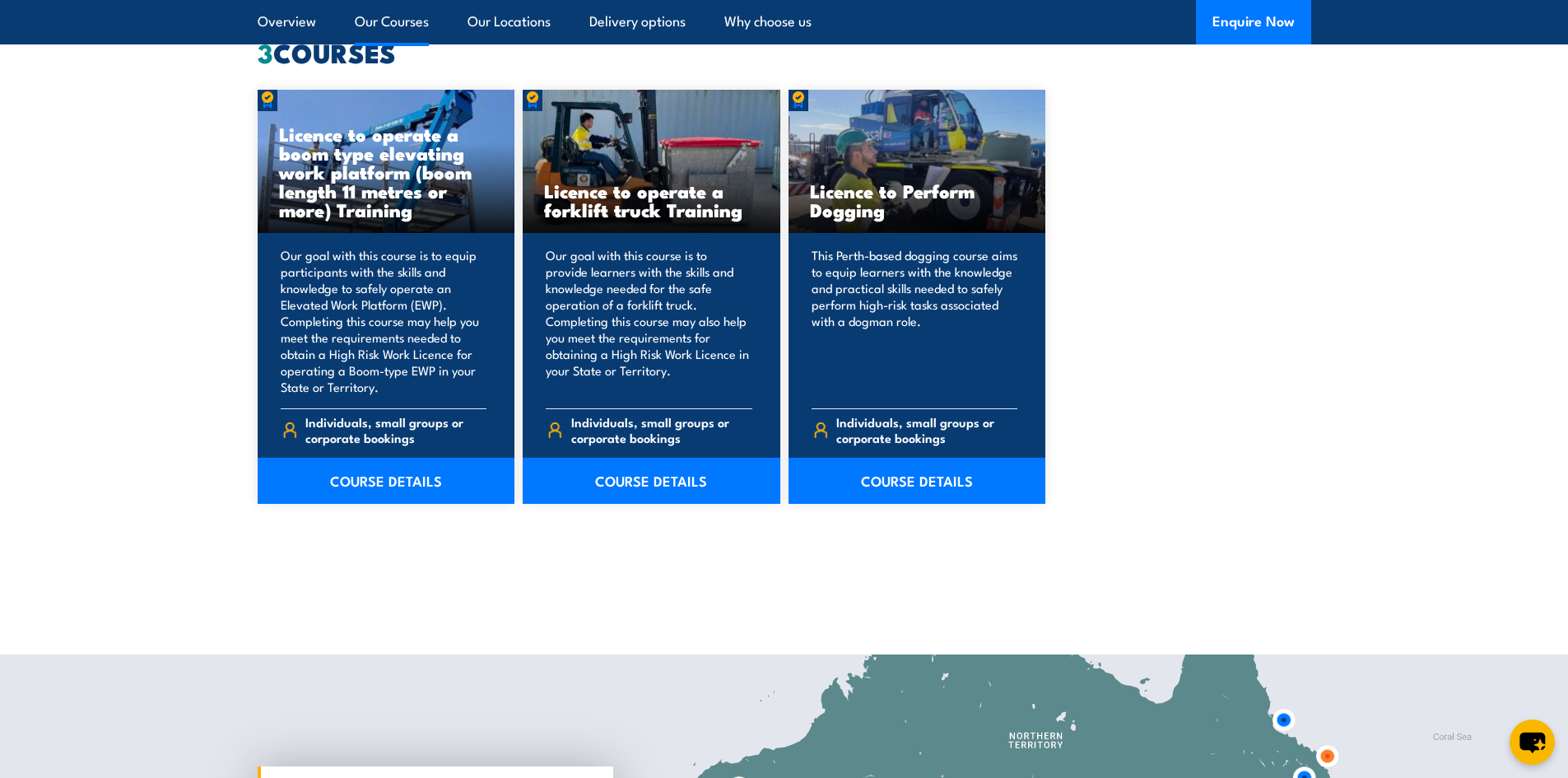
scroll to position [1317, 0]
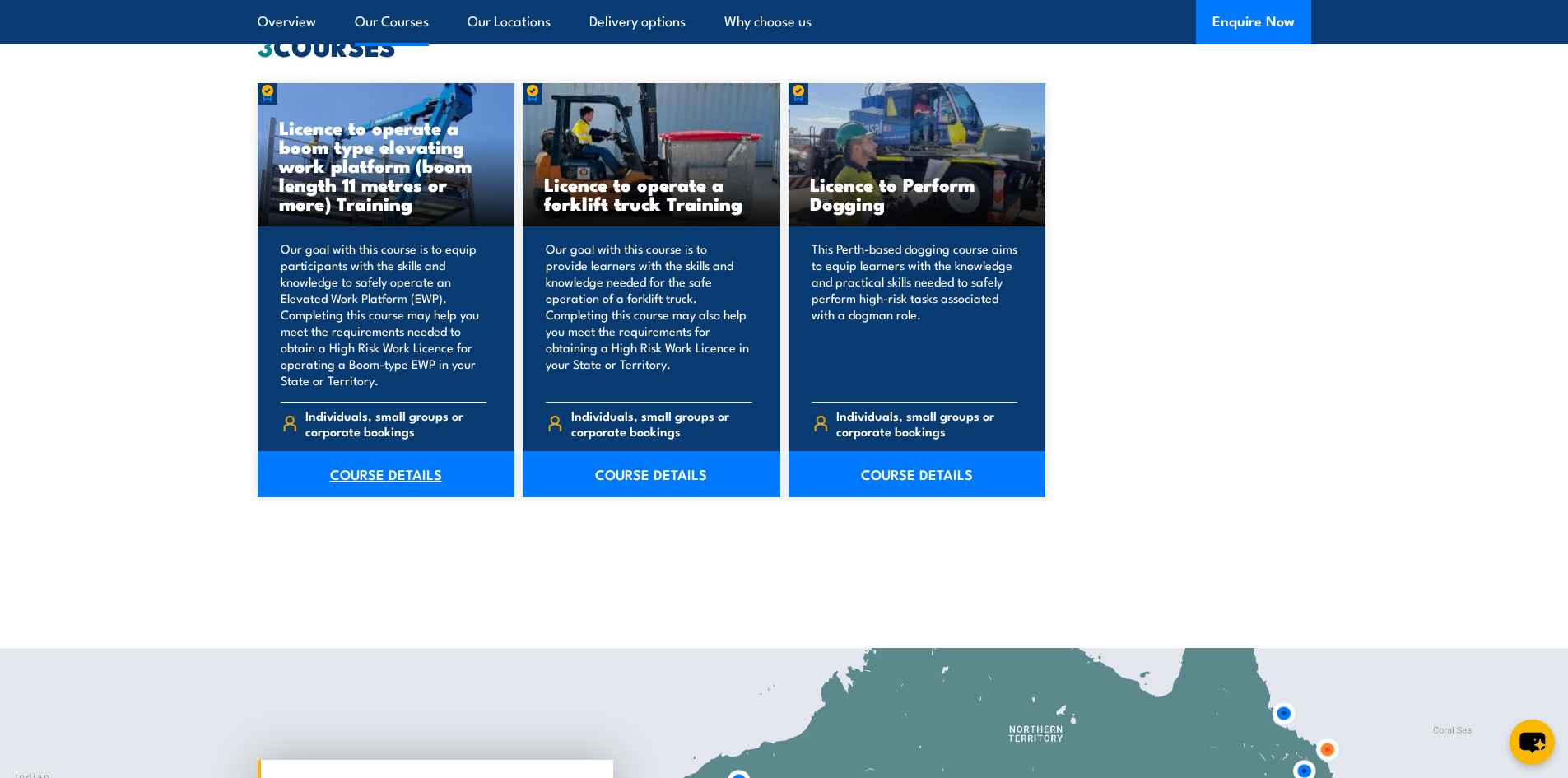
click at [373, 474] on link "COURSE DETAILS" at bounding box center [387, 474] width 258 height 46
click at [620, 475] on link "COURSE DETAILS" at bounding box center [652, 474] width 258 height 46
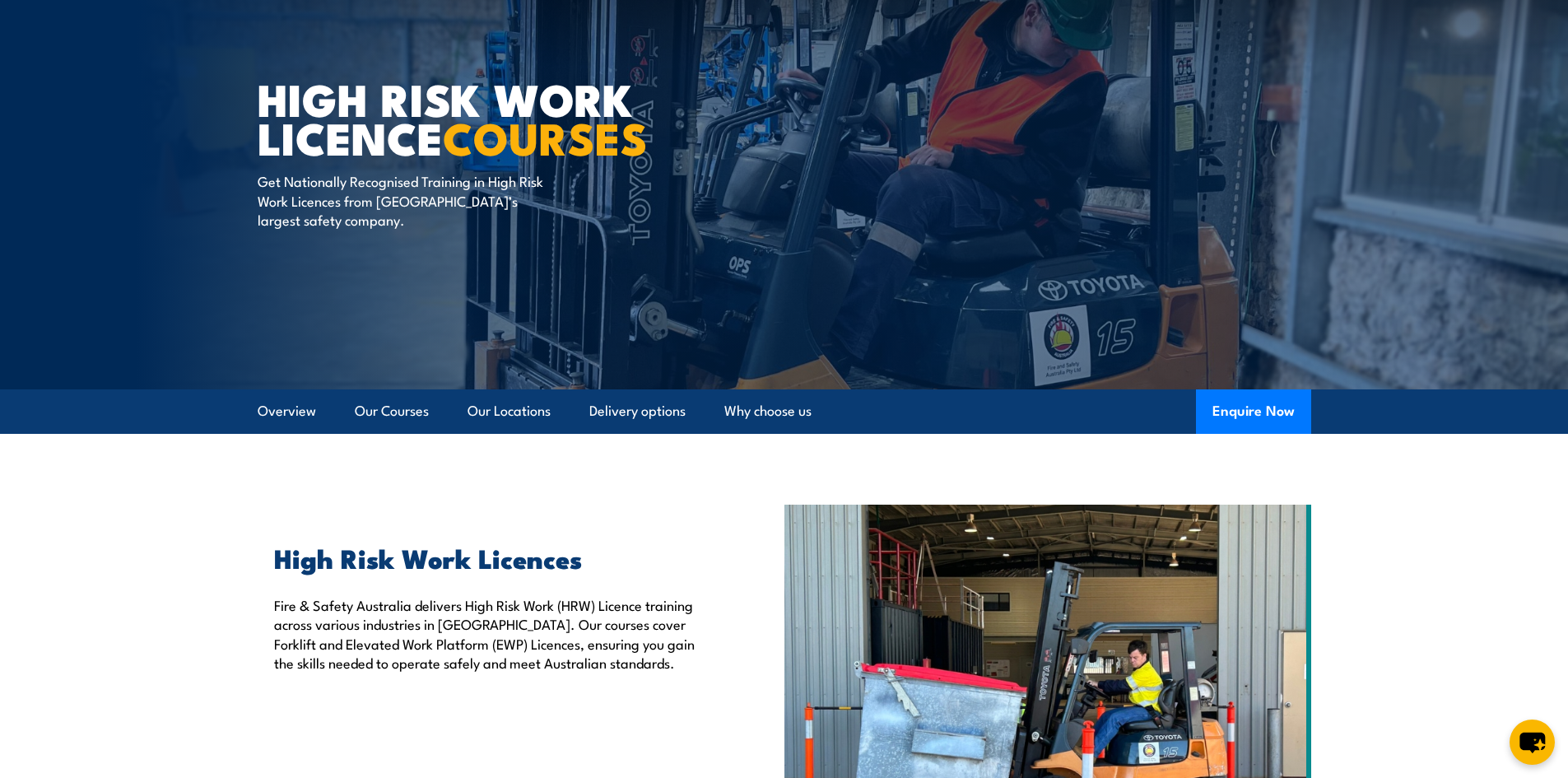
scroll to position [0, 0]
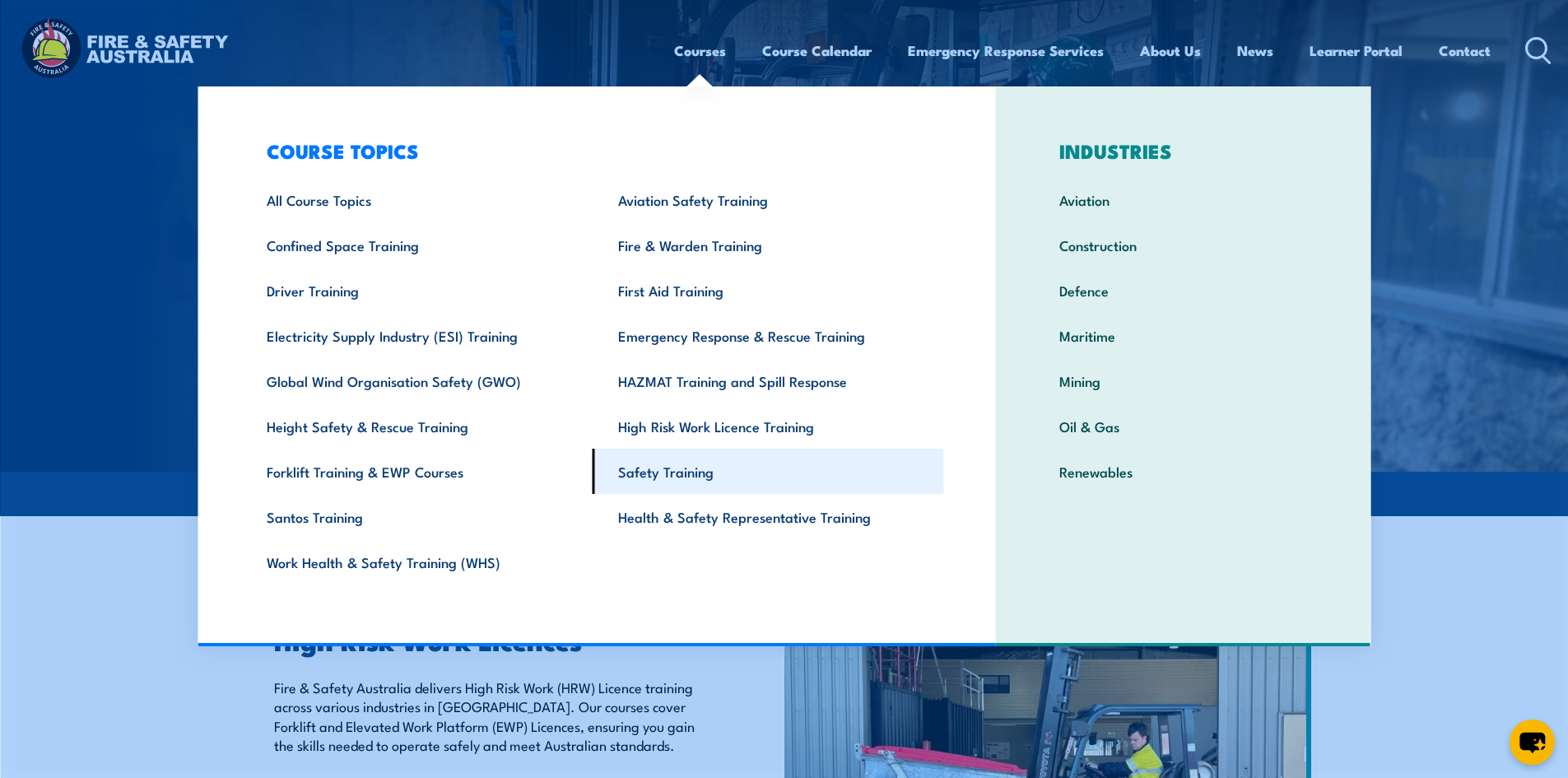
click at [649, 469] on link "Safety Training" at bounding box center [768, 471] width 351 height 45
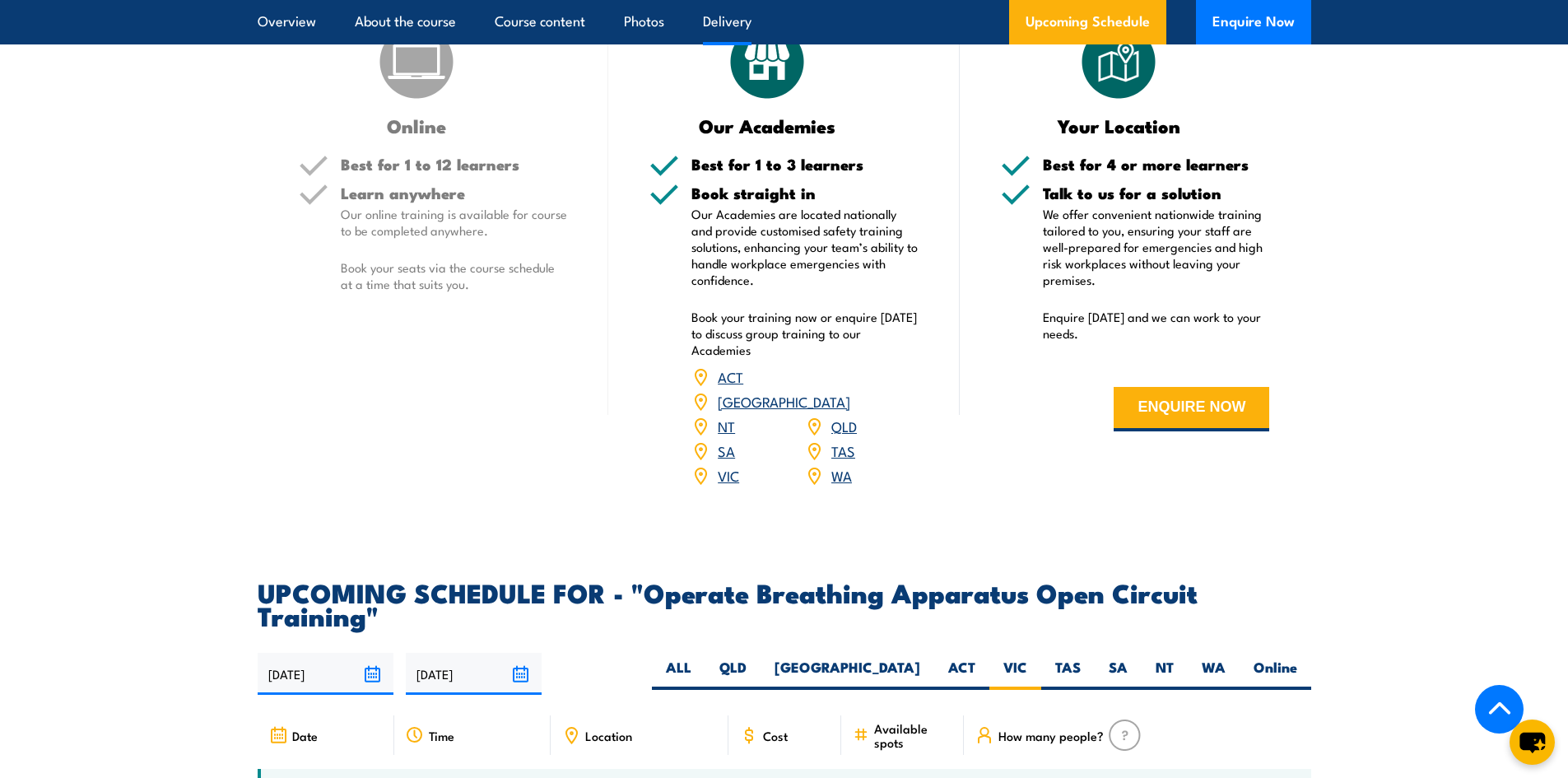
scroll to position [2025, 0]
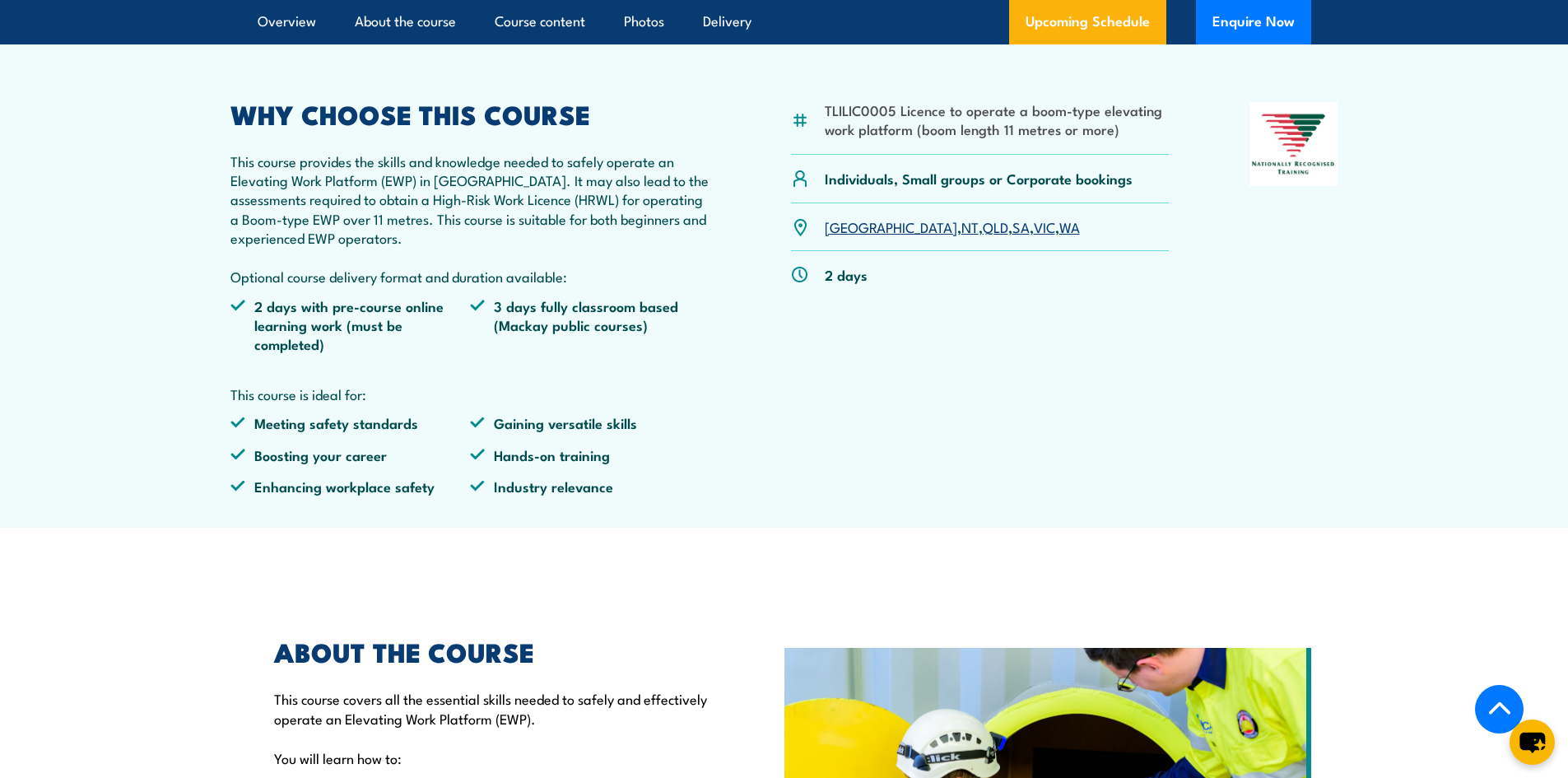
scroll to position [741, 0]
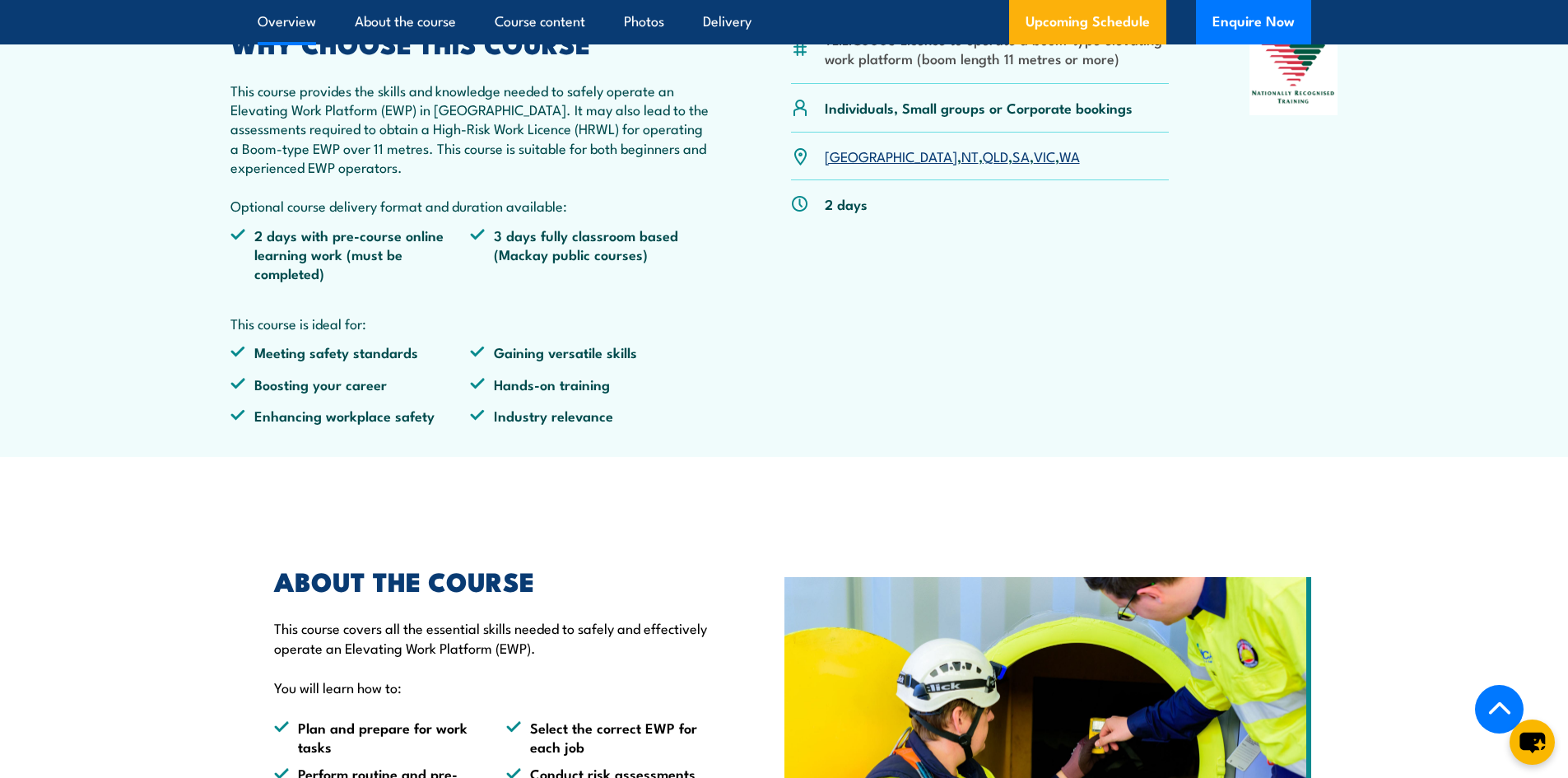
click at [1034, 158] on link "VIC" at bounding box center [1044, 156] width 21 height 20
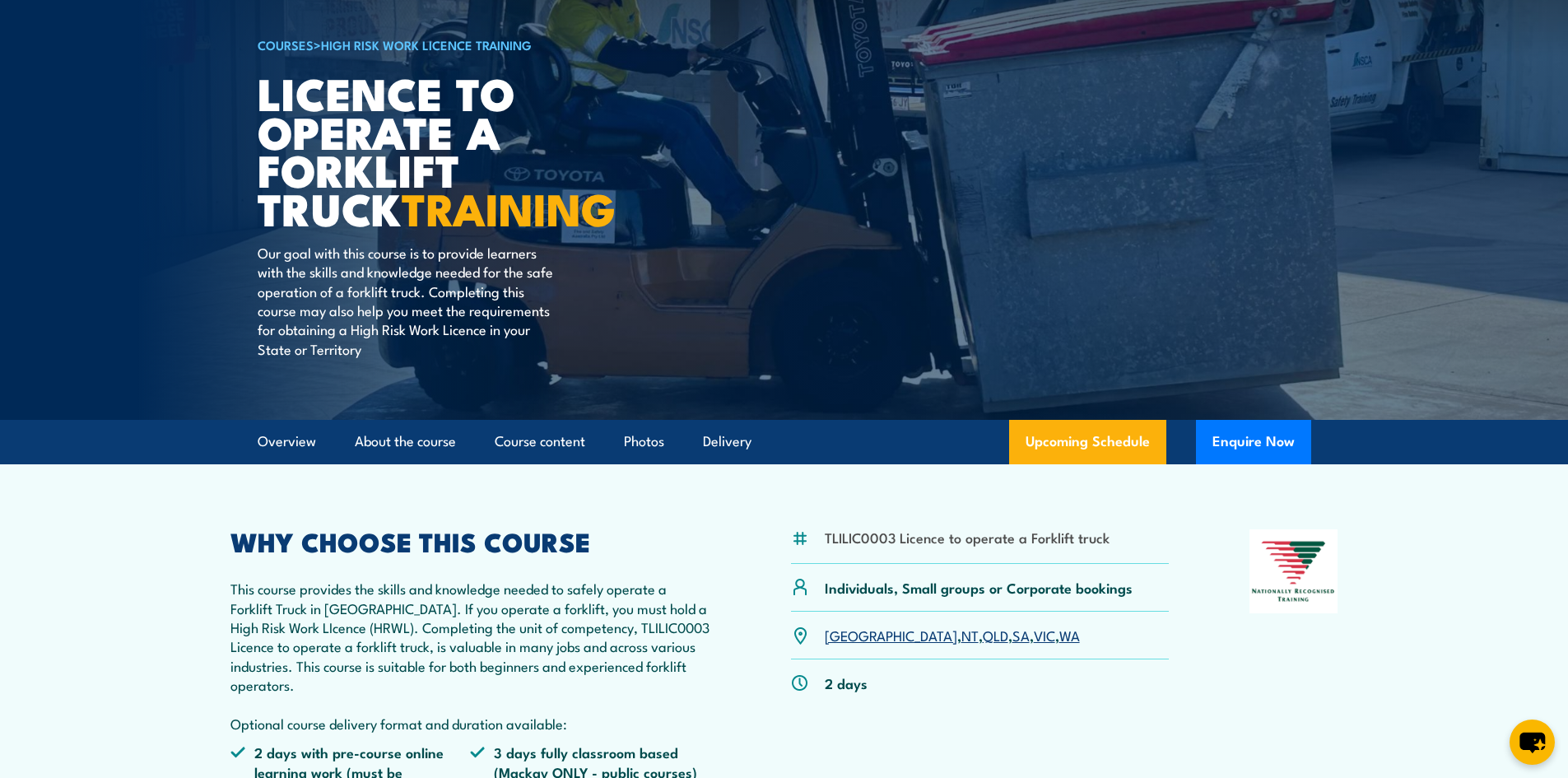
scroll to position [247, 0]
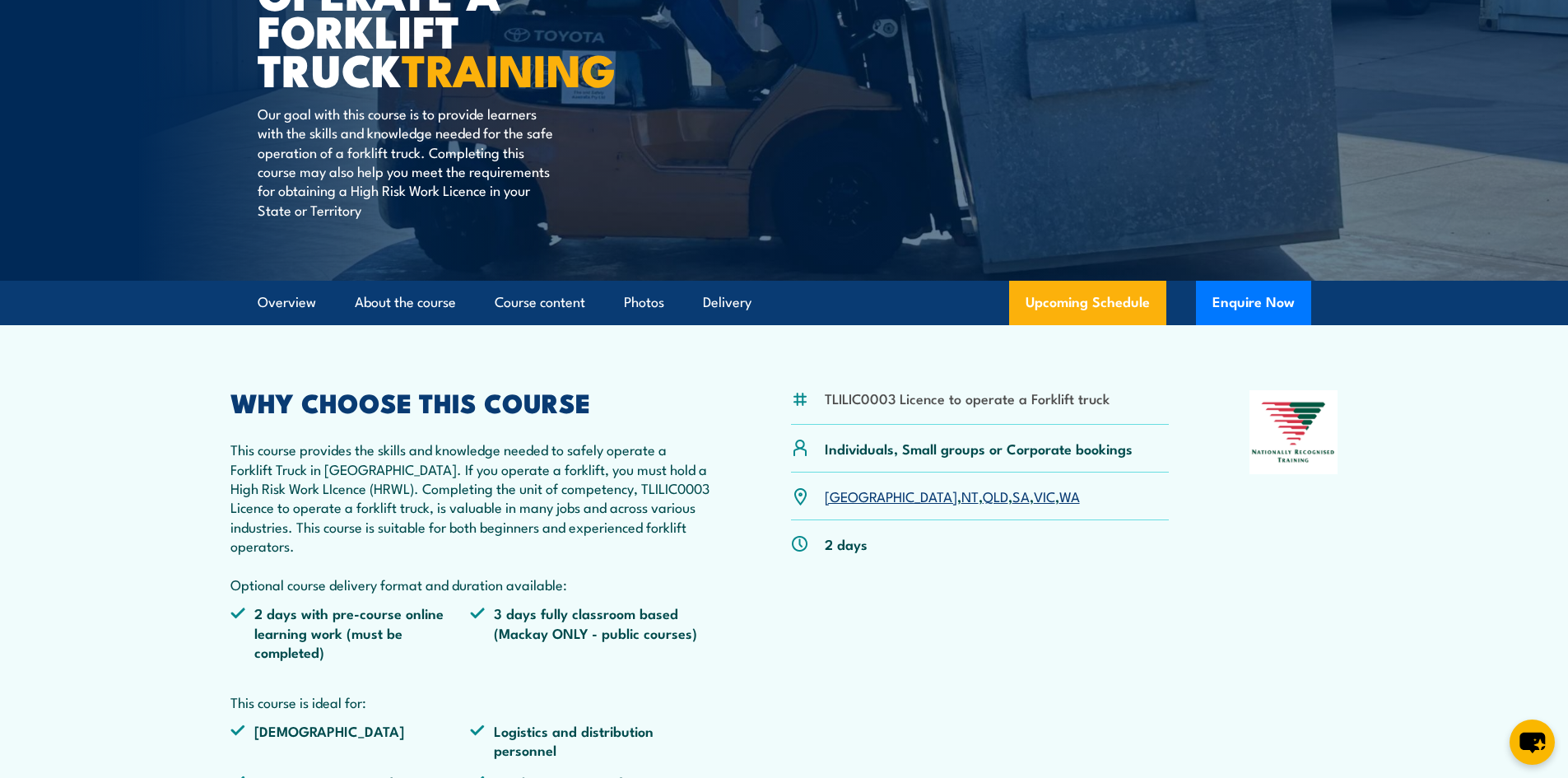
click at [1034, 490] on link "VIC" at bounding box center [1044, 495] width 21 height 20
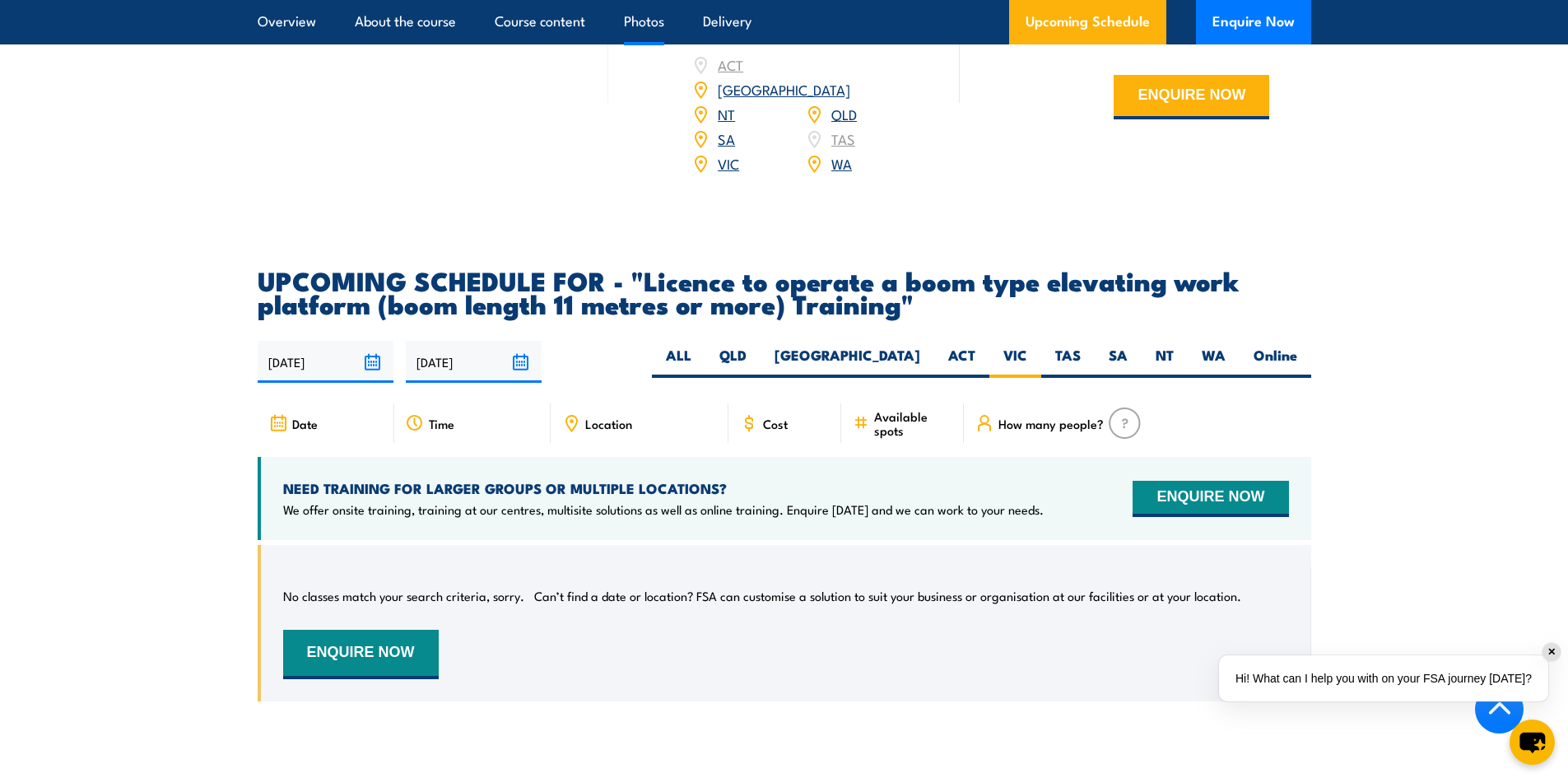
scroll to position [2656, 0]
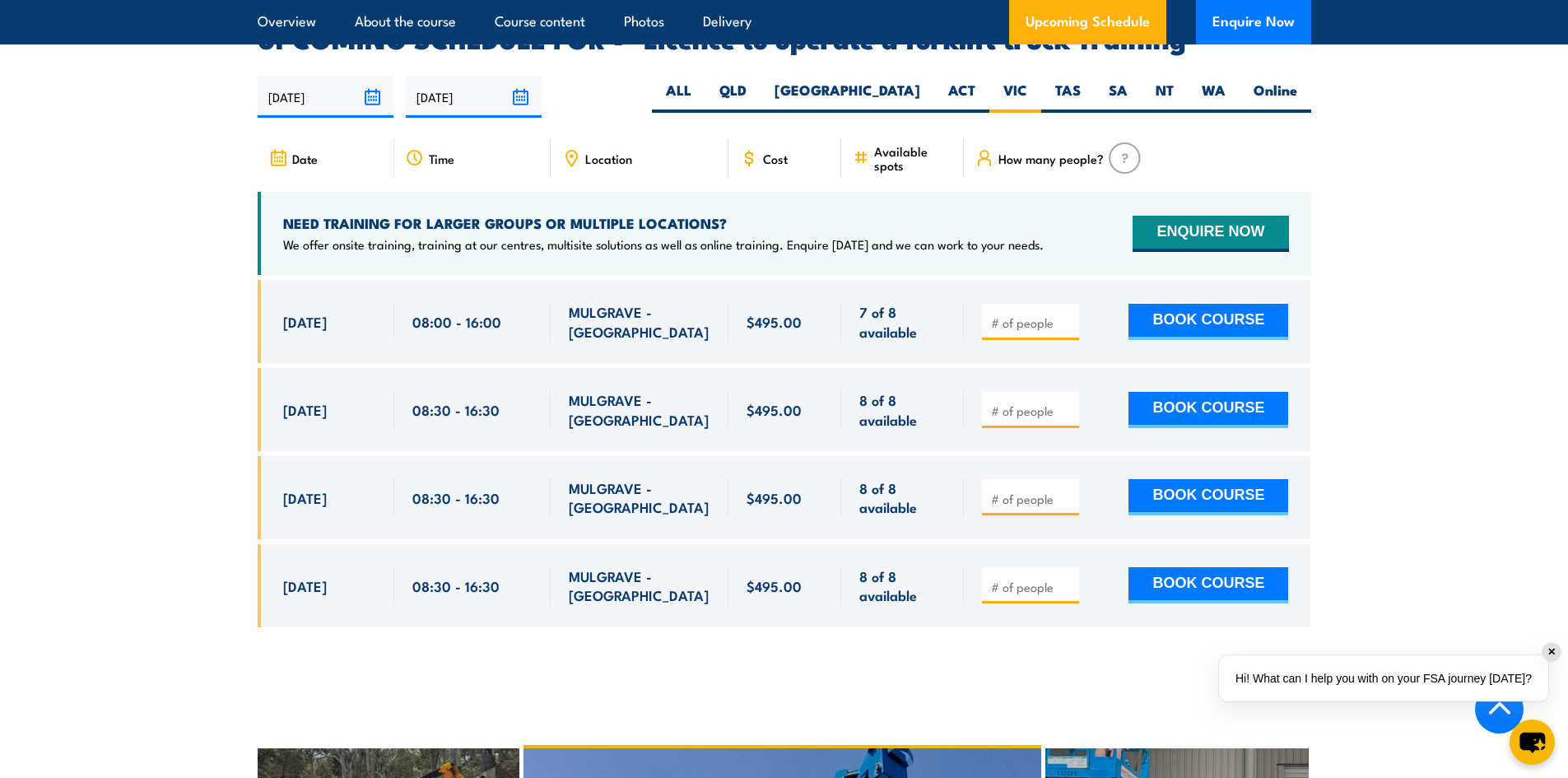
scroll to position [2755, 0]
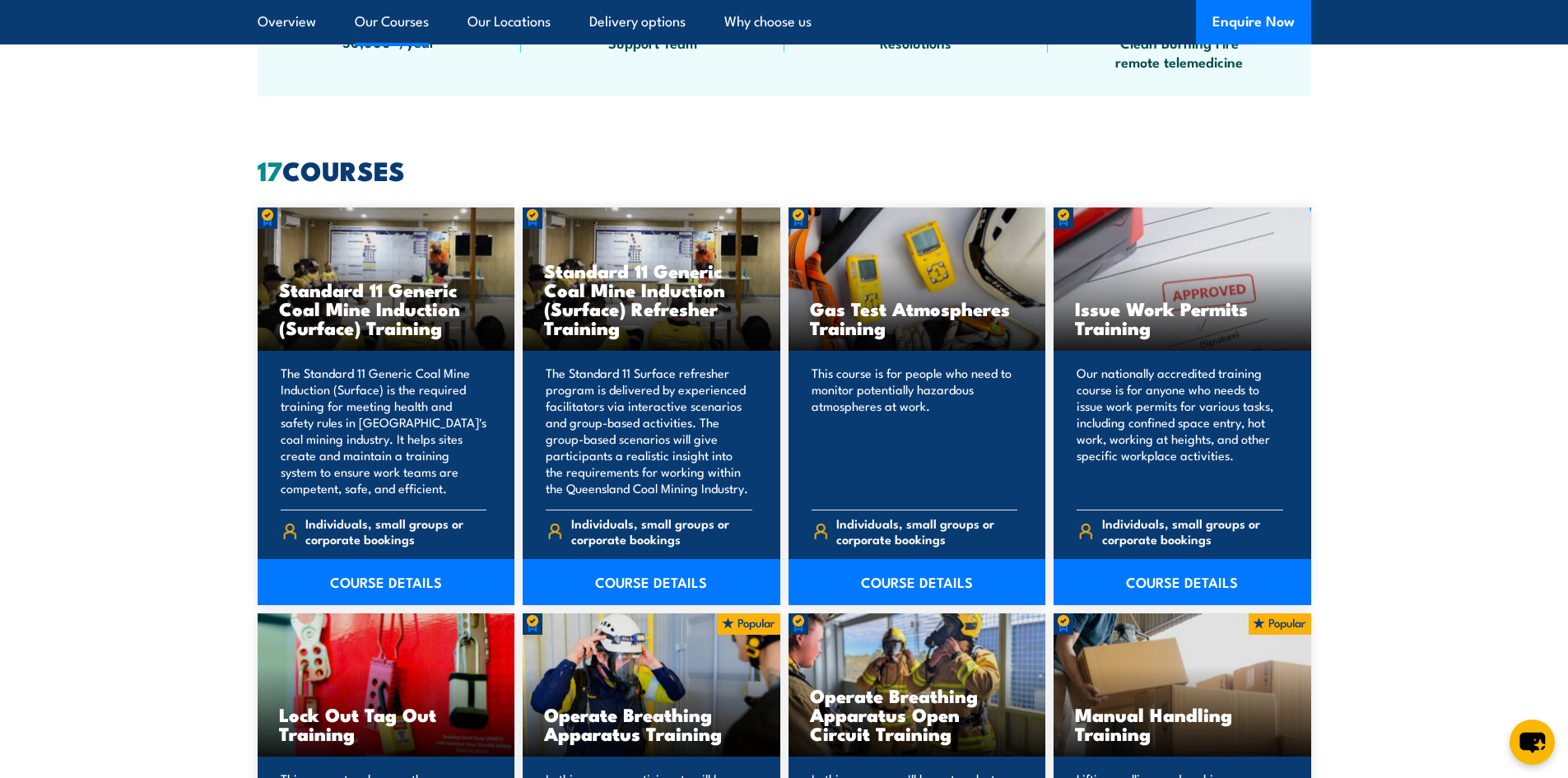
scroll to position [1235, 0]
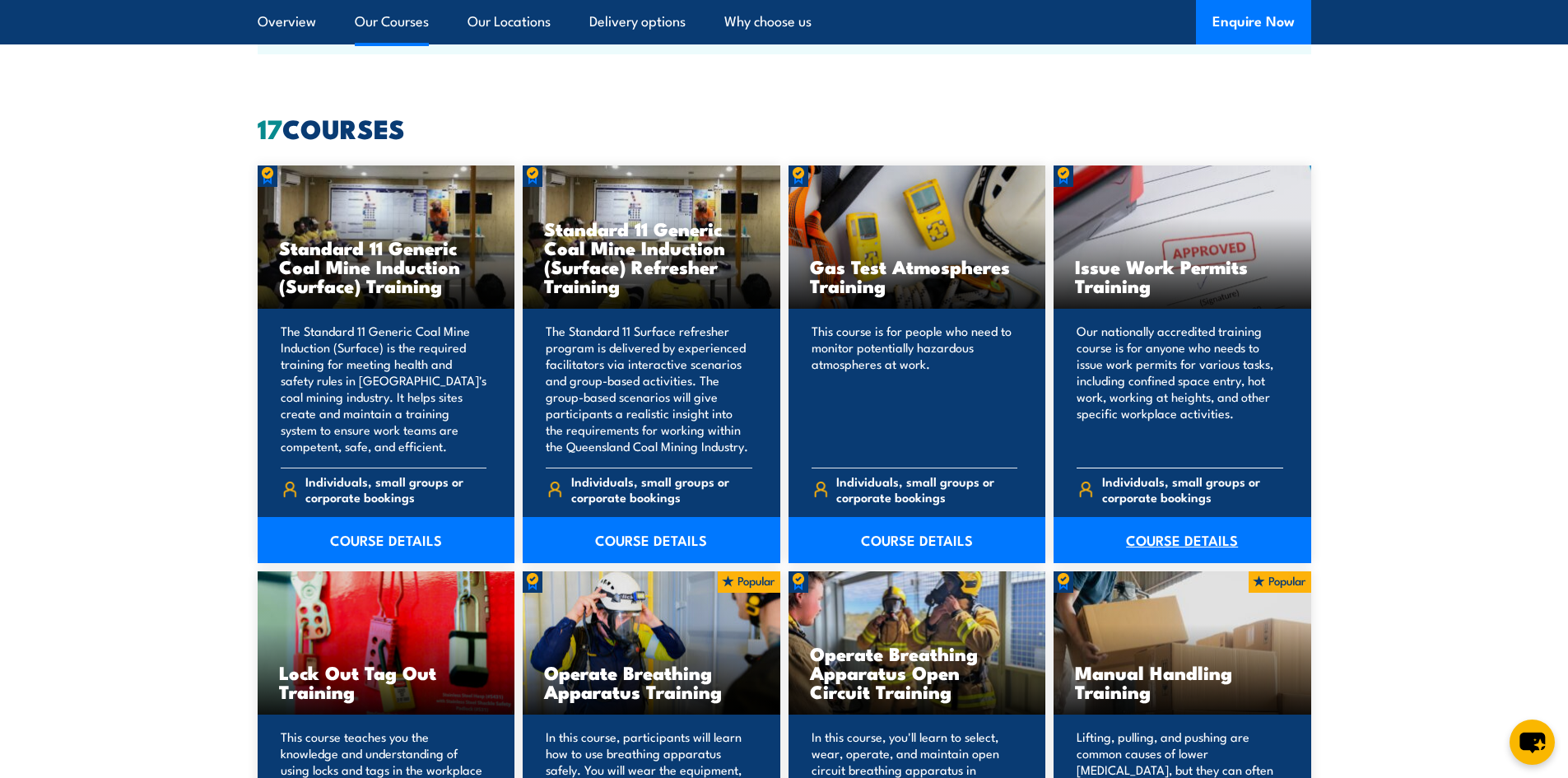
click at [1167, 537] on link "COURSE DETAILS" at bounding box center [1182, 540] width 258 height 46
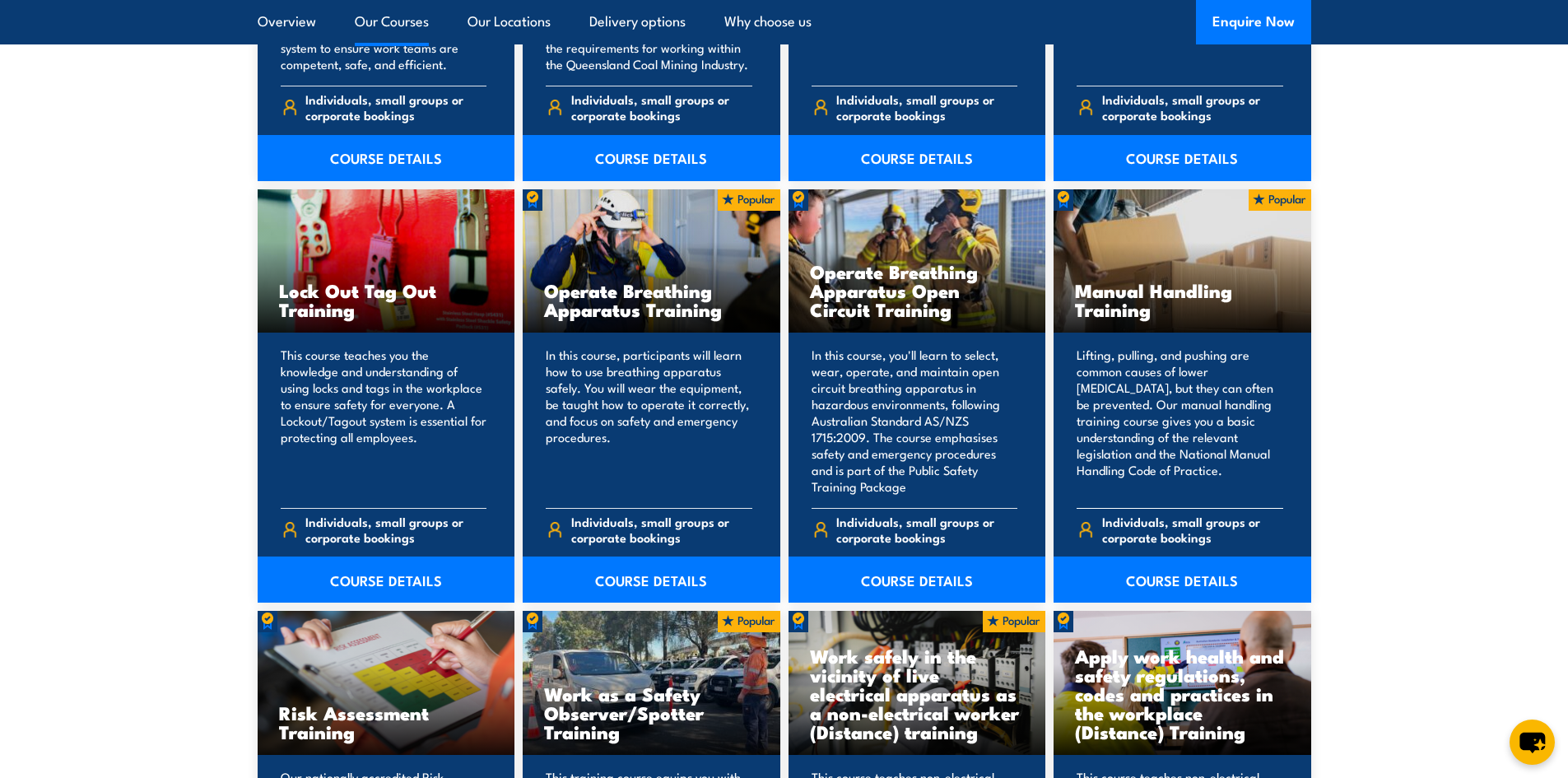
scroll to position [1647, 0]
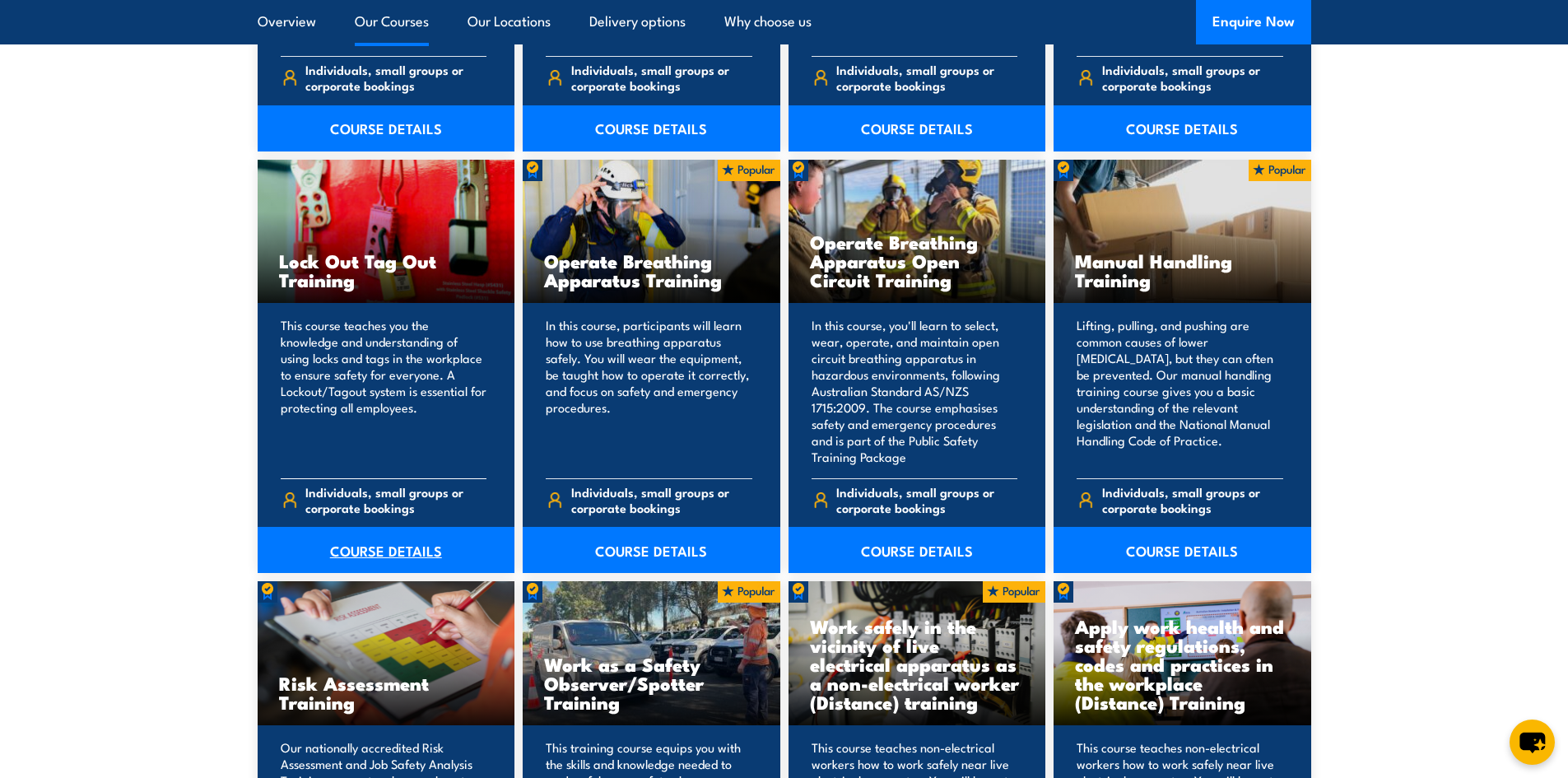
click at [412, 549] on link "COURSE DETAILS" at bounding box center [387, 549] width 258 height 46
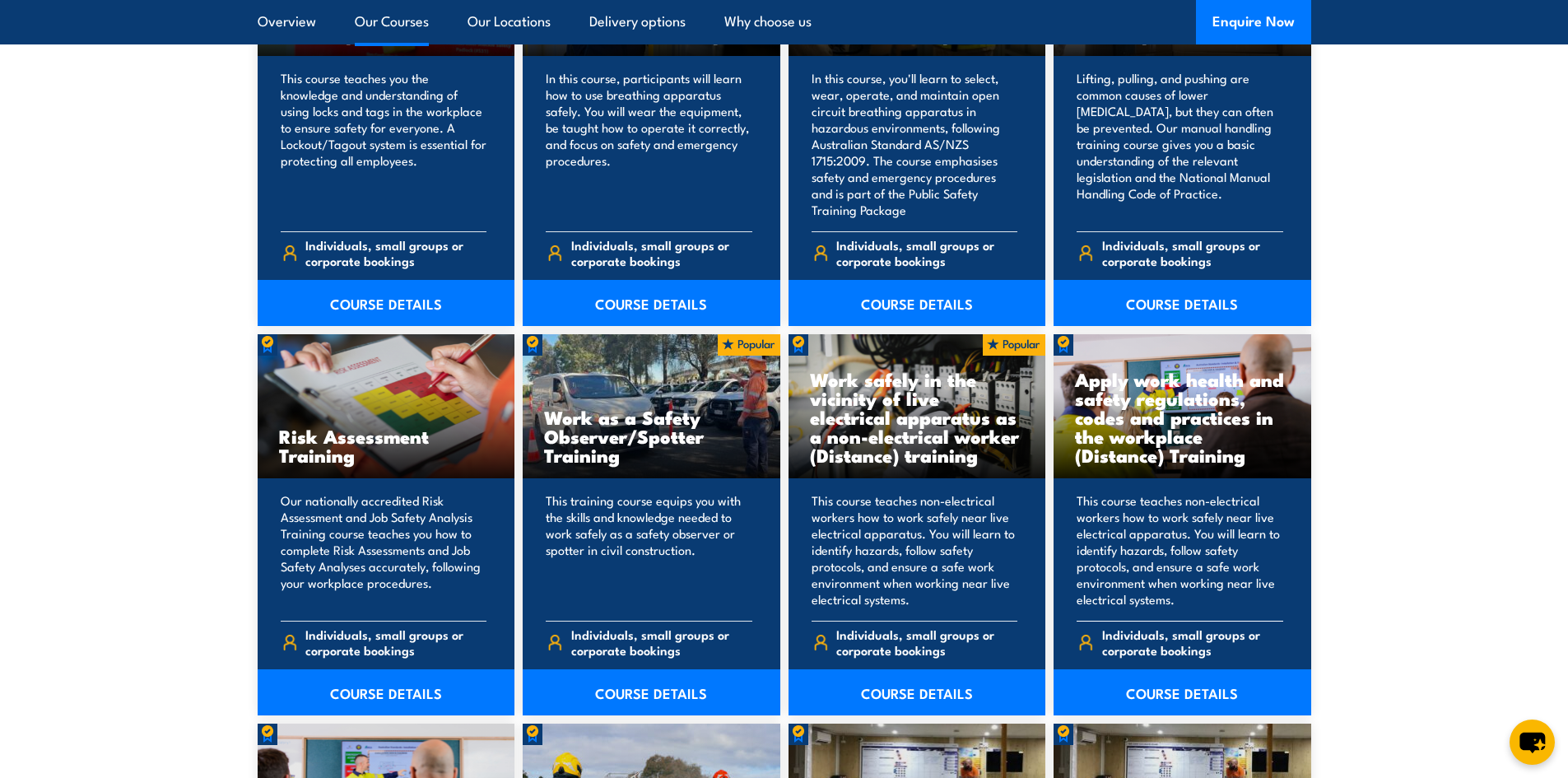
scroll to position [1481, 0]
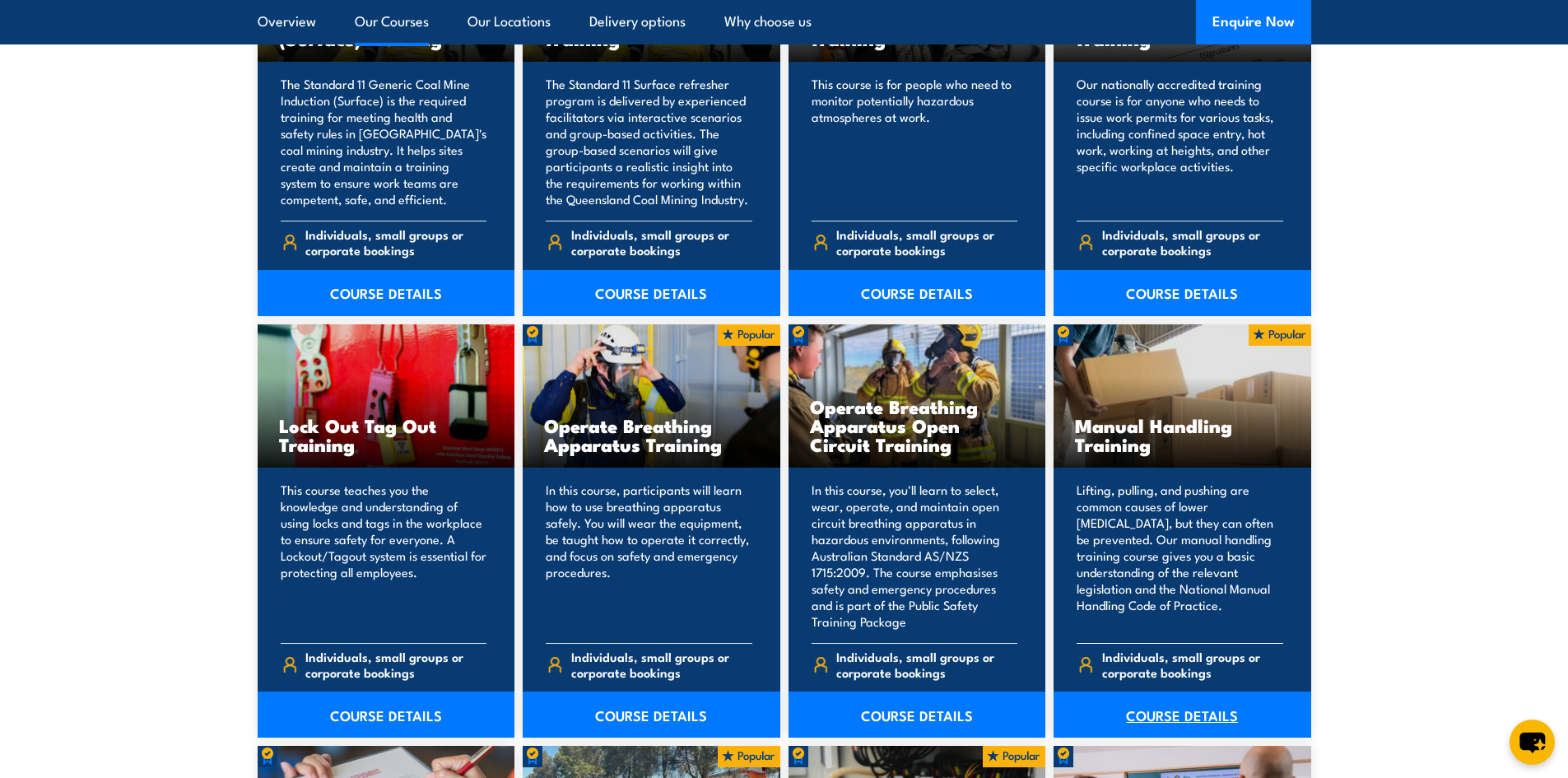
click at [1129, 705] on link "COURSE DETAILS" at bounding box center [1182, 715] width 258 height 46
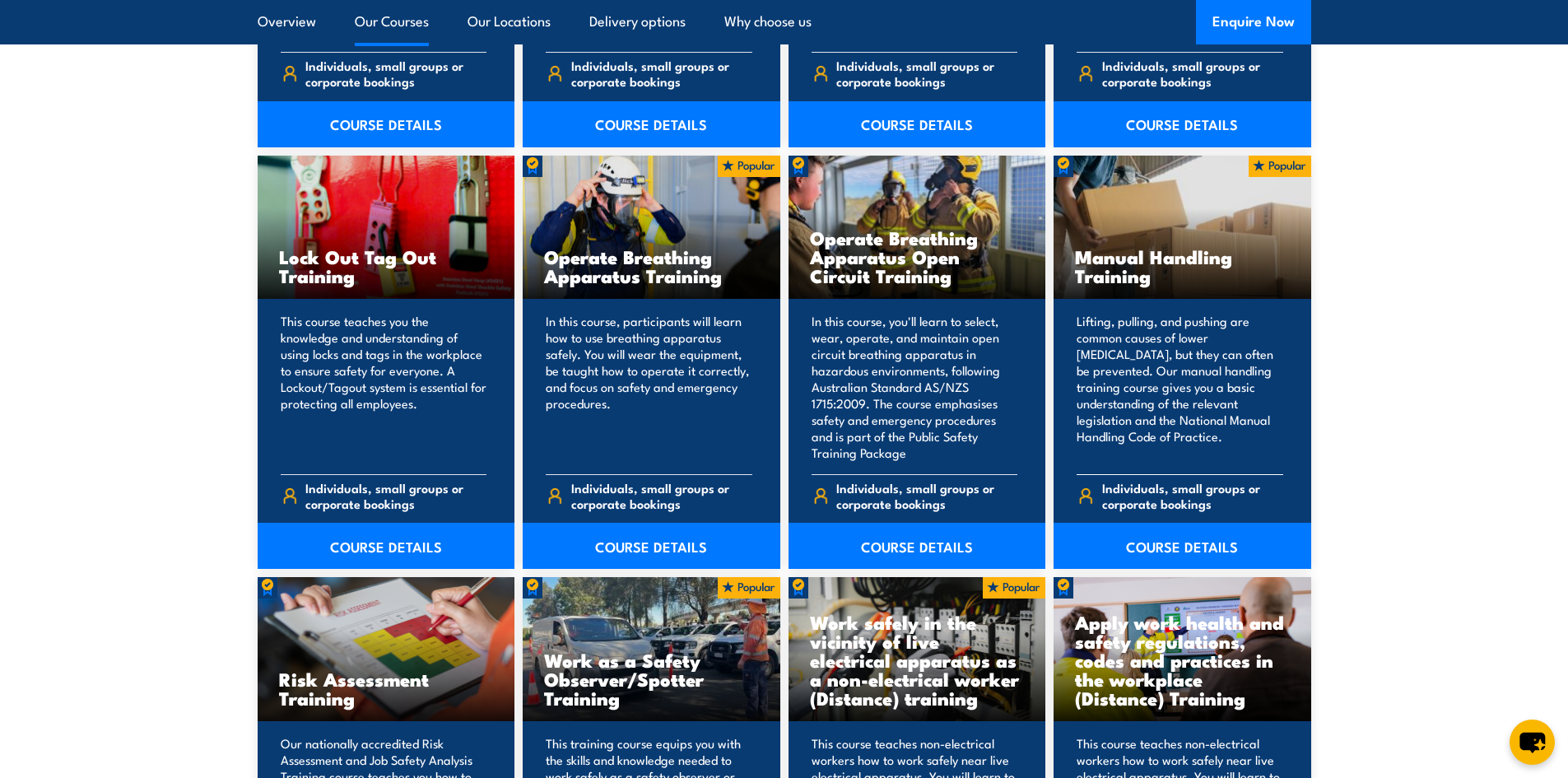
scroll to position [1728, 0]
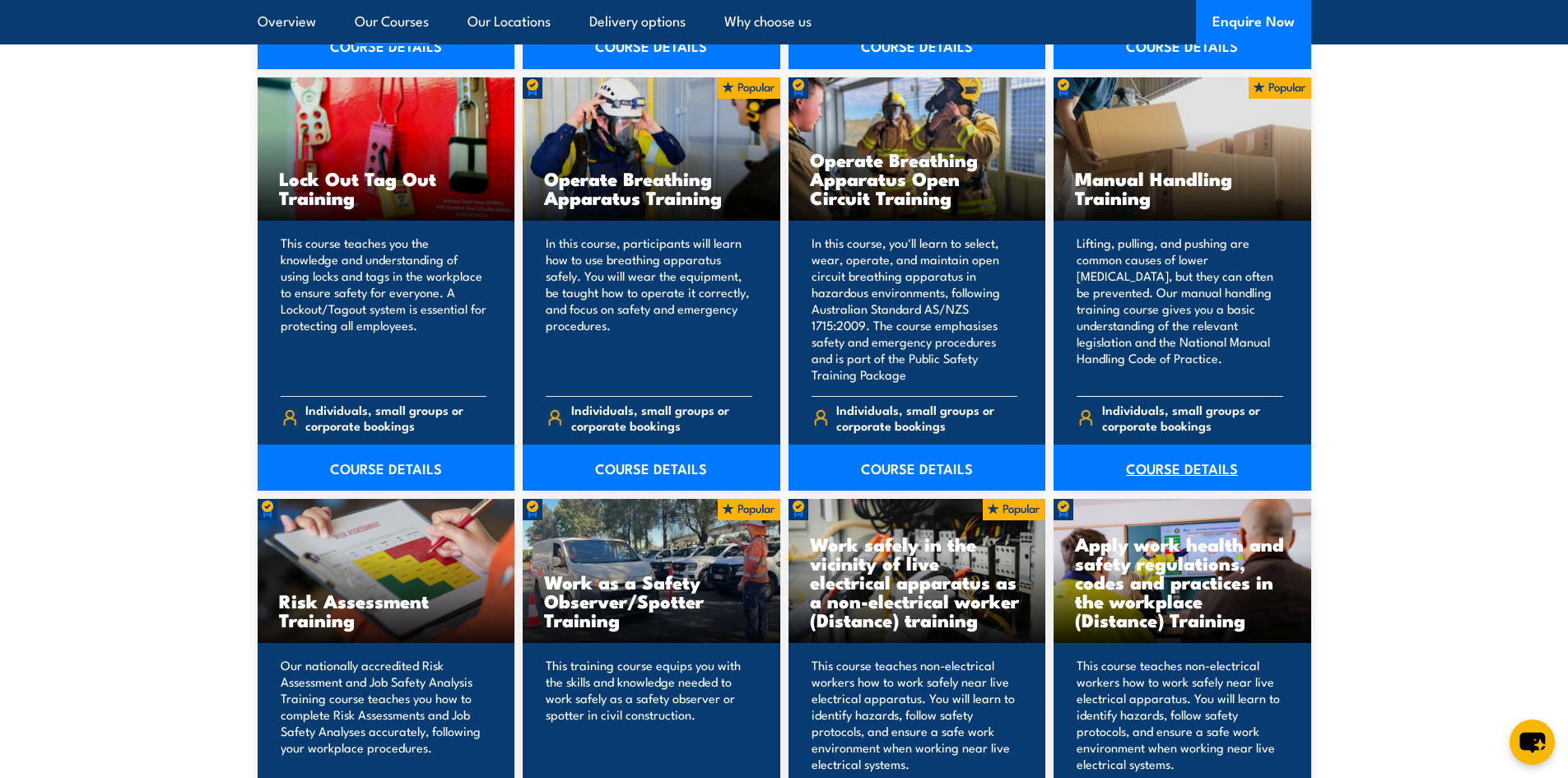
drag, startPoint x: 1188, startPoint y: 464, endPoint x: 1165, endPoint y: 447, distance: 28.6
click at [1188, 464] on link "COURSE DETAILS" at bounding box center [1182, 468] width 258 height 46
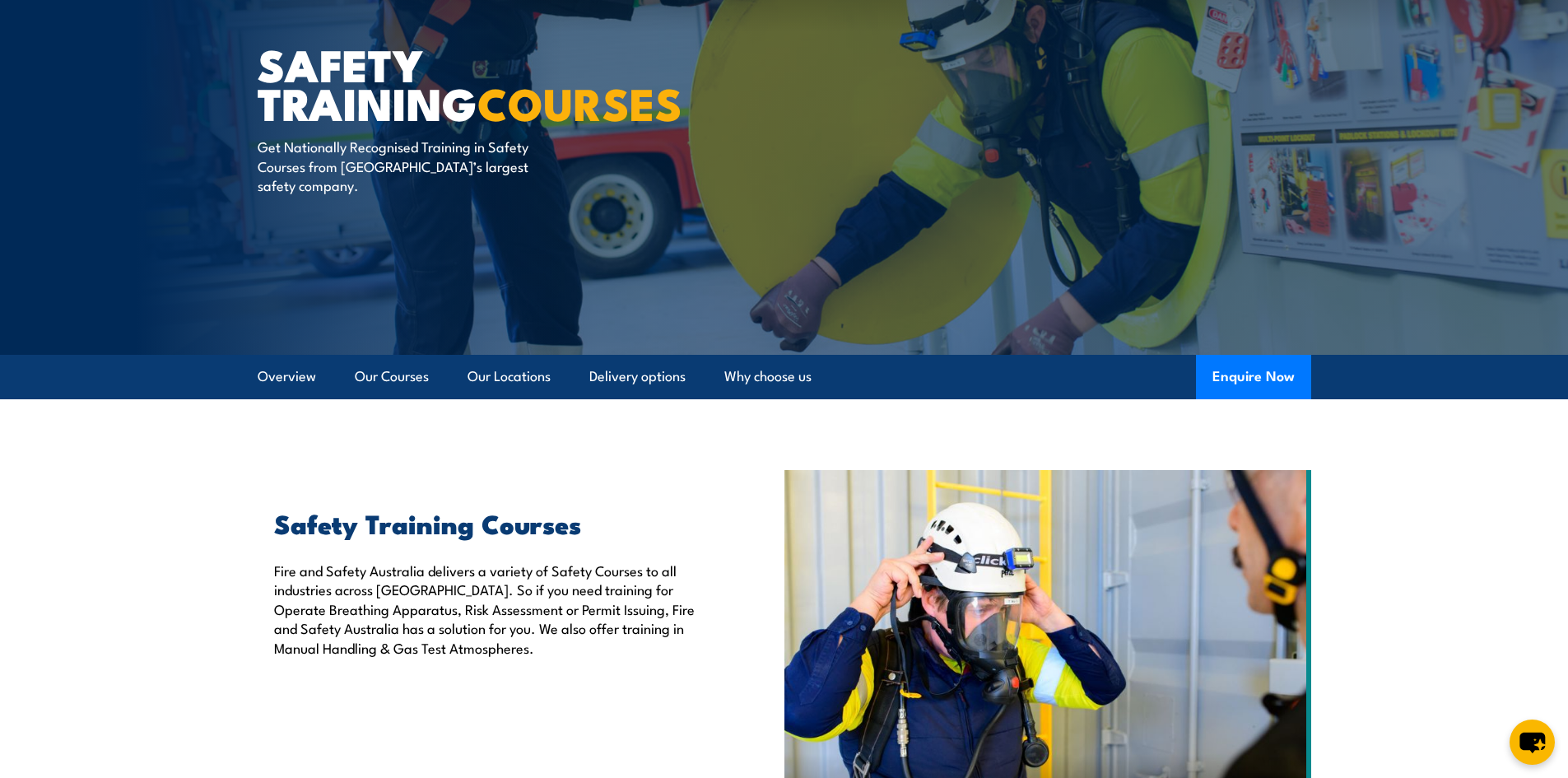
scroll to position [0, 0]
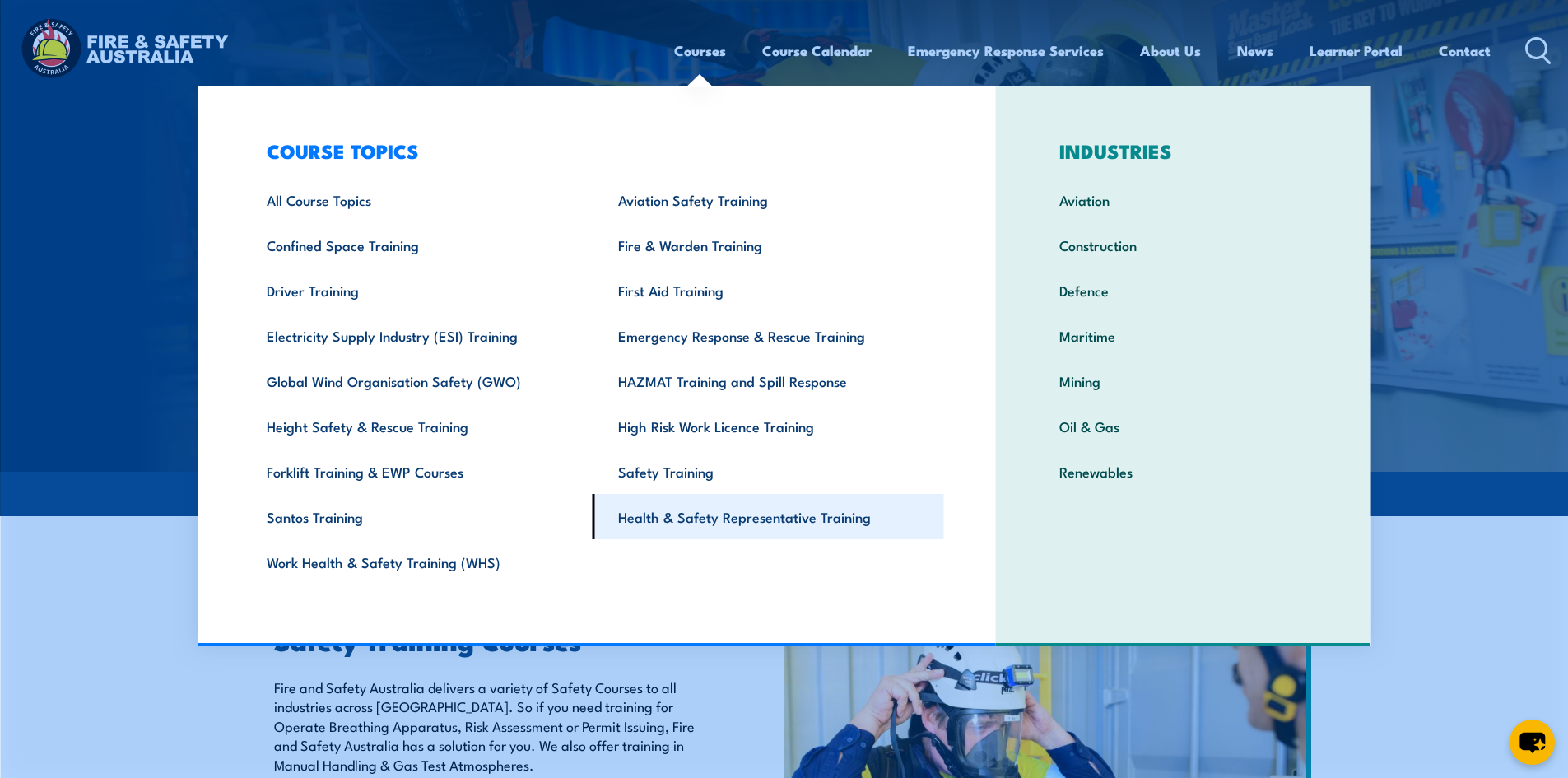
click at [709, 517] on link "Health & Safety Representative Training" at bounding box center [768, 516] width 351 height 45
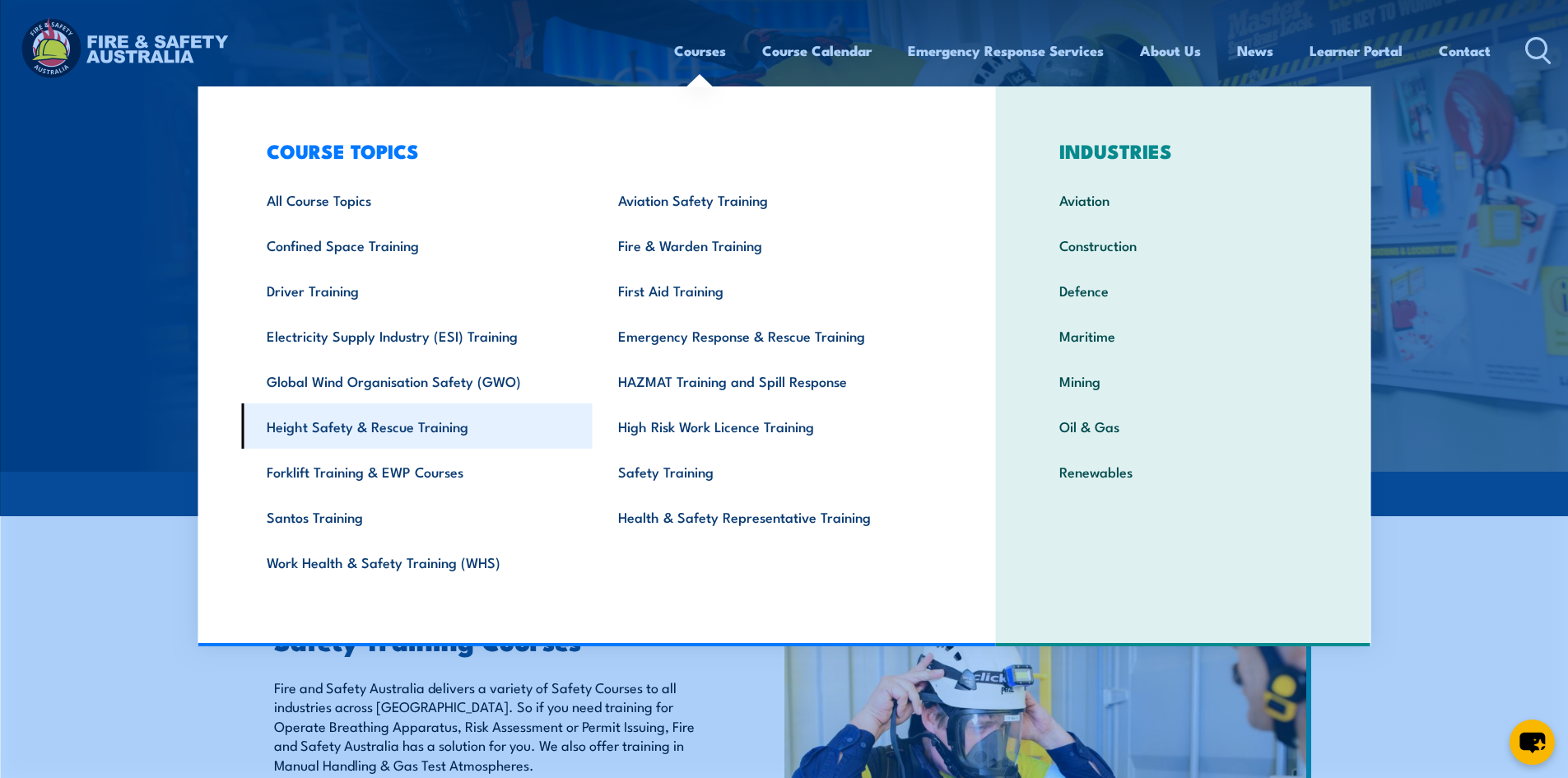
click at [405, 425] on link "Height Safety & Rescue Training" at bounding box center [416, 426] width 351 height 45
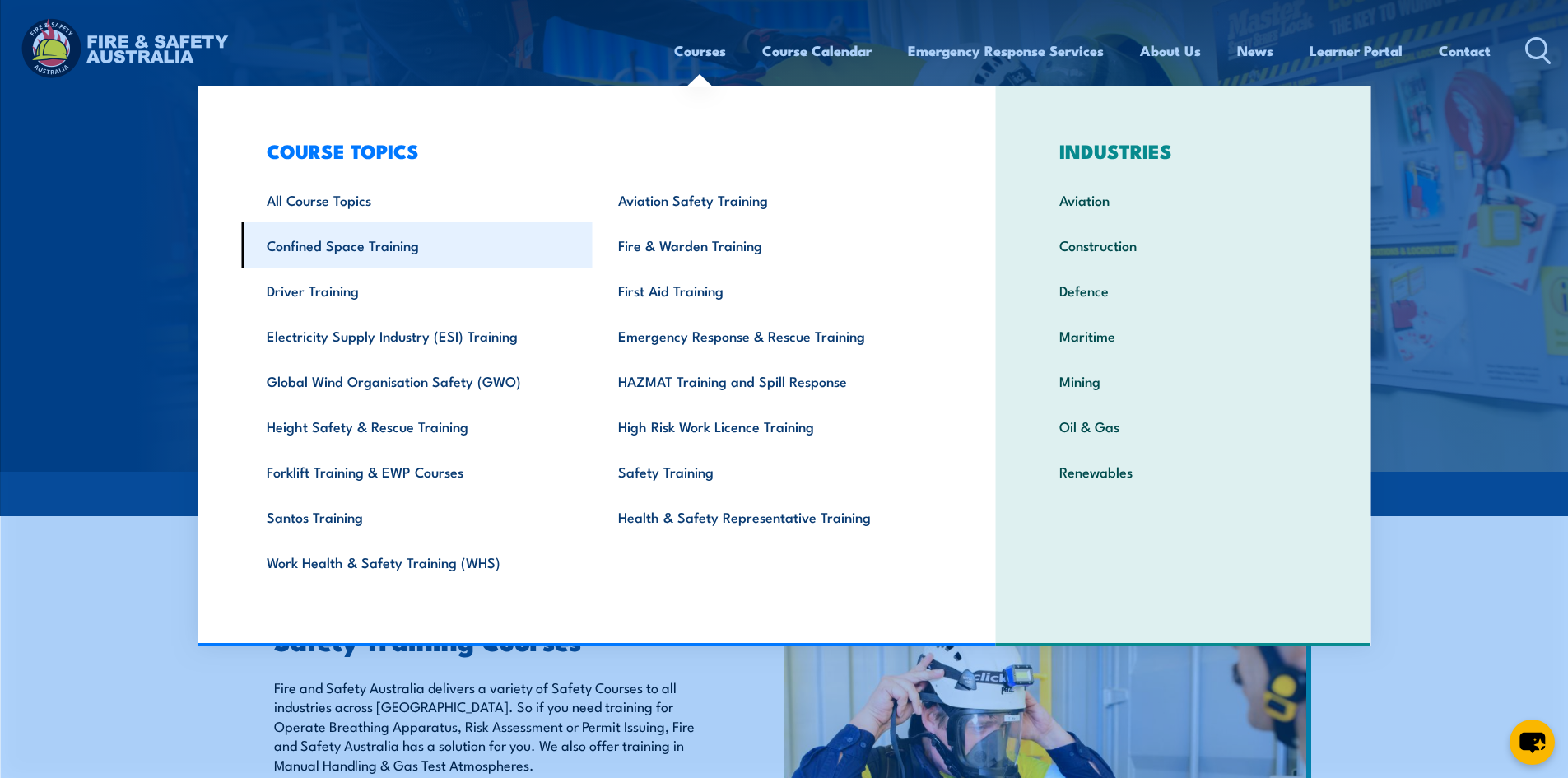
click at [379, 252] on link "Confined Space Training" at bounding box center [416, 245] width 351 height 45
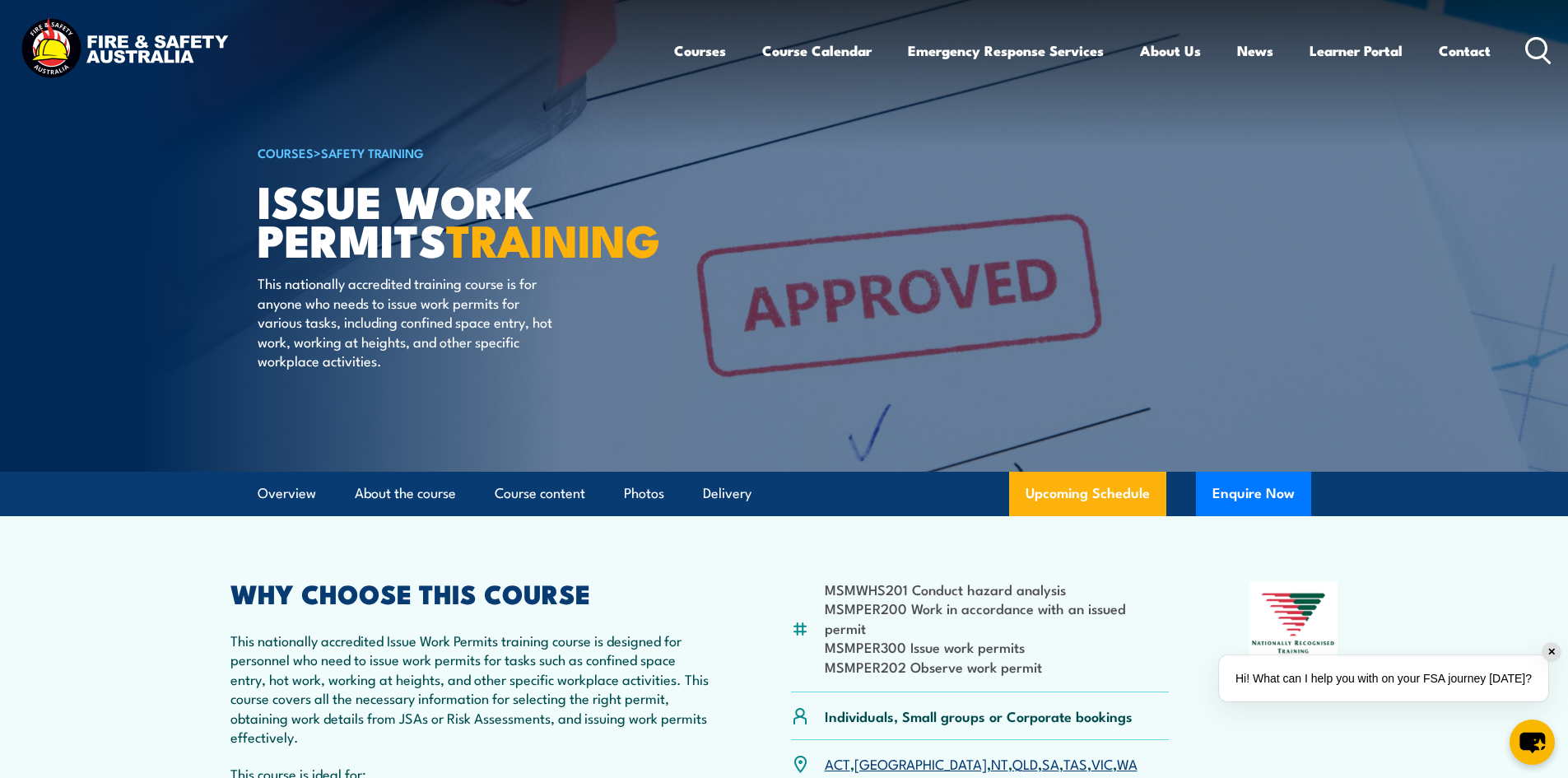
click at [1092, 753] on link "VIC" at bounding box center [1102, 763] width 21 height 20
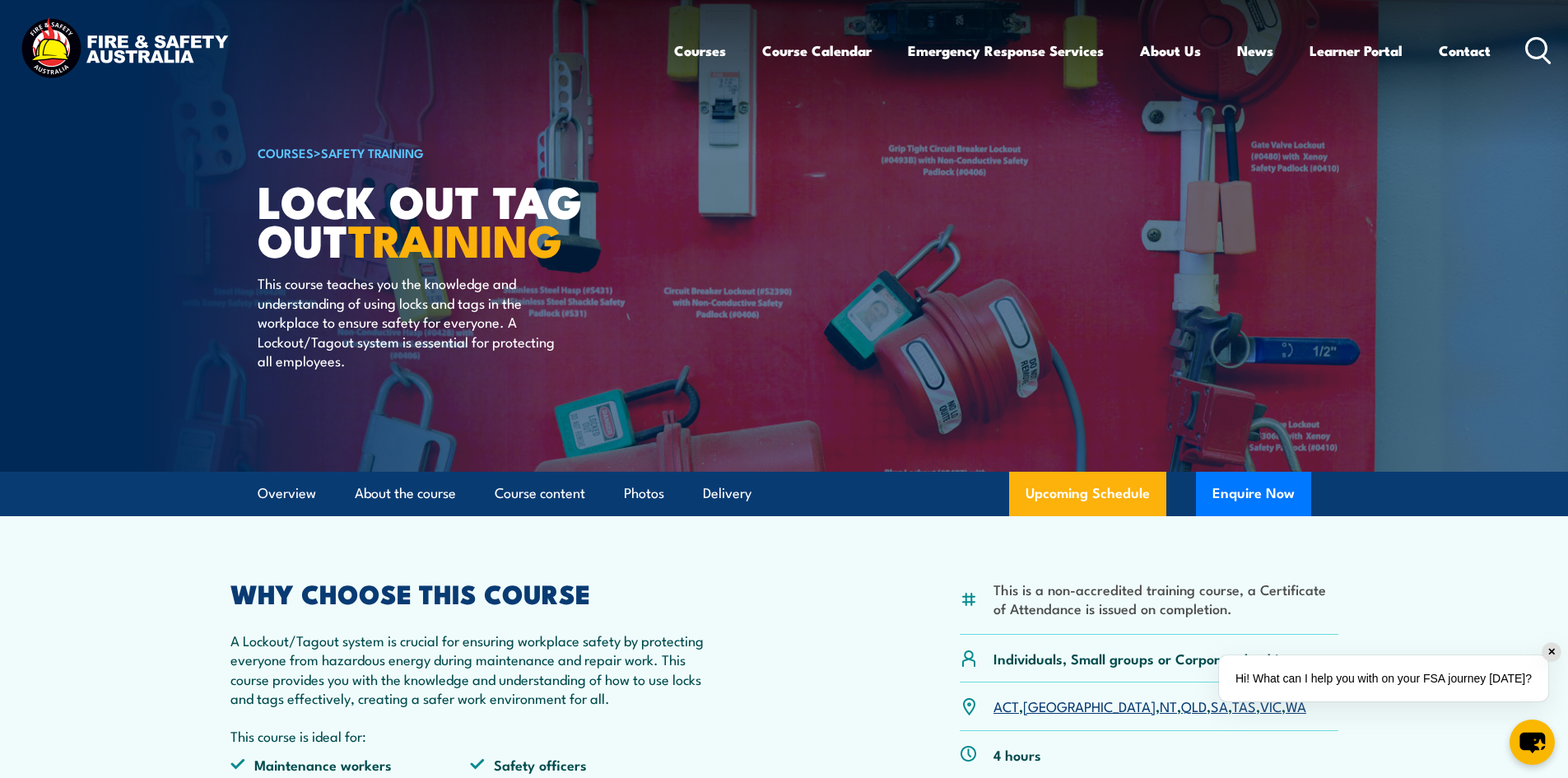
drag, startPoint x: 1191, startPoint y: 705, endPoint x: 1190, endPoint y: 677, distance: 28.0
click at [1260, 705] on link "VIC" at bounding box center [1270, 705] width 21 height 20
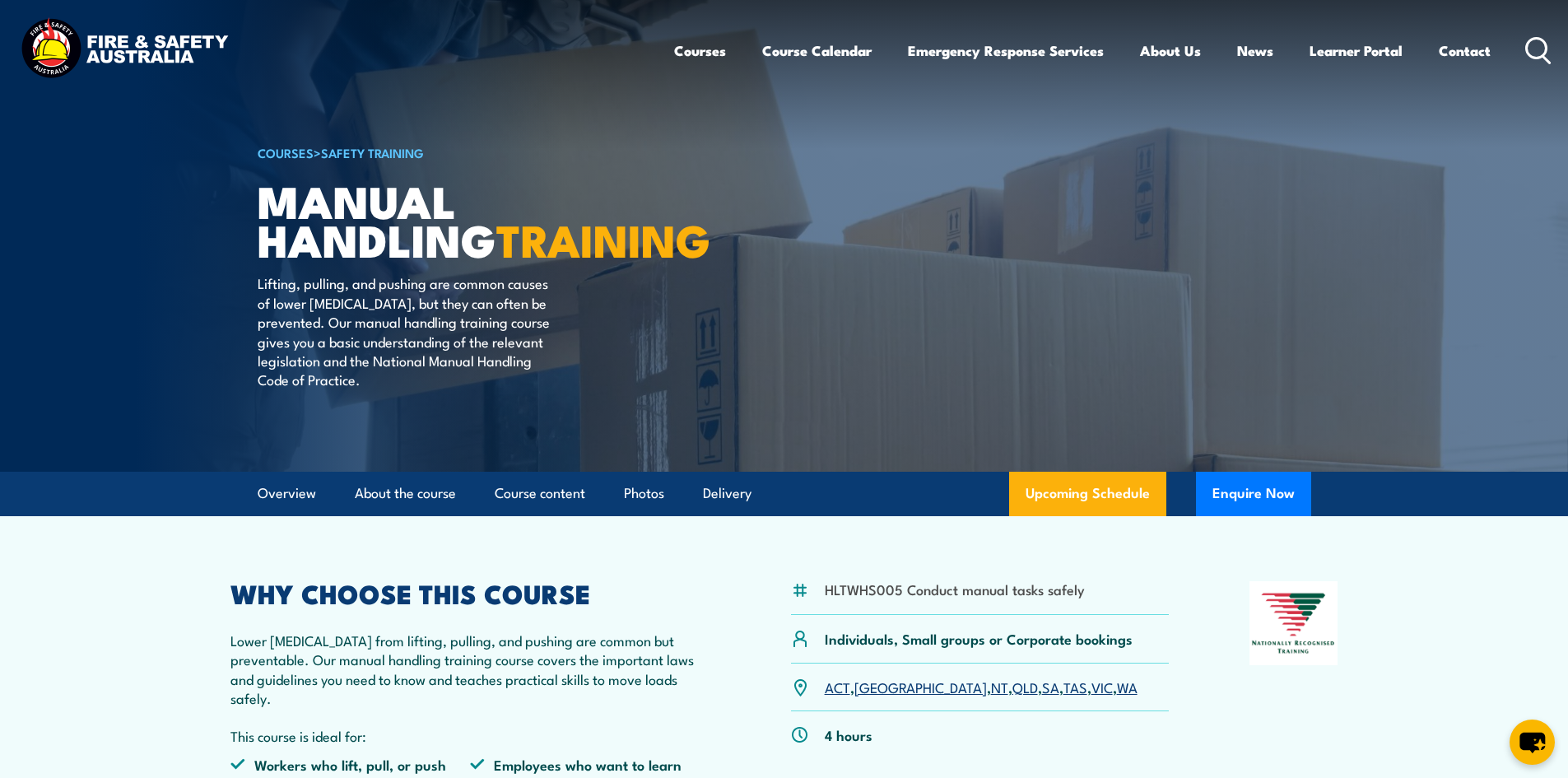
click at [1092, 696] on link "VIC" at bounding box center [1102, 686] width 21 height 20
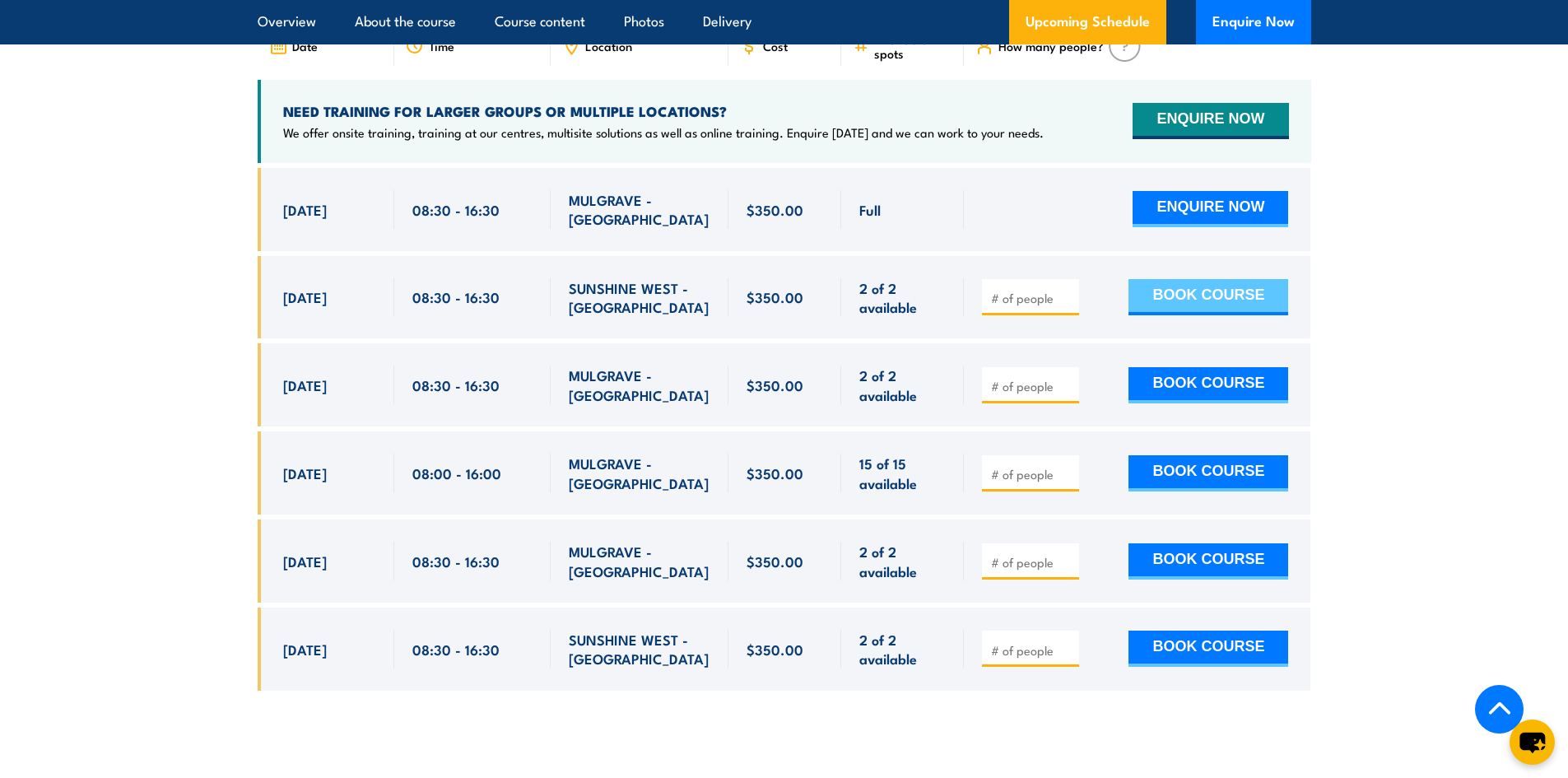
scroll to position [2849, 0]
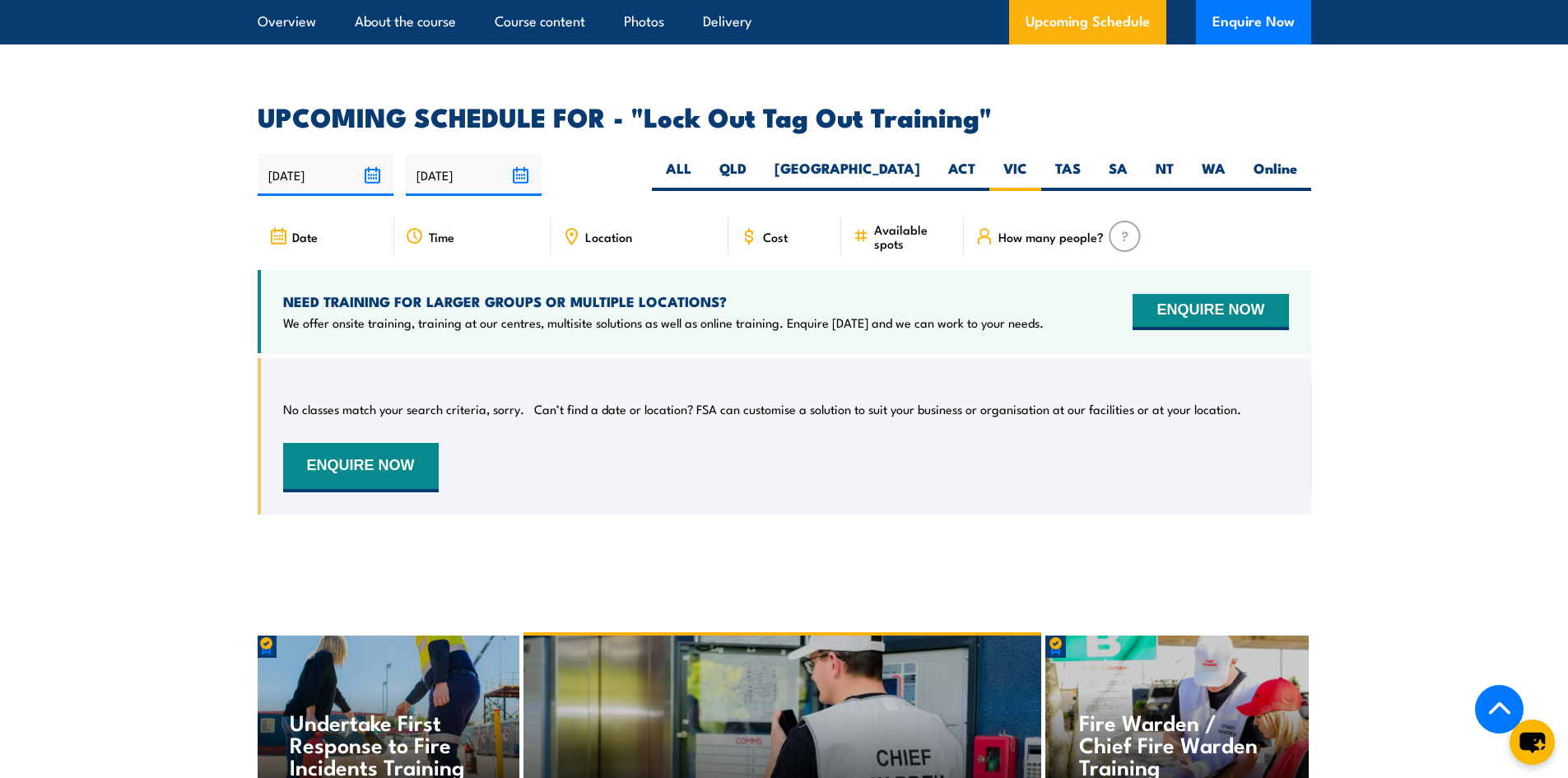
scroll to position [2696, 0]
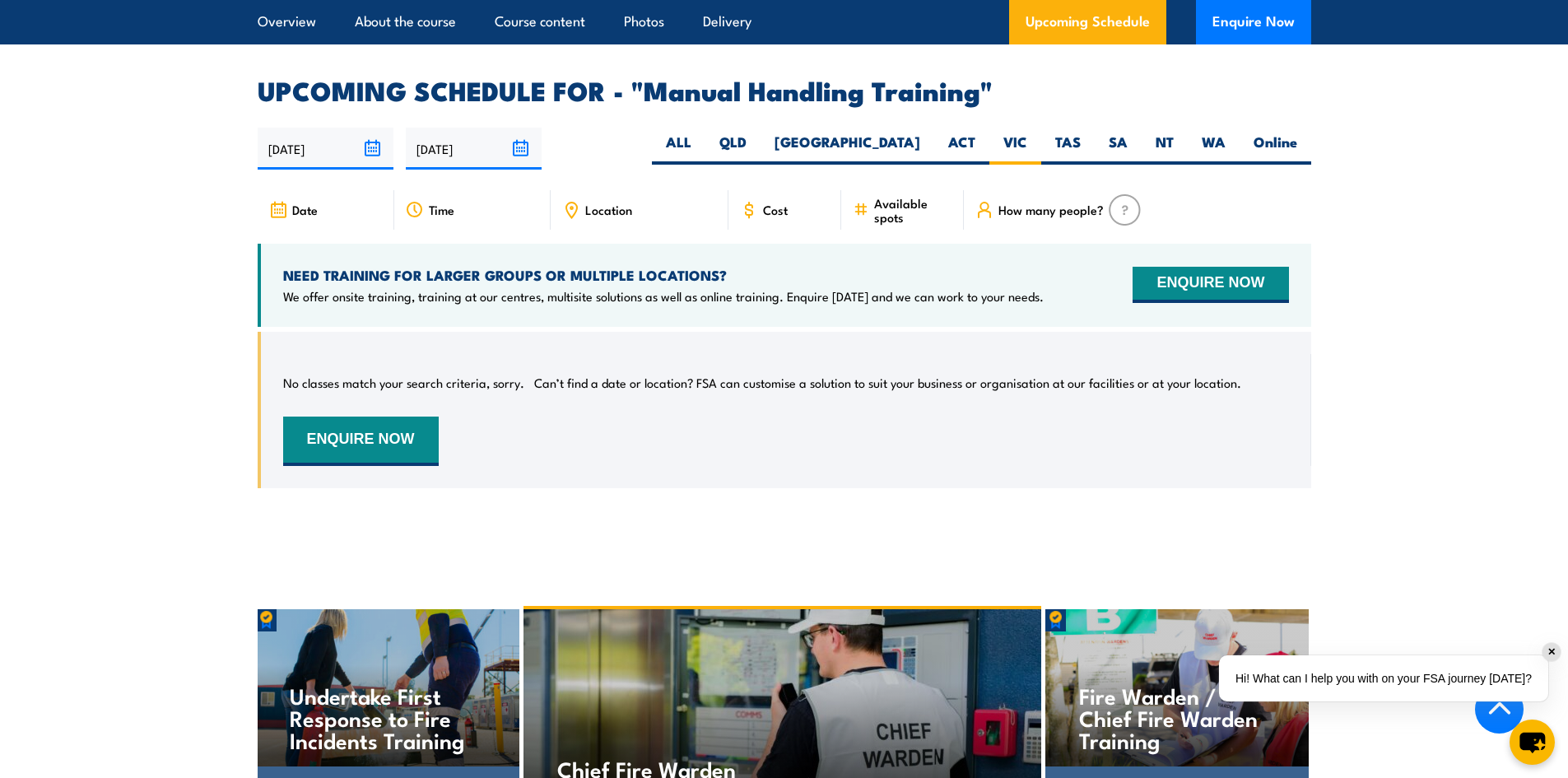
scroll to position [2348, 0]
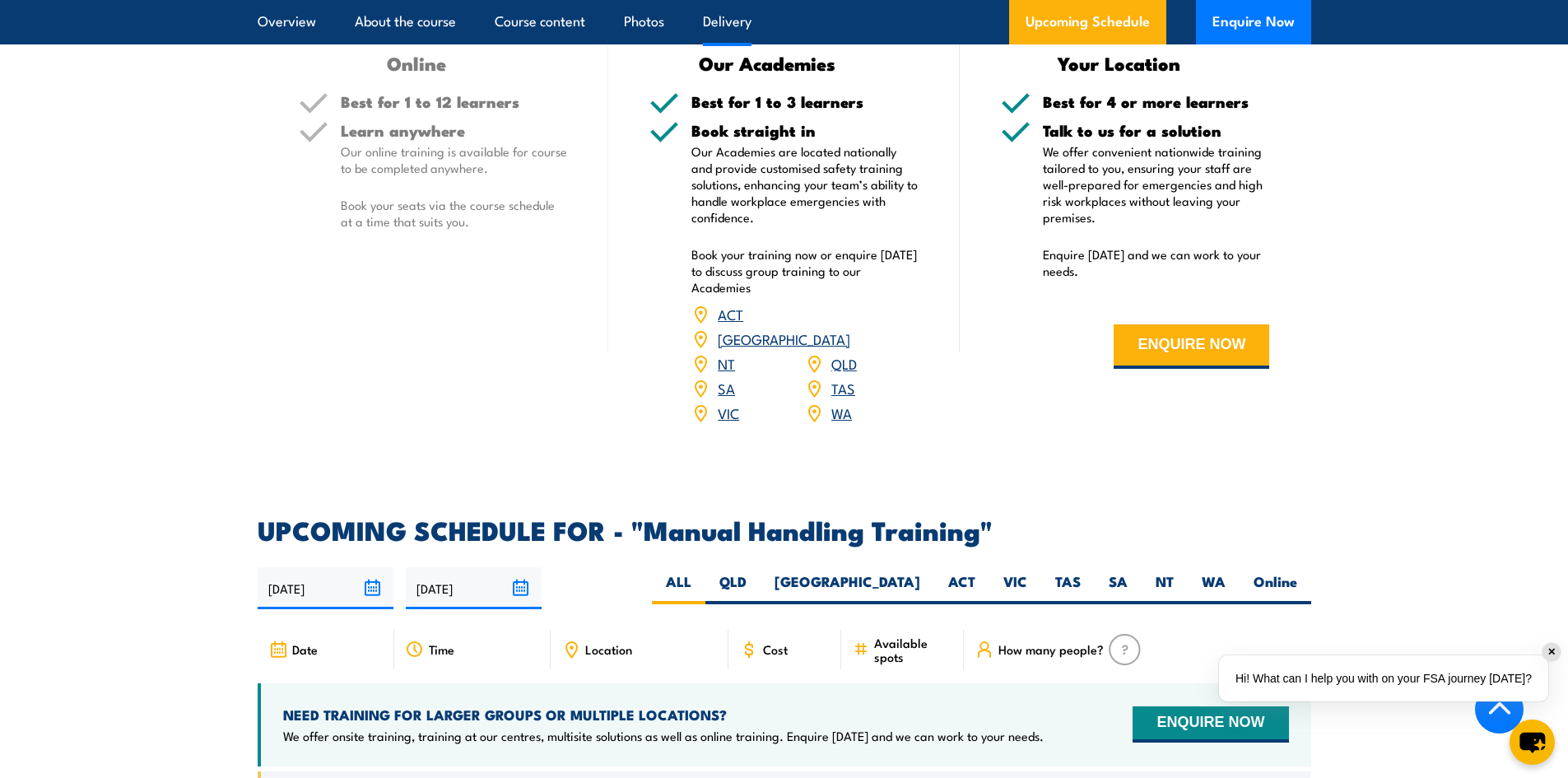
scroll to position [1893, 0]
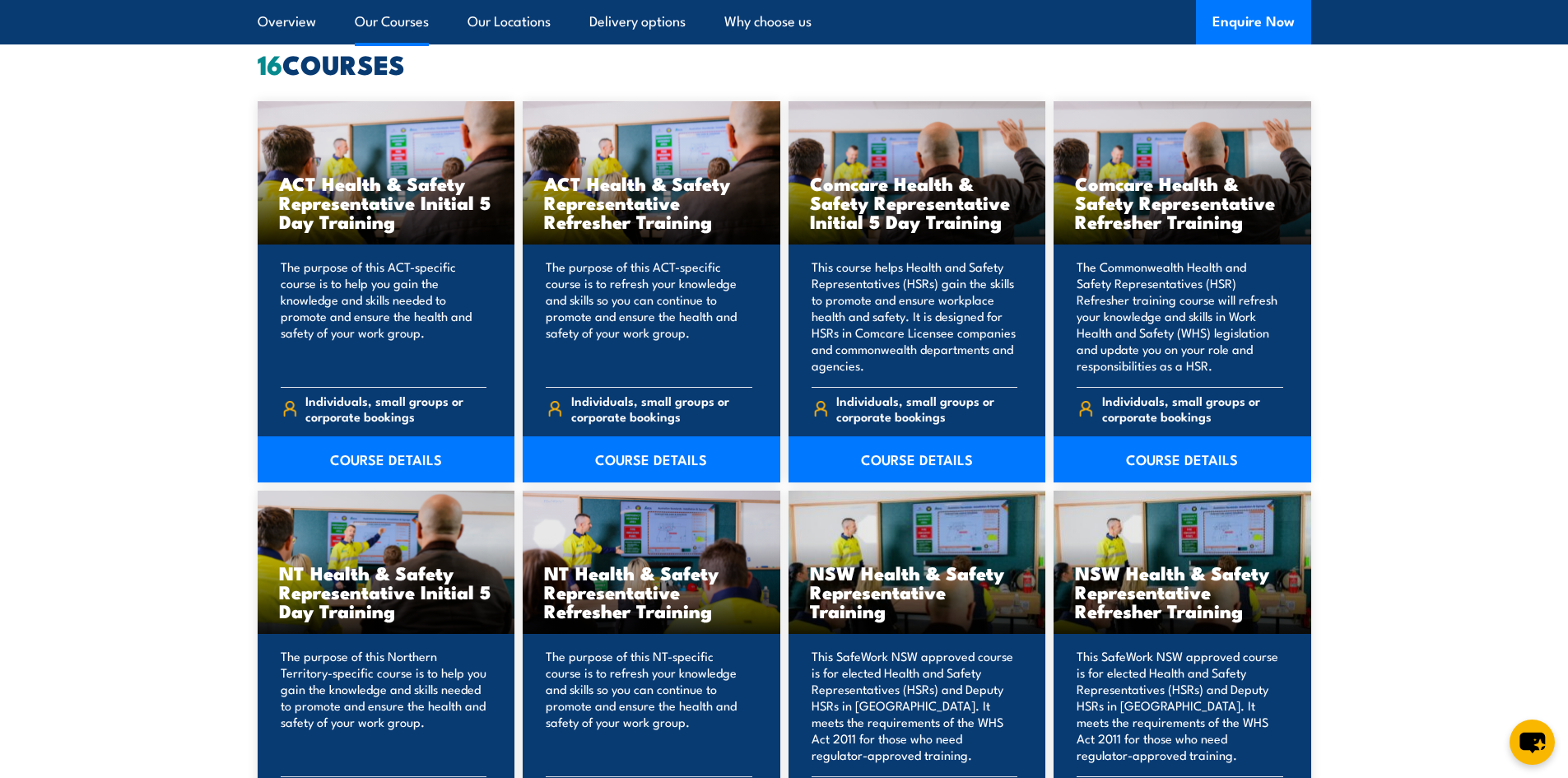
scroll to position [1317, 0]
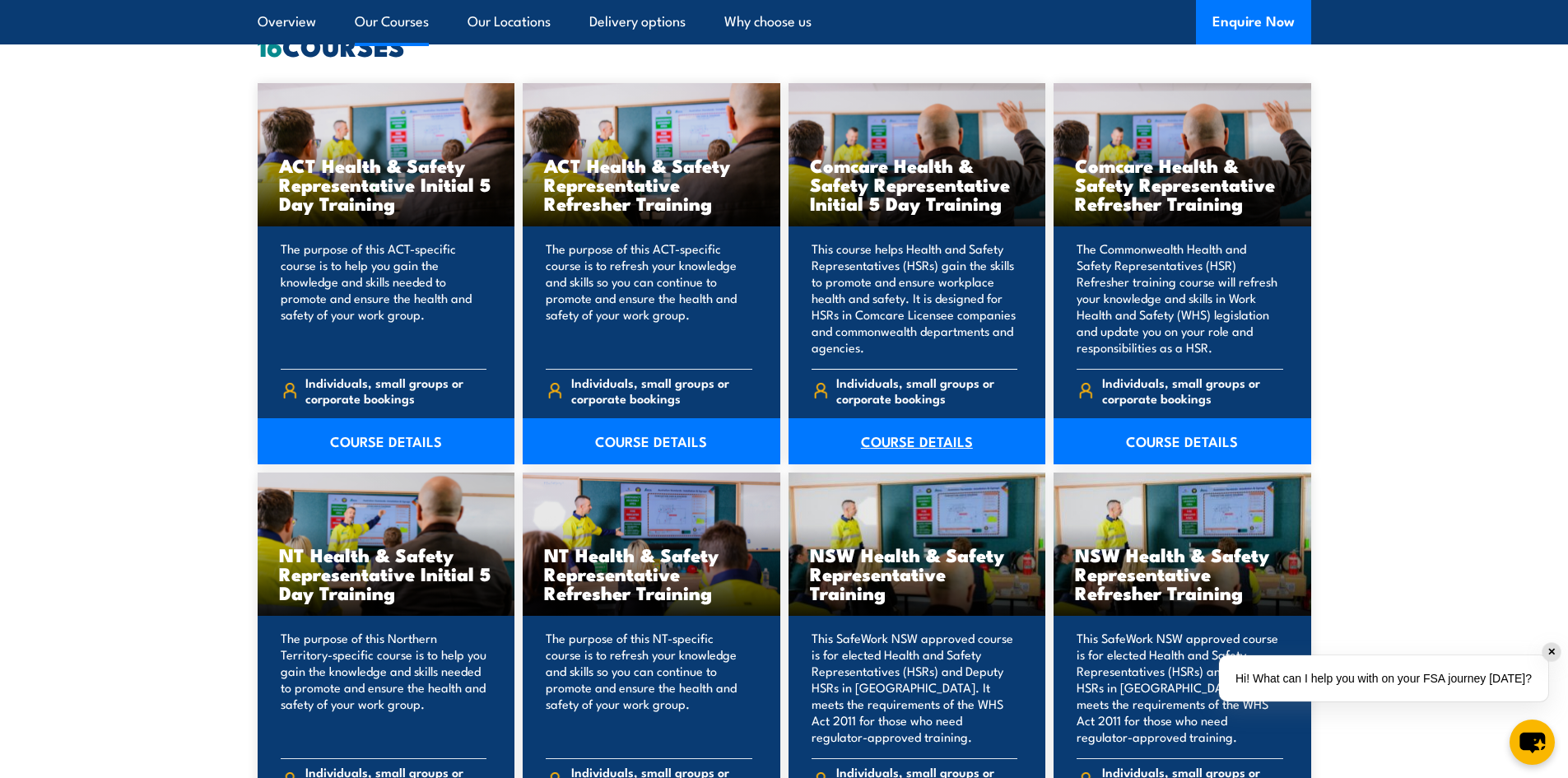
click at [937, 440] on link "COURSE DETAILS" at bounding box center [917, 441] width 258 height 46
click at [1166, 431] on link "COURSE DETAILS" at bounding box center [1182, 441] width 258 height 46
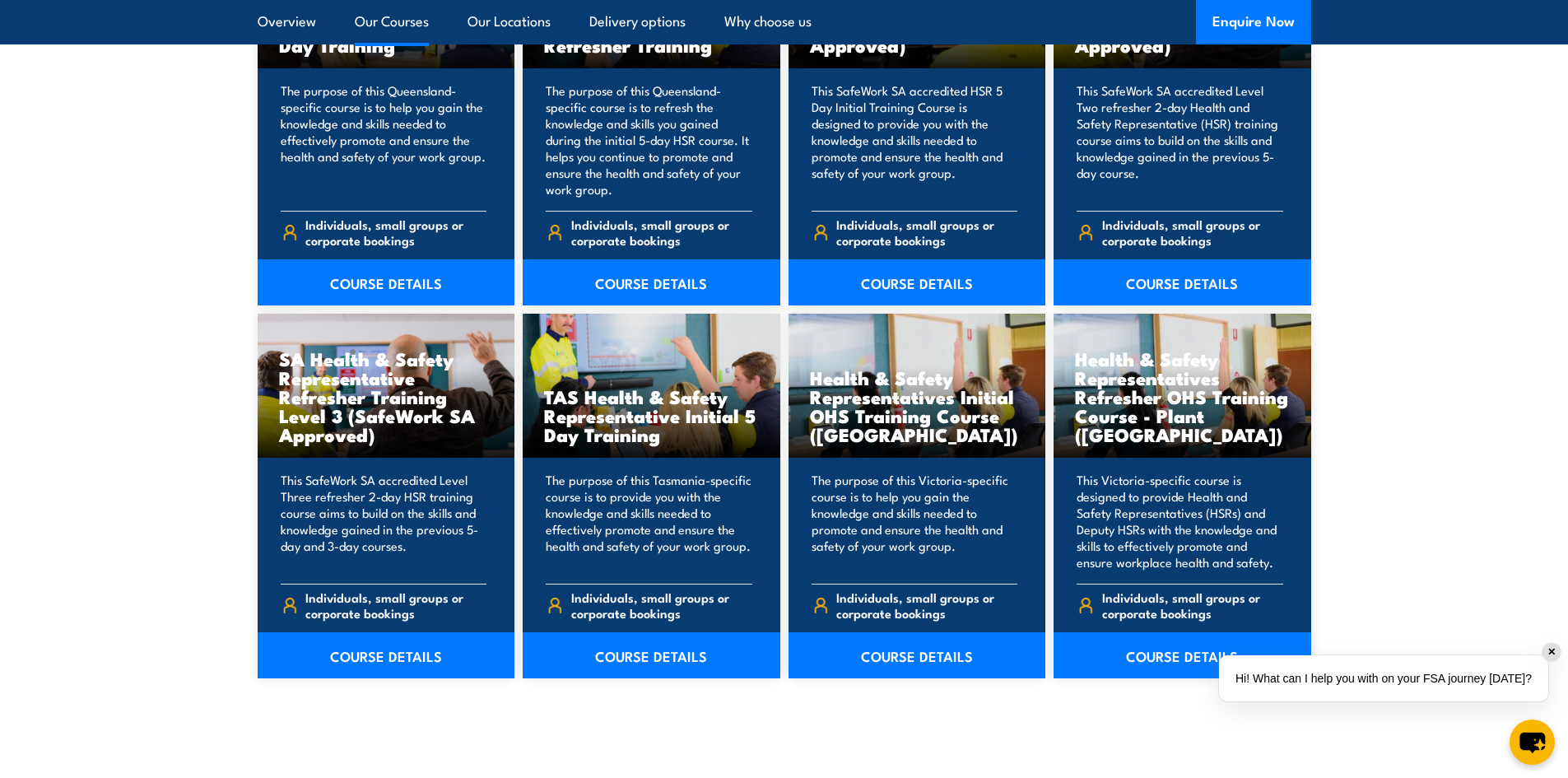
scroll to position [2305, 0]
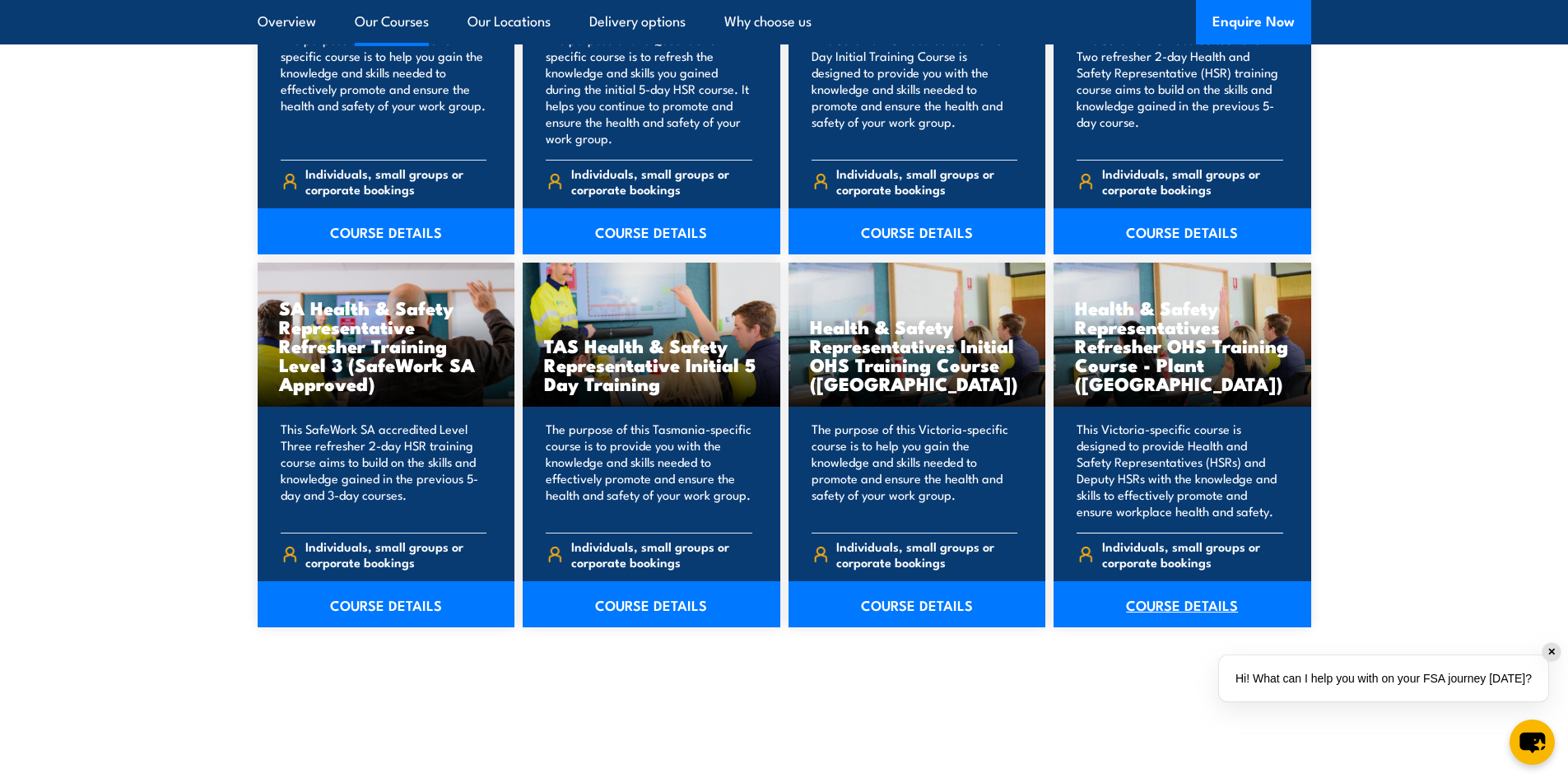
click at [1210, 607] on link "COURSE DETAILS" at bounding box center [1182, 605] width 258 height 46
click at [901, 605] on link "COURSE DETAILS" at bounding box center [917, 605] width 258 height 46
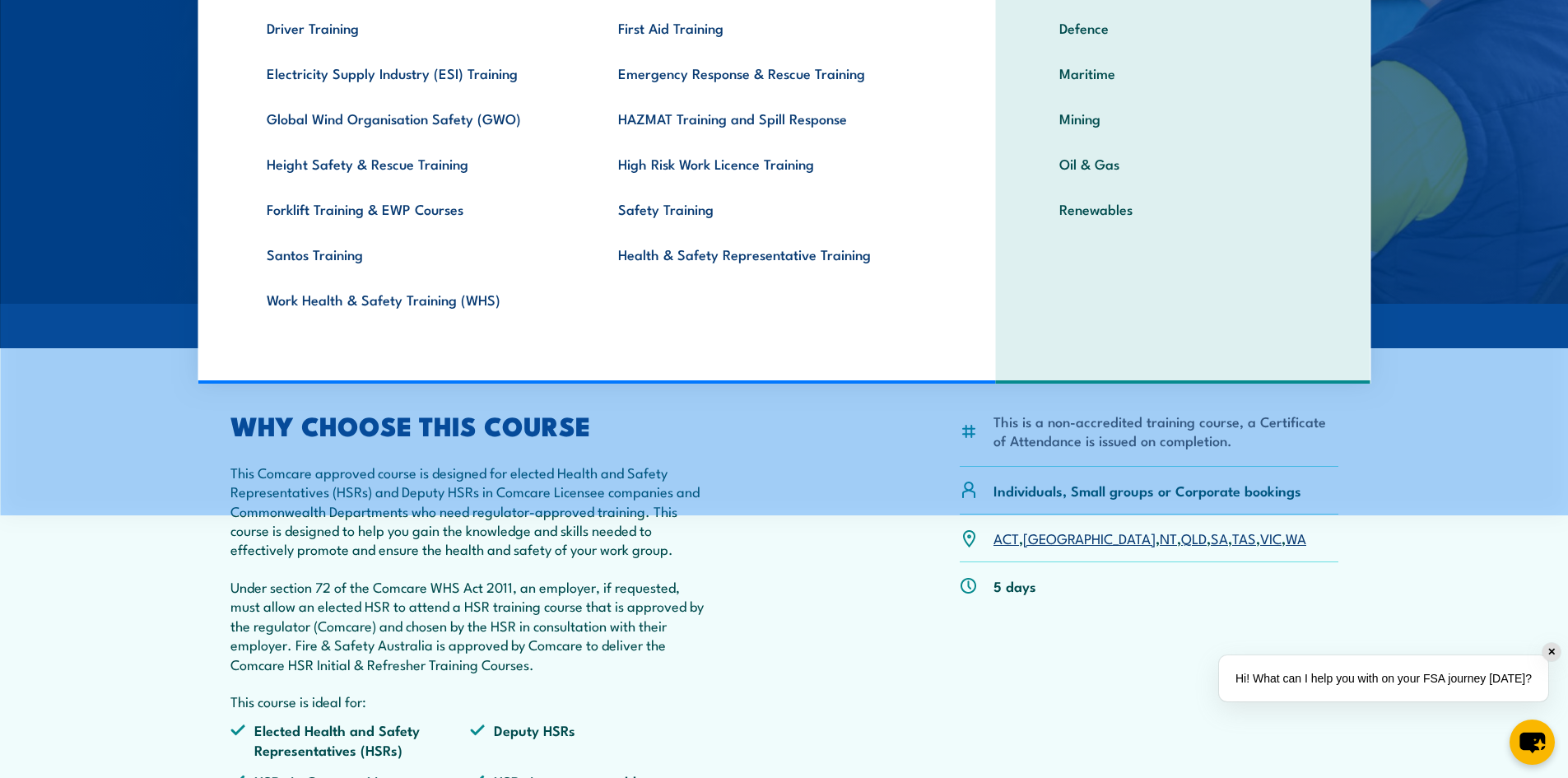
scroll to position [329, 0]
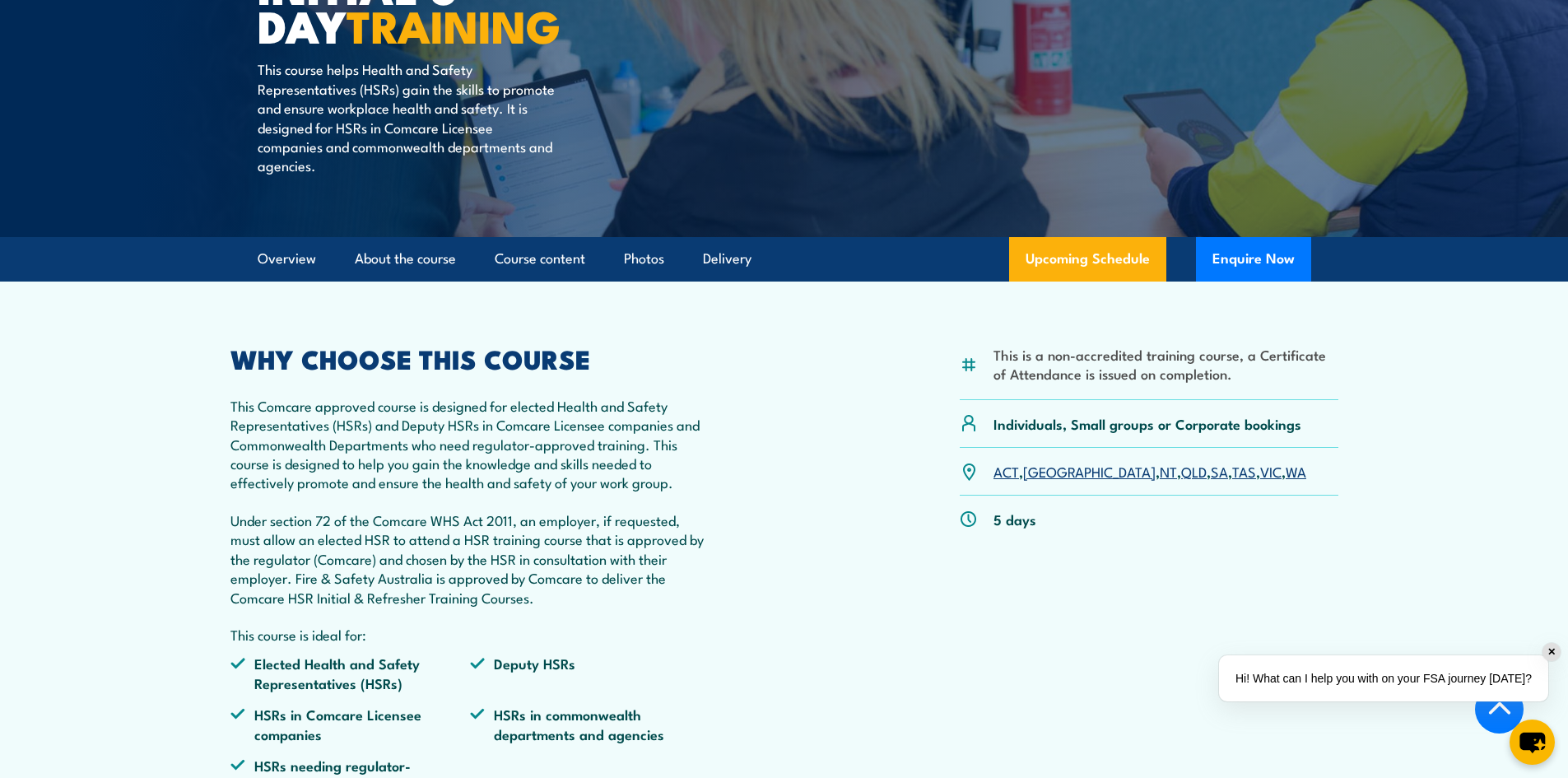
click at [1260, 472] on link "VIC" at bounding box center [1270, 470] width 21 height 20
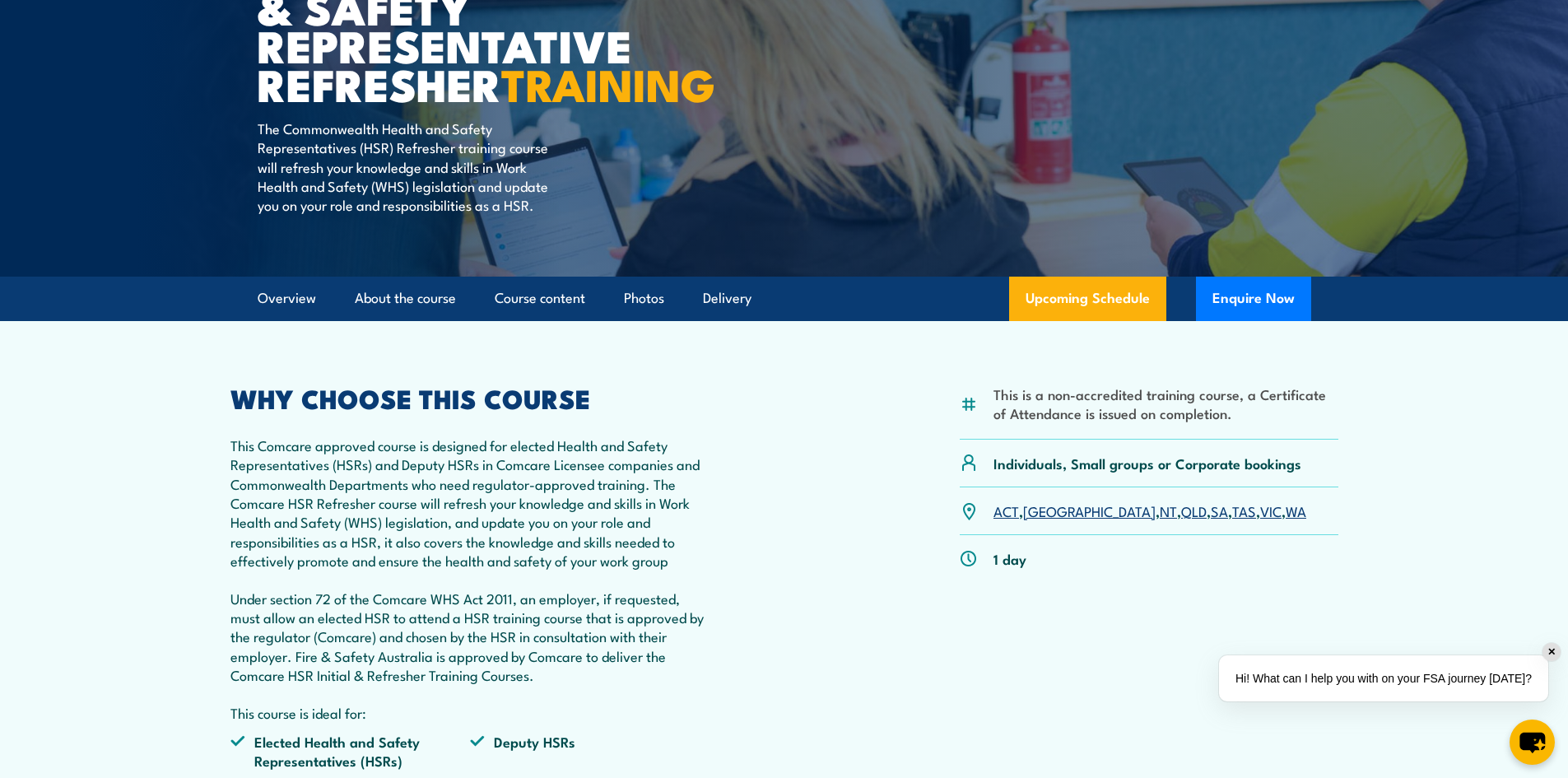
scroll to position [247, 0]
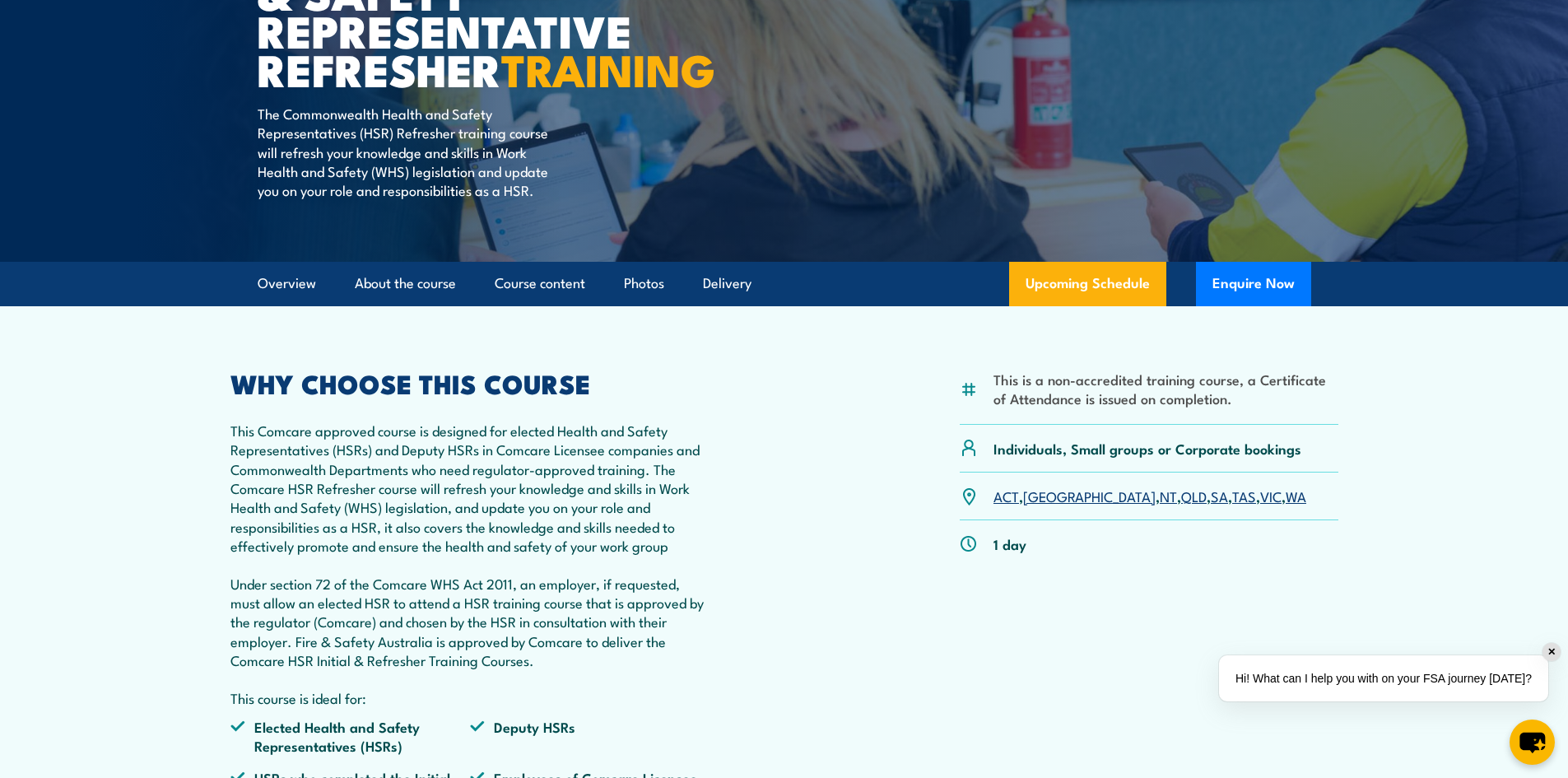
click at [1260, 505] on link "VIC" at bounding box center [1270, 495] width 21 height 20
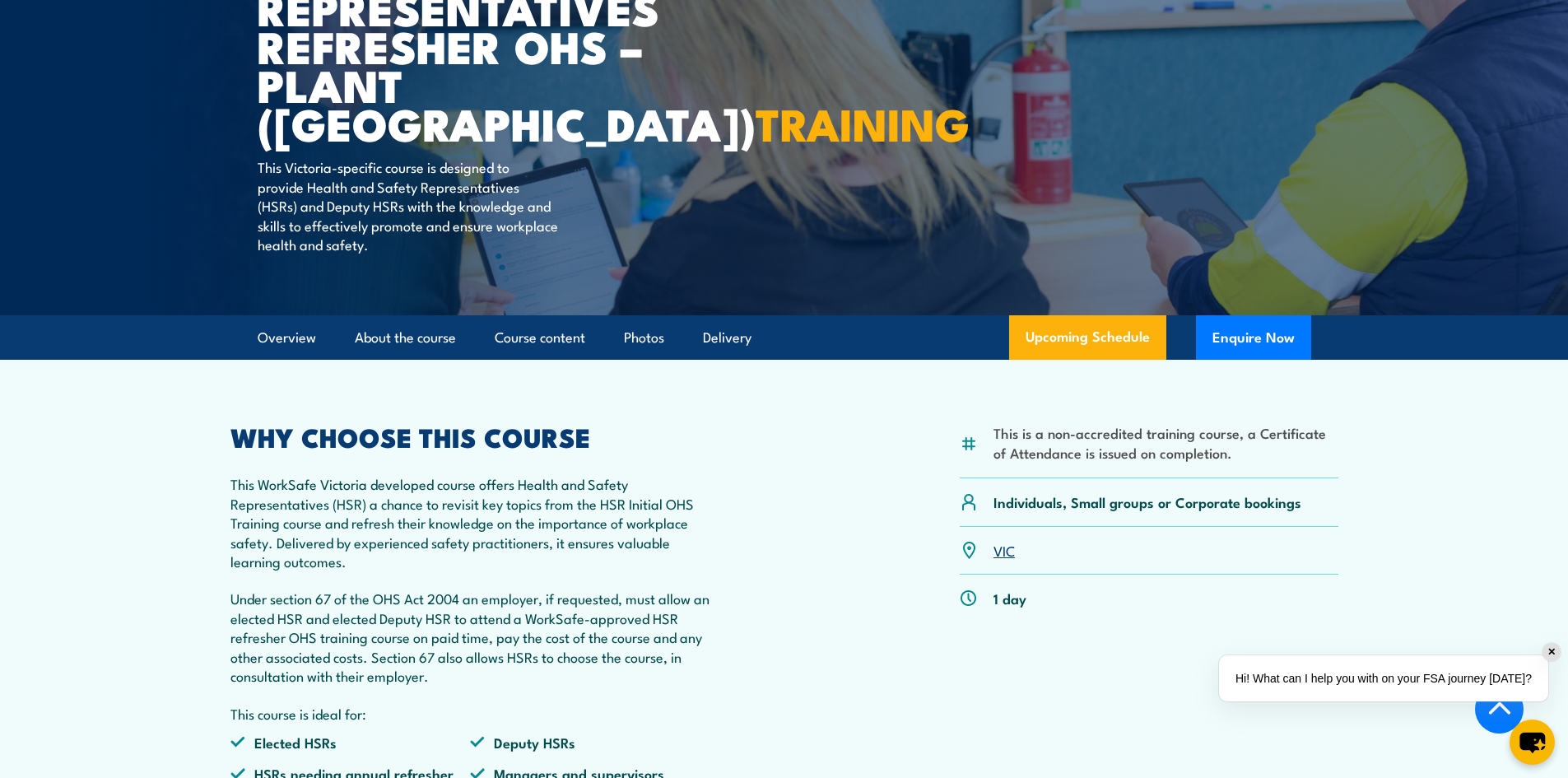
scroll to position [164, 0]
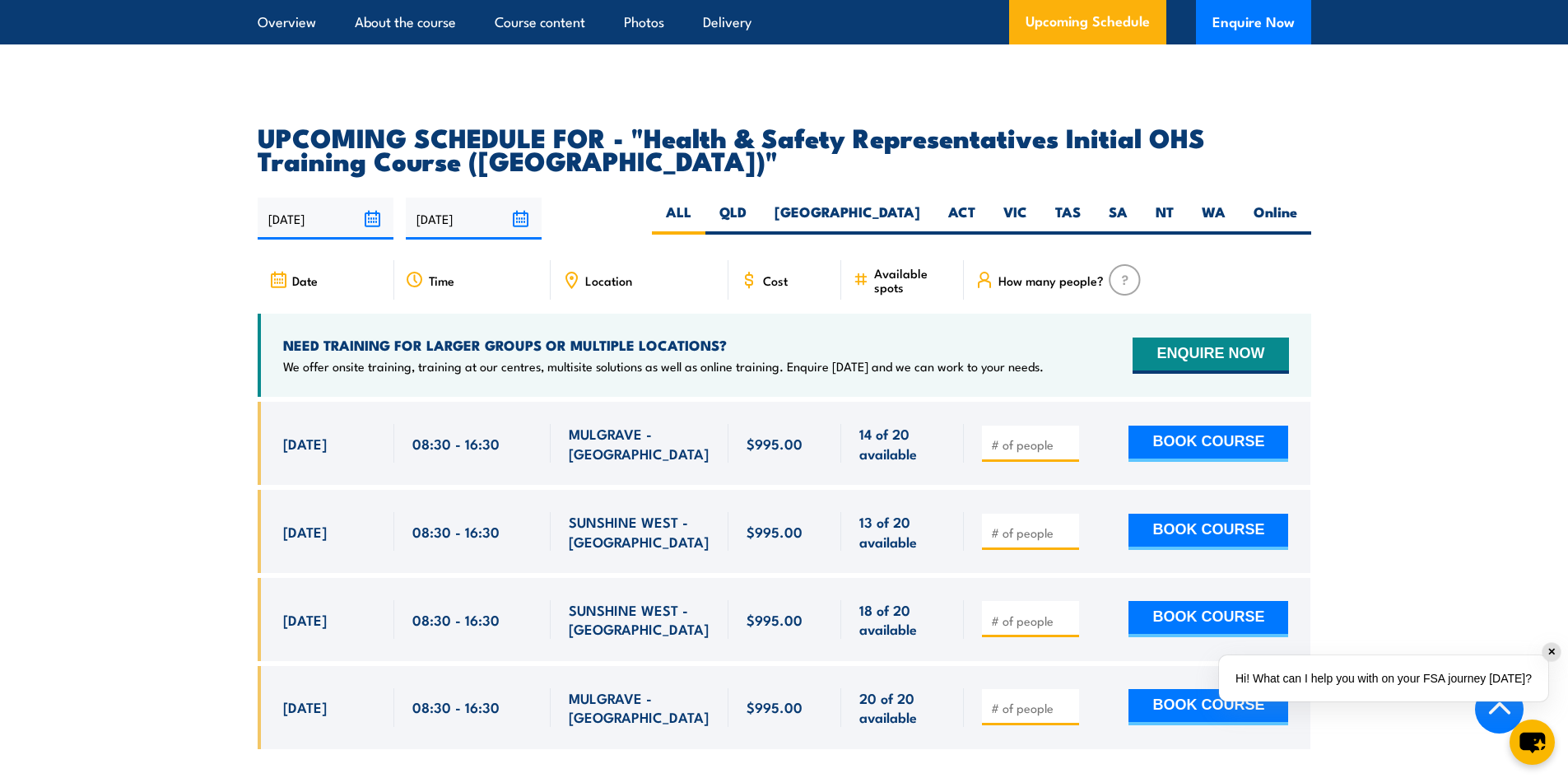
scroll to position [2799, 0]
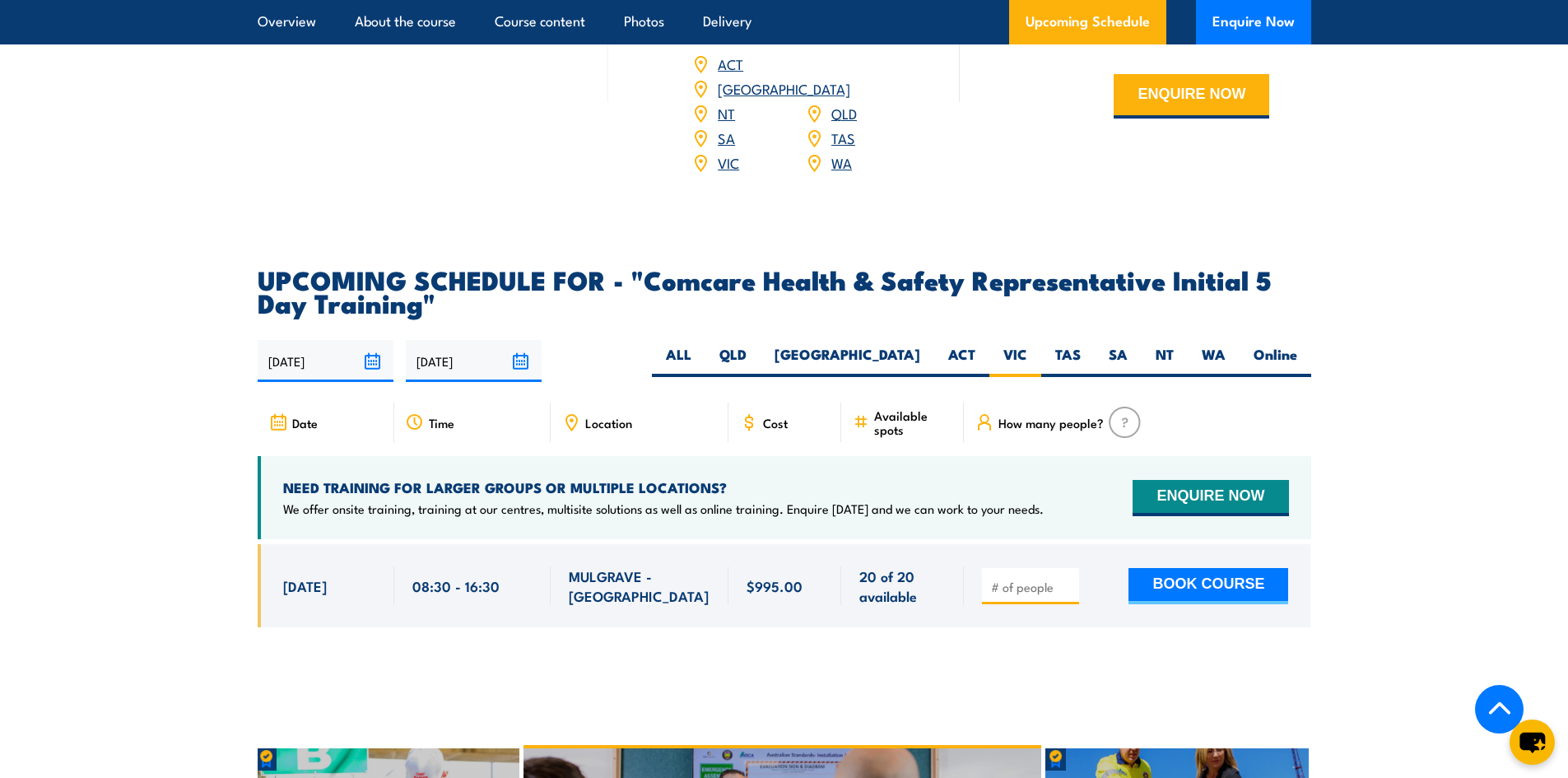
scroll to position [2566, 0]
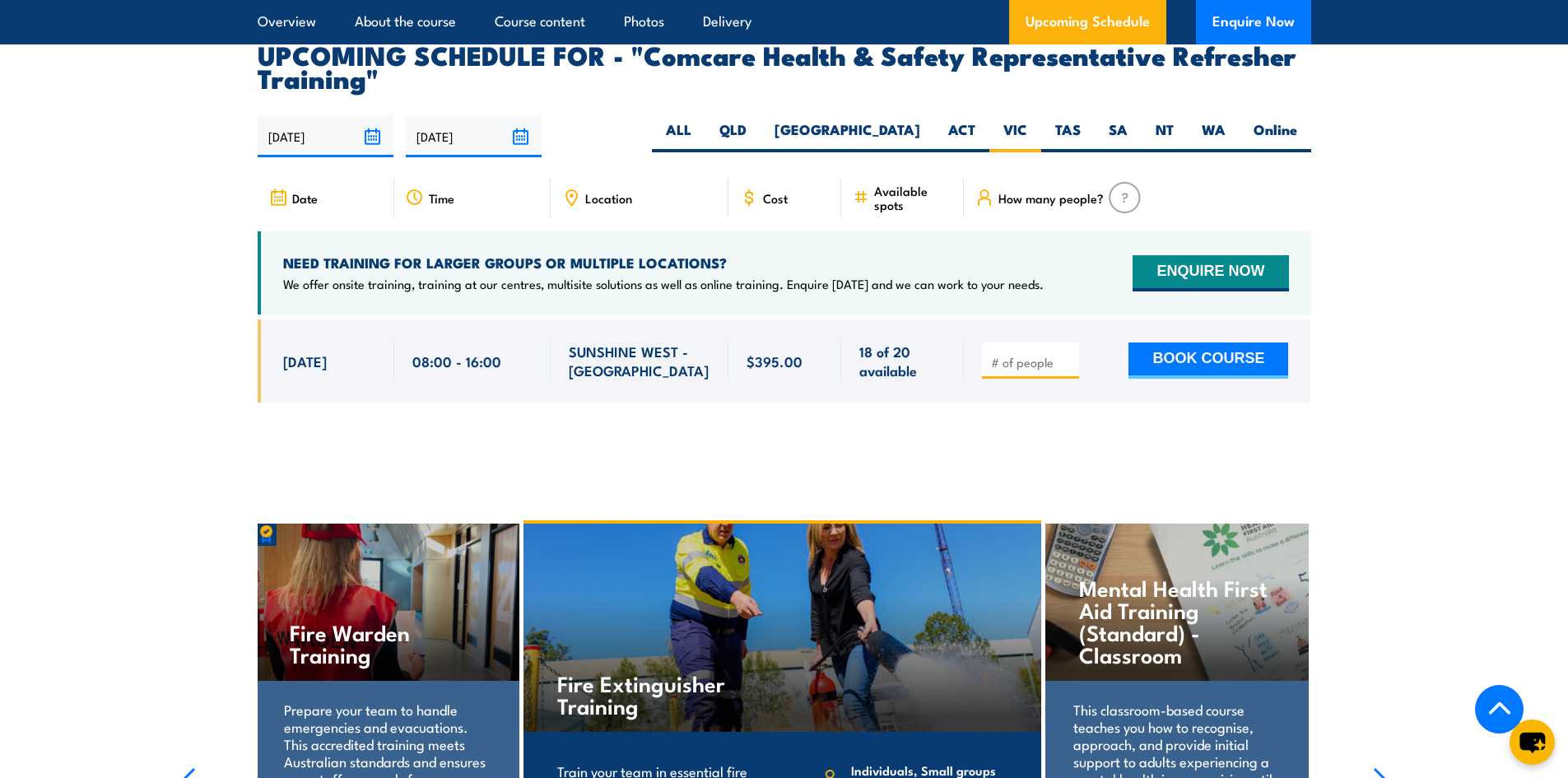
scroll to position [2879, 0]
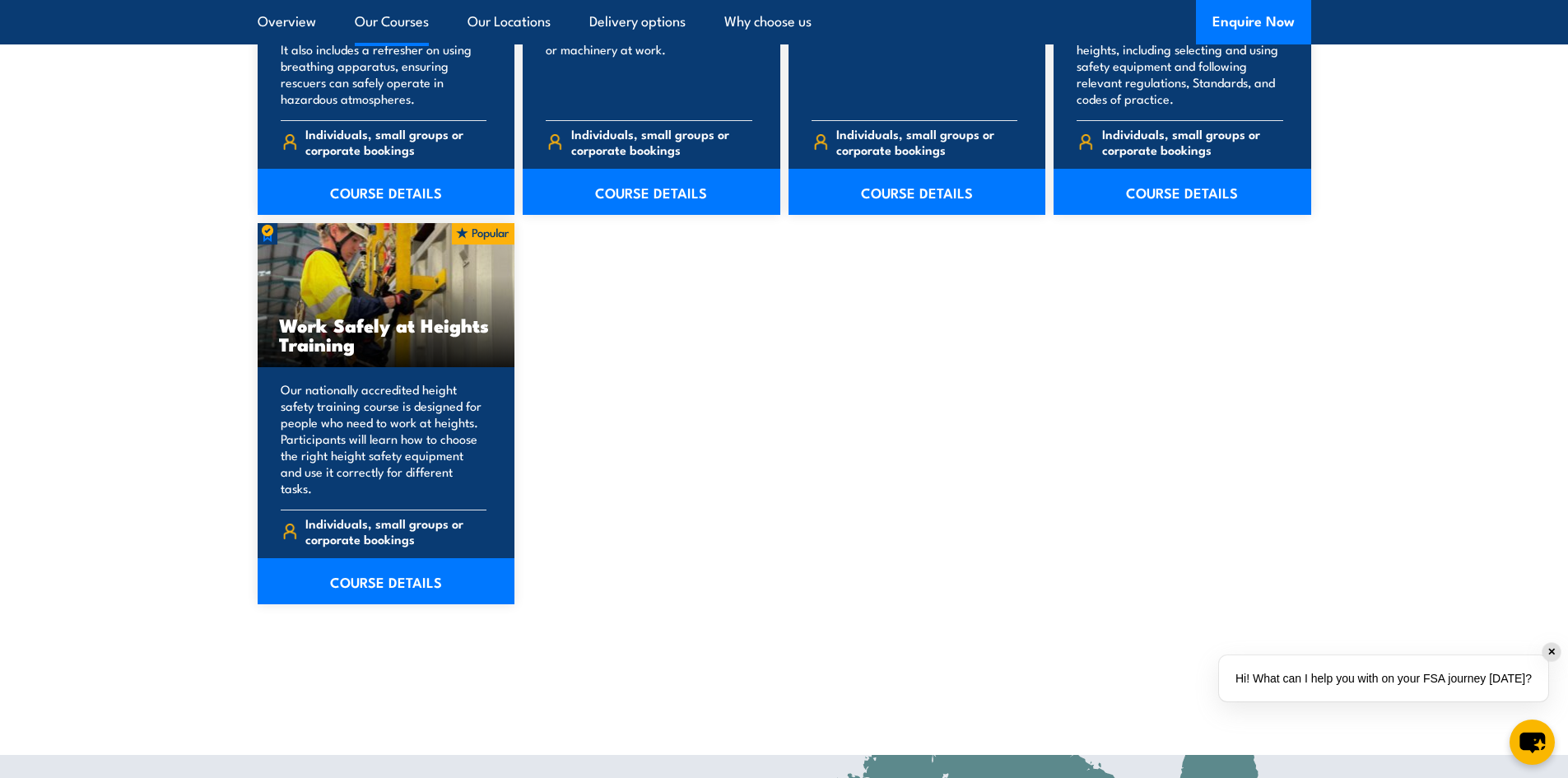
scroll to position [2057, 0]
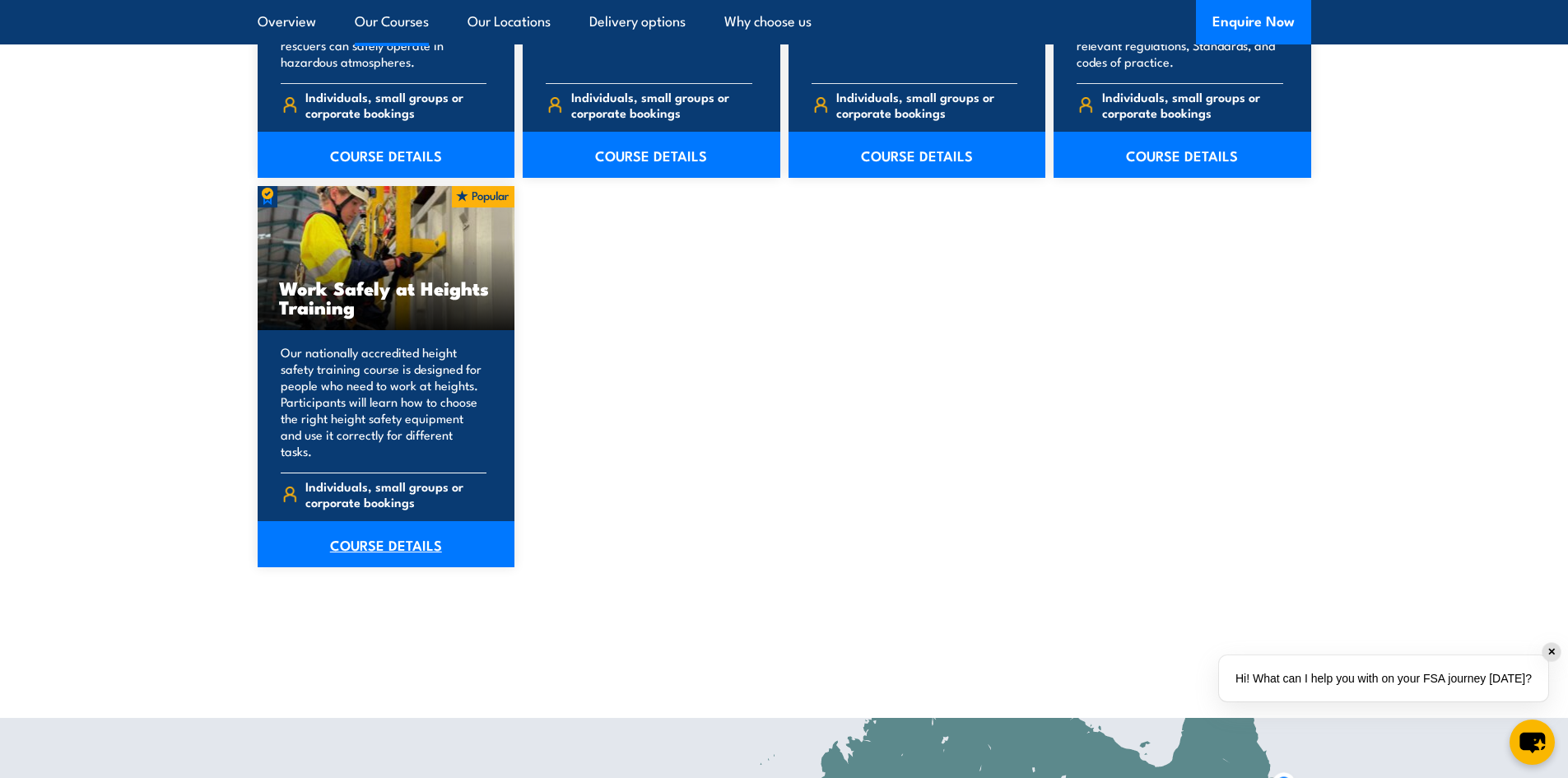
click at [381, 524] on link "COURSE DETAILS" at bounding box center [387, 544] width 258 height 46
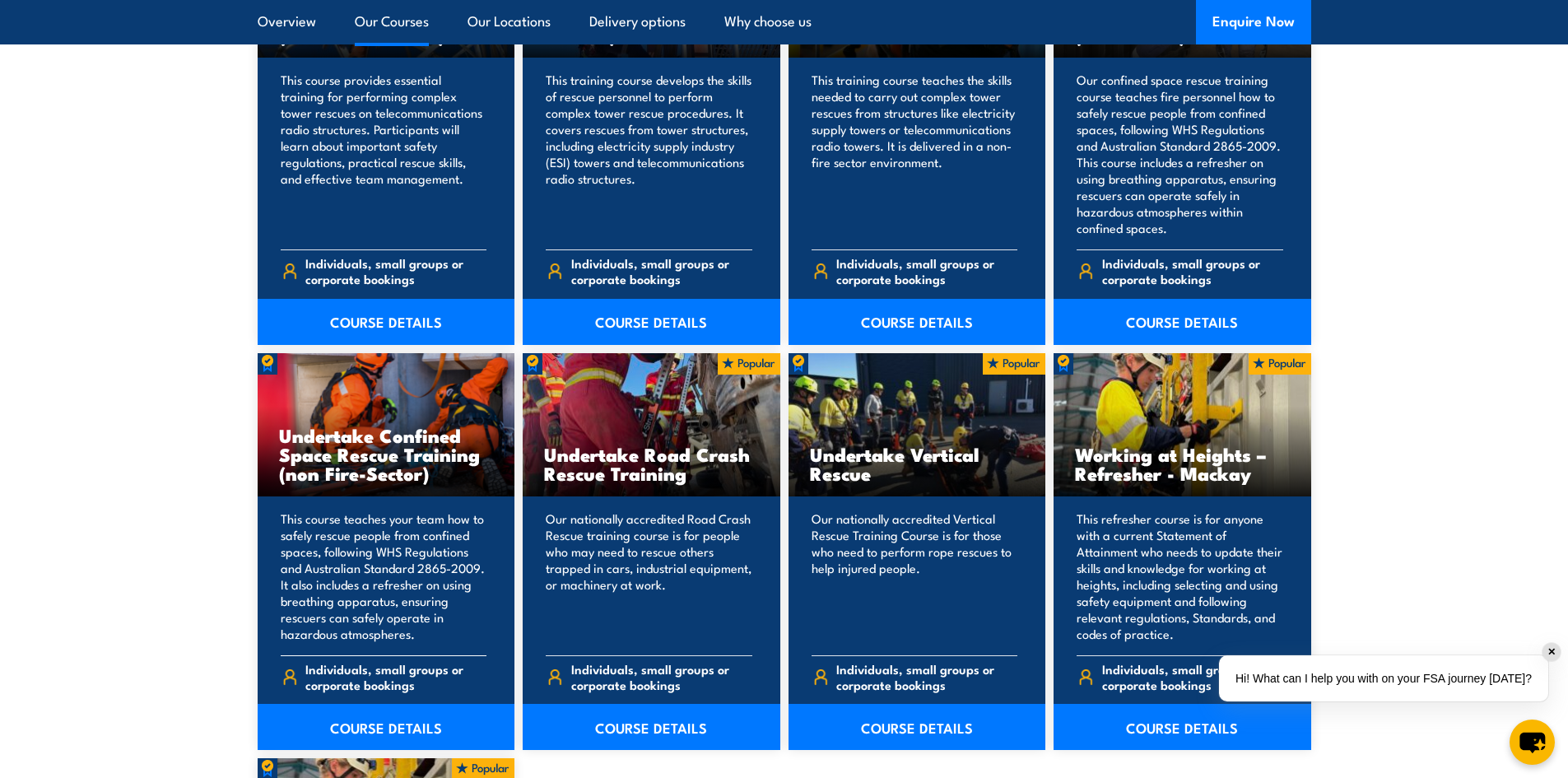
scroll to position [1564, 0]
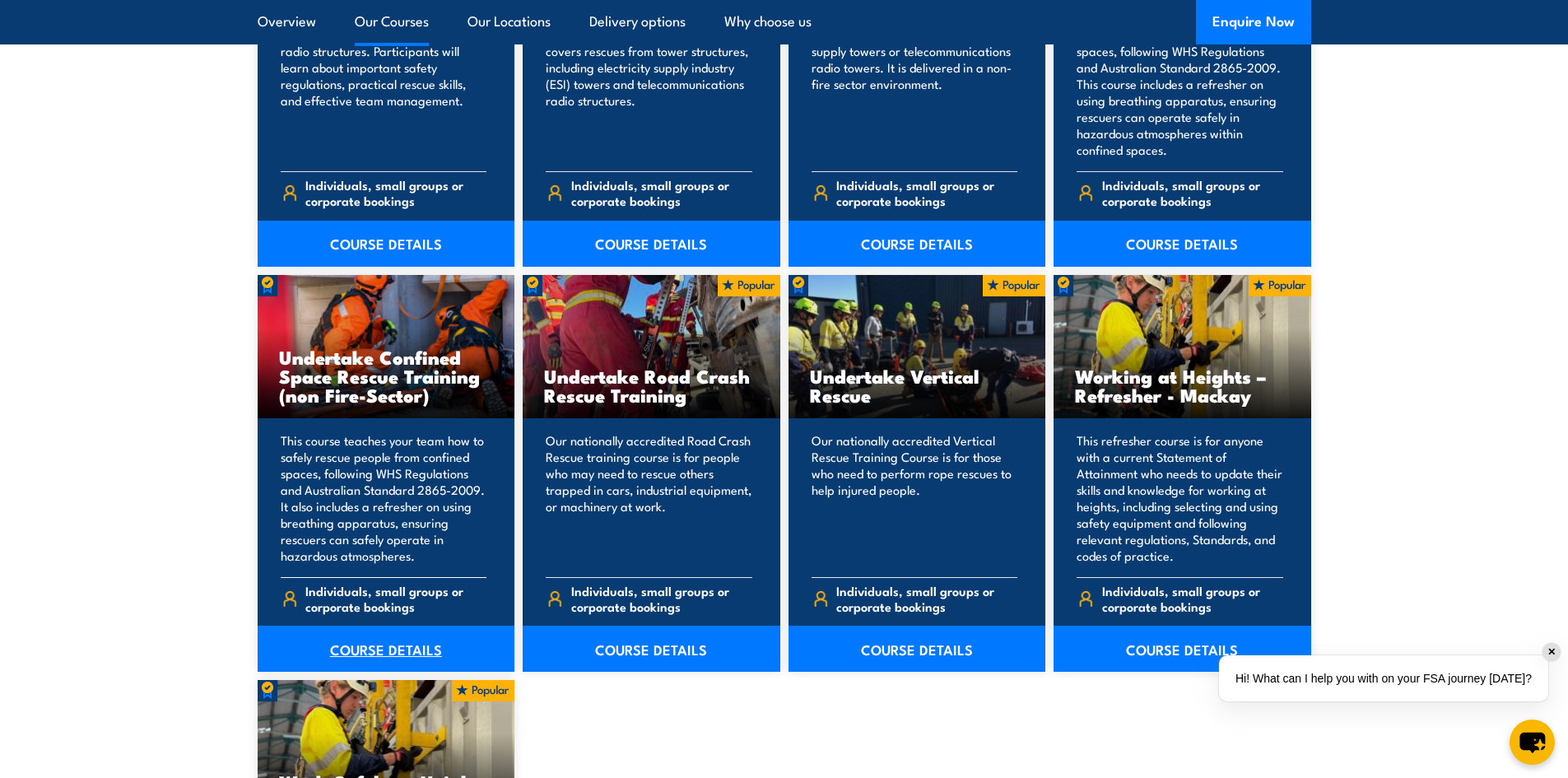
click at [376, 649] on link "COURSE DETAILS" at bounding box center [387, 649] width 258 height 46
click at [1197, 242] on link "COURSE DETAILS" at bounding box center [1182, 244] width 258 height 46
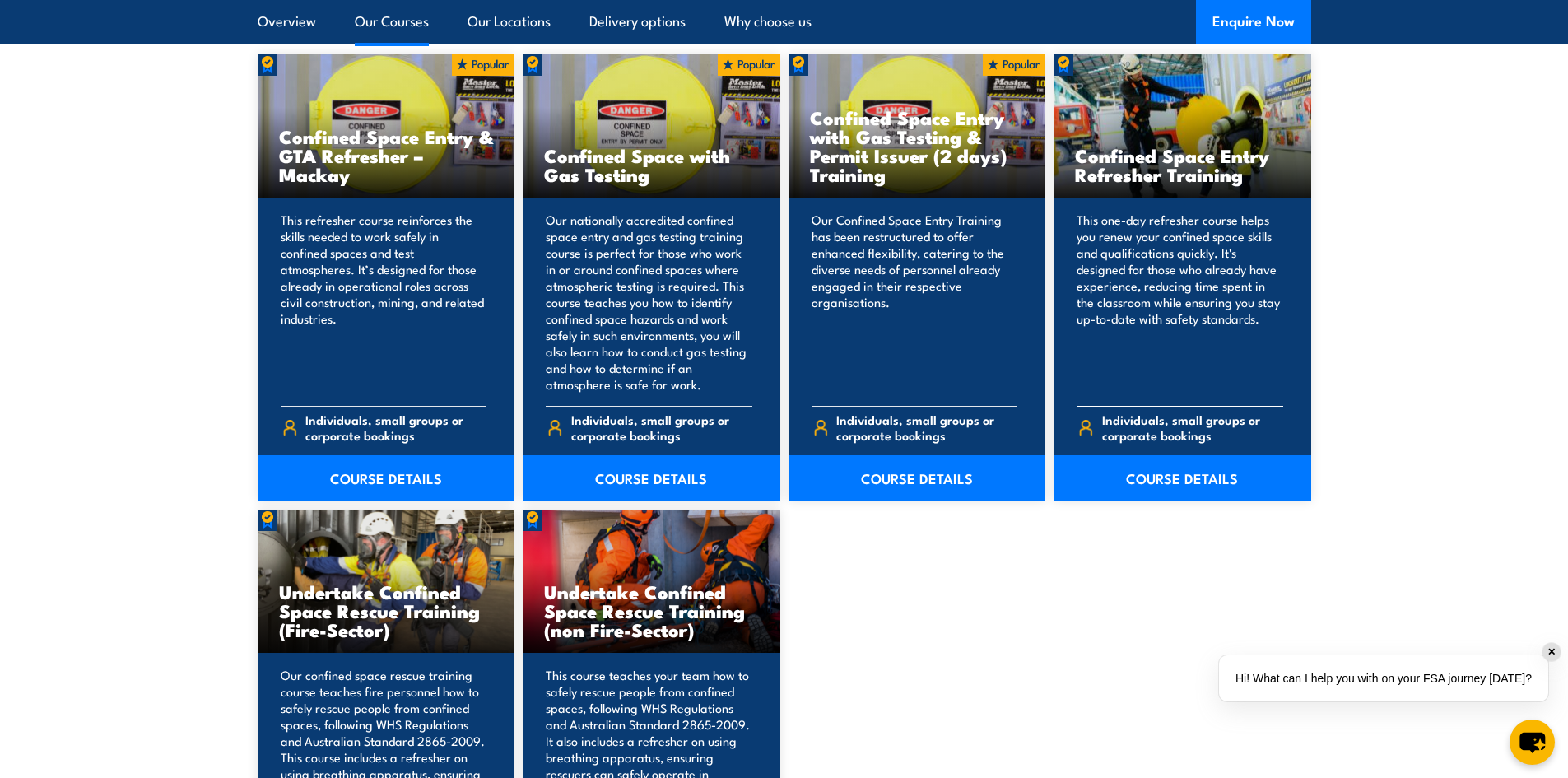
scroll to position [1317, 0]
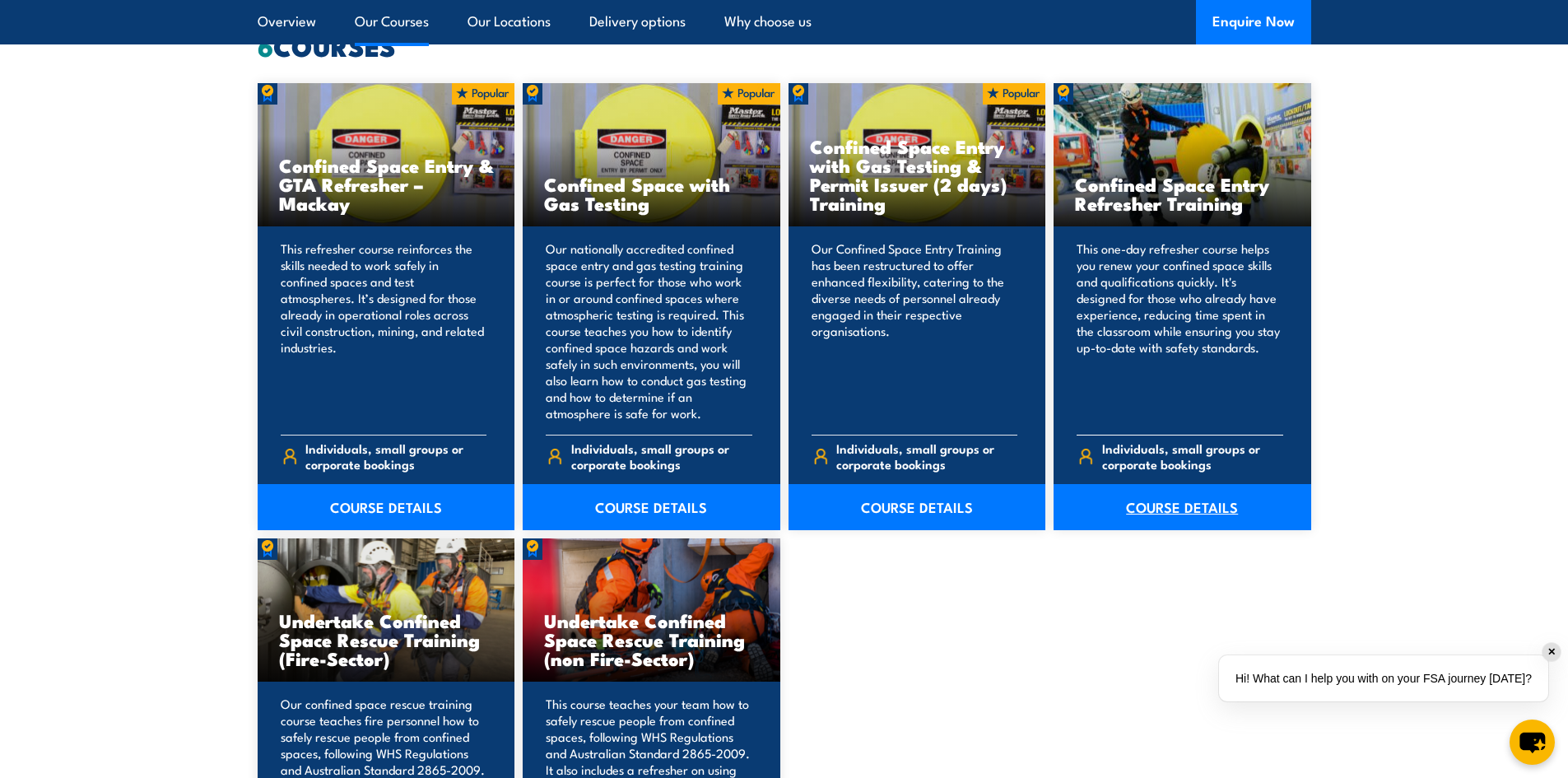
click at [1196, 501] on link "COURSE DETAILS" at bounding box center [1182, 507] width 258 height 46
click at [954, 508] on link "COURSE DETAILS" at bounding box center [917, 507] width 258 height 46
click at [687, 500] on link "COURSE DETAILS" at bounding box center [652, 507] width 258 height 46
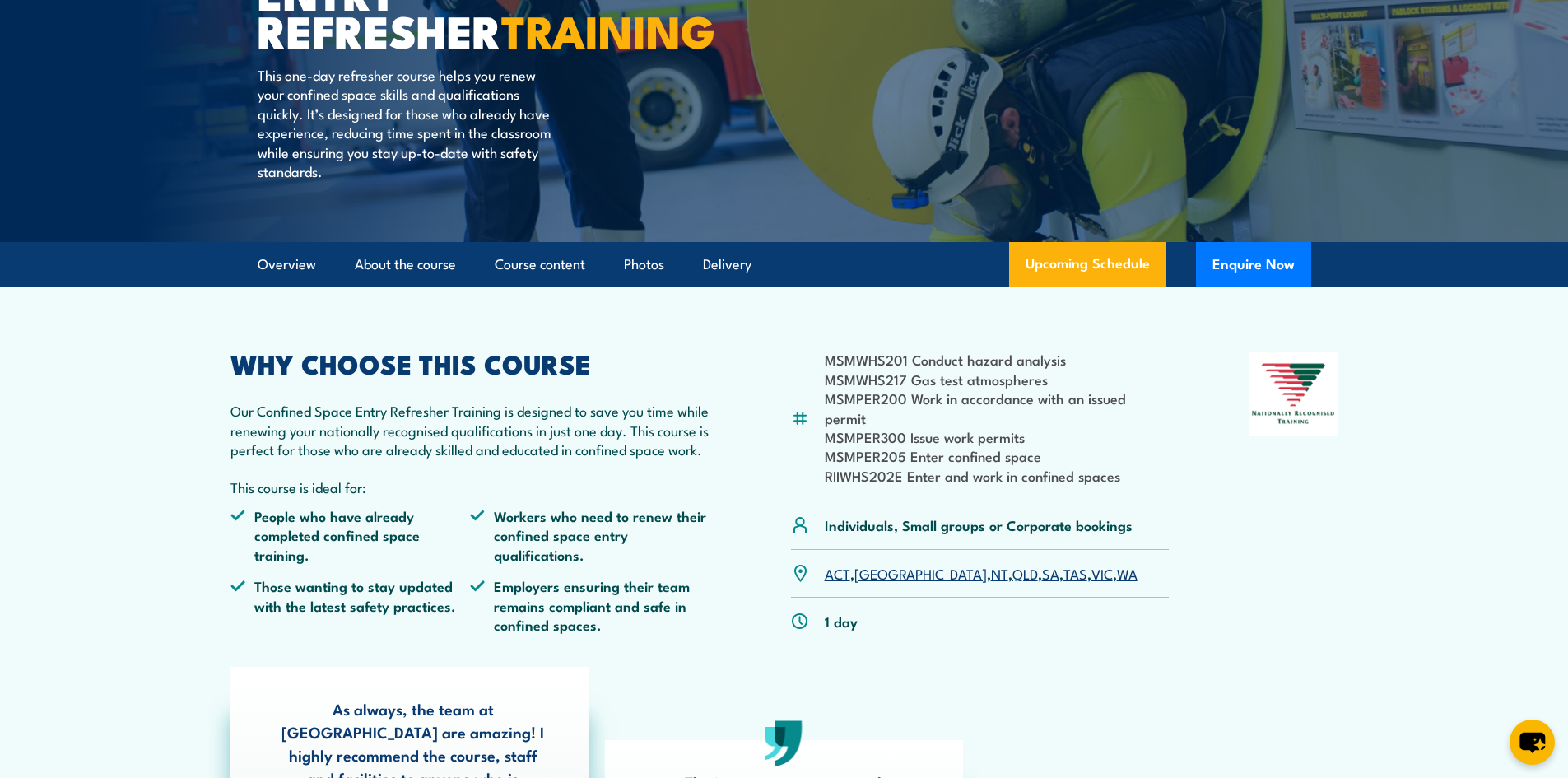
scroll to position [329, 0]
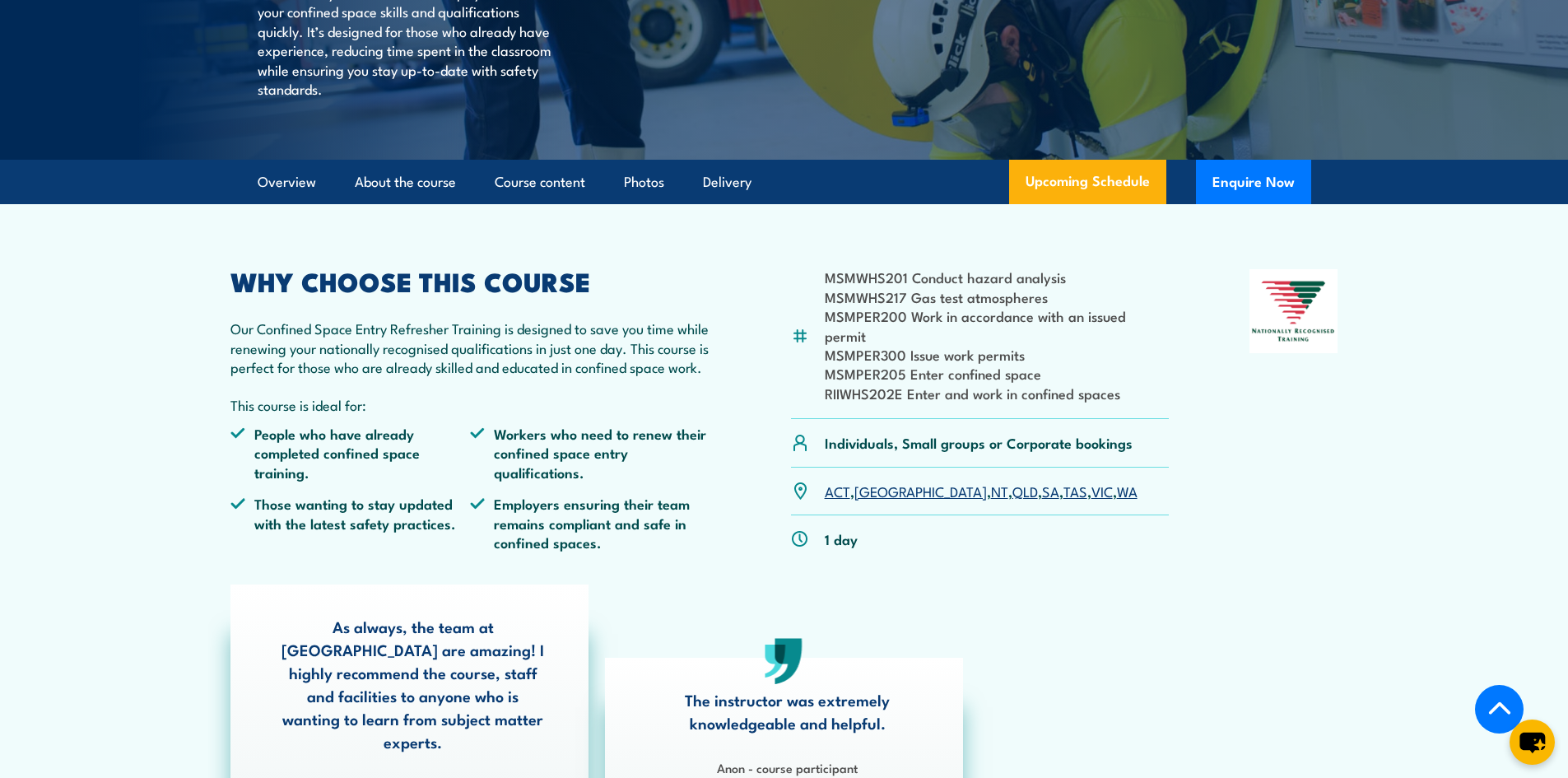
click at [1092, 481] on link "VIC" at bounding box center [1102, 491] width 21 height 20
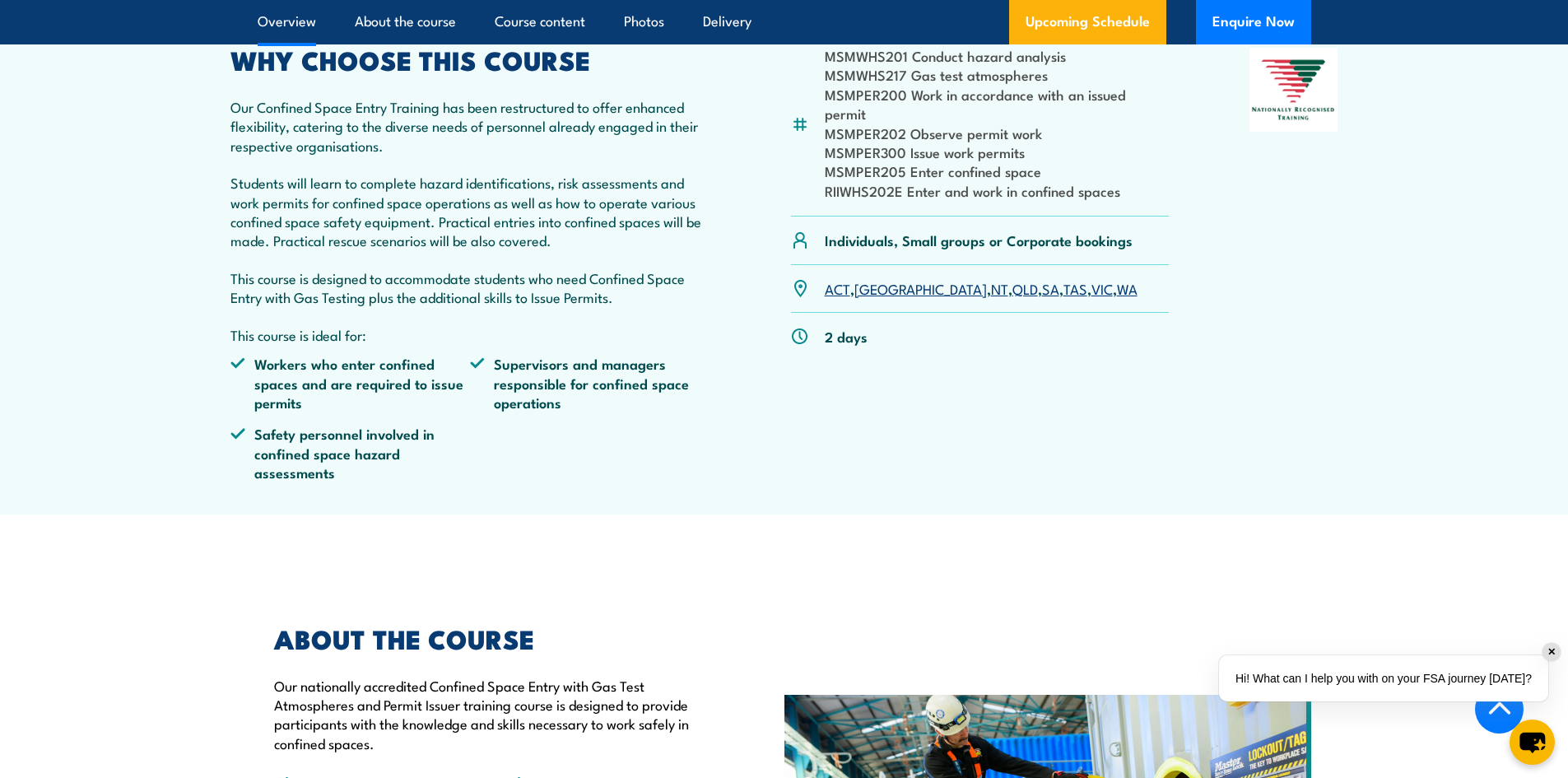
scroll to position [823, 0]
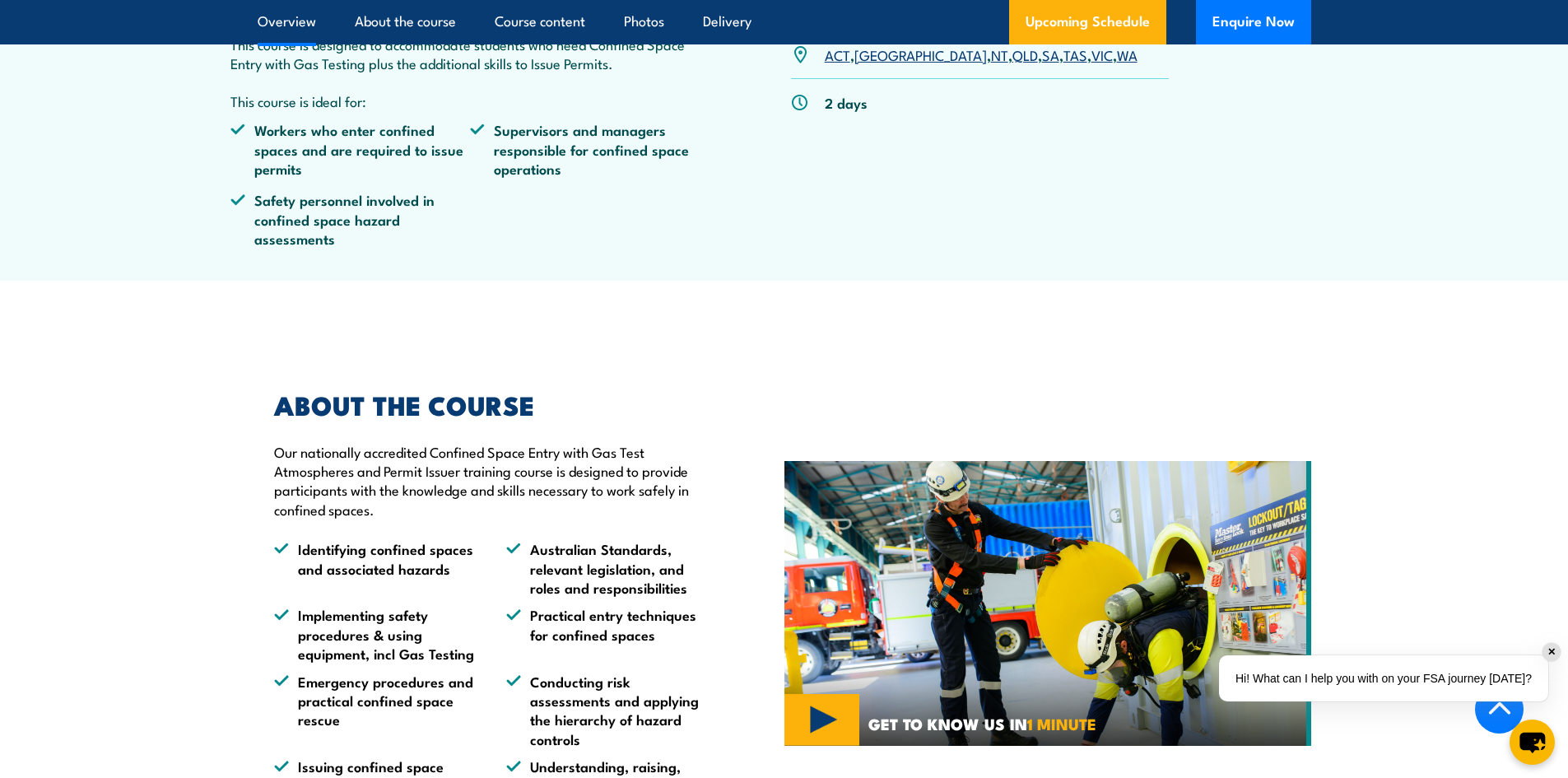
click at [1092, 57] on link "VIC" at bounding box center [1102, 54] width 21 height 20
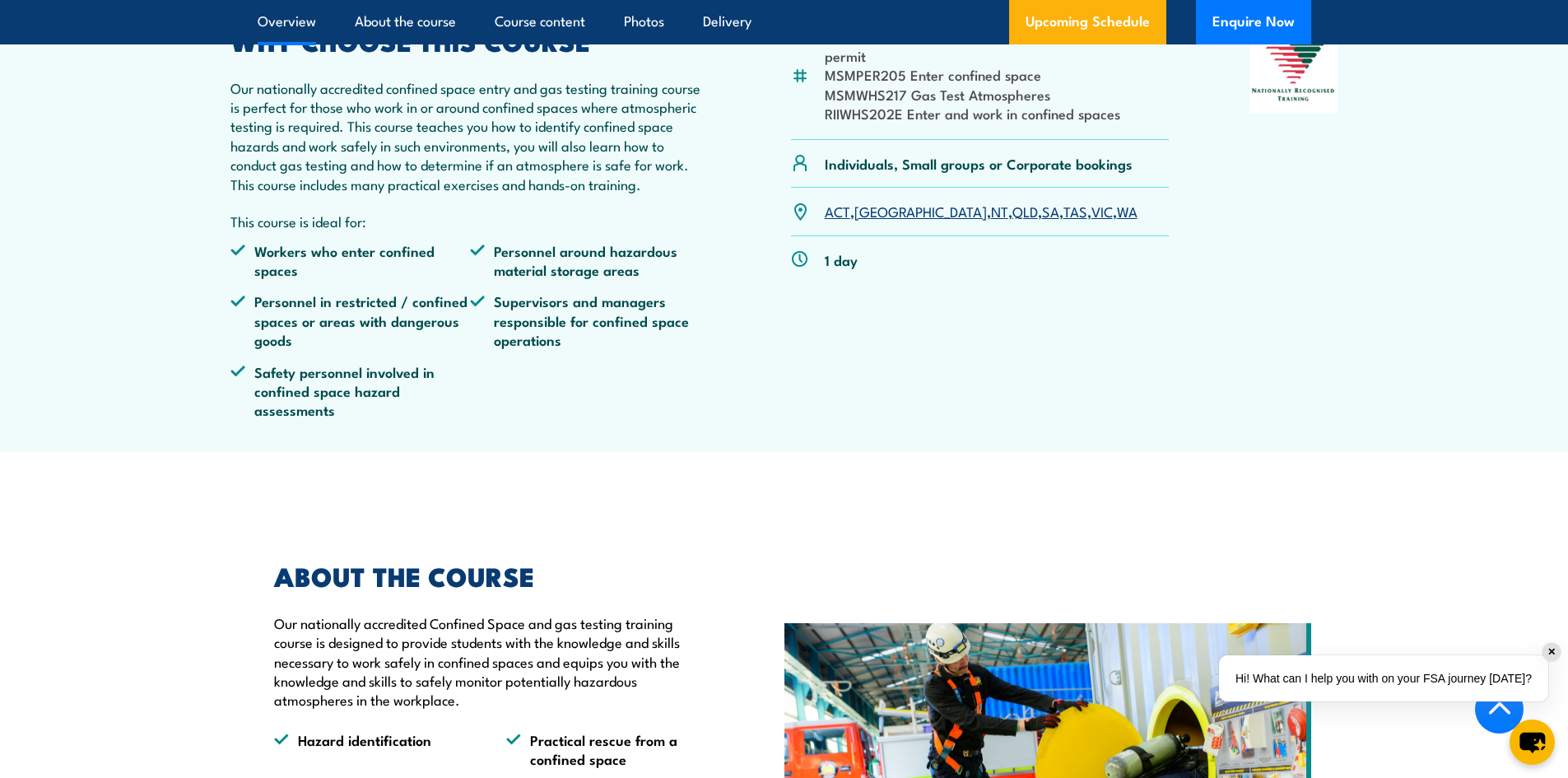
scroll to position [412, 0]
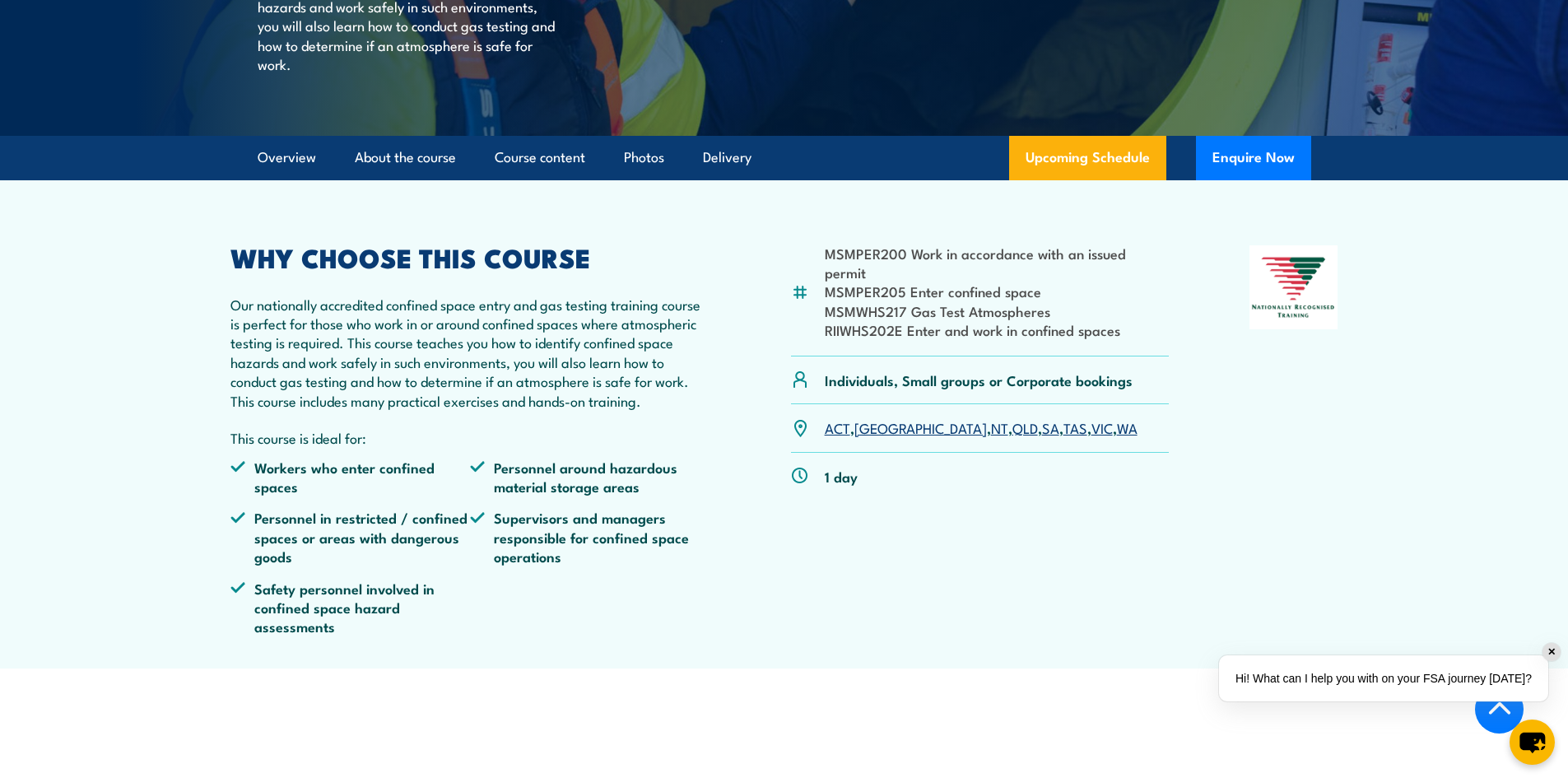
click at [1092, 437] on link "VIC" at bounding box center [1102, 427] width 21 height 20
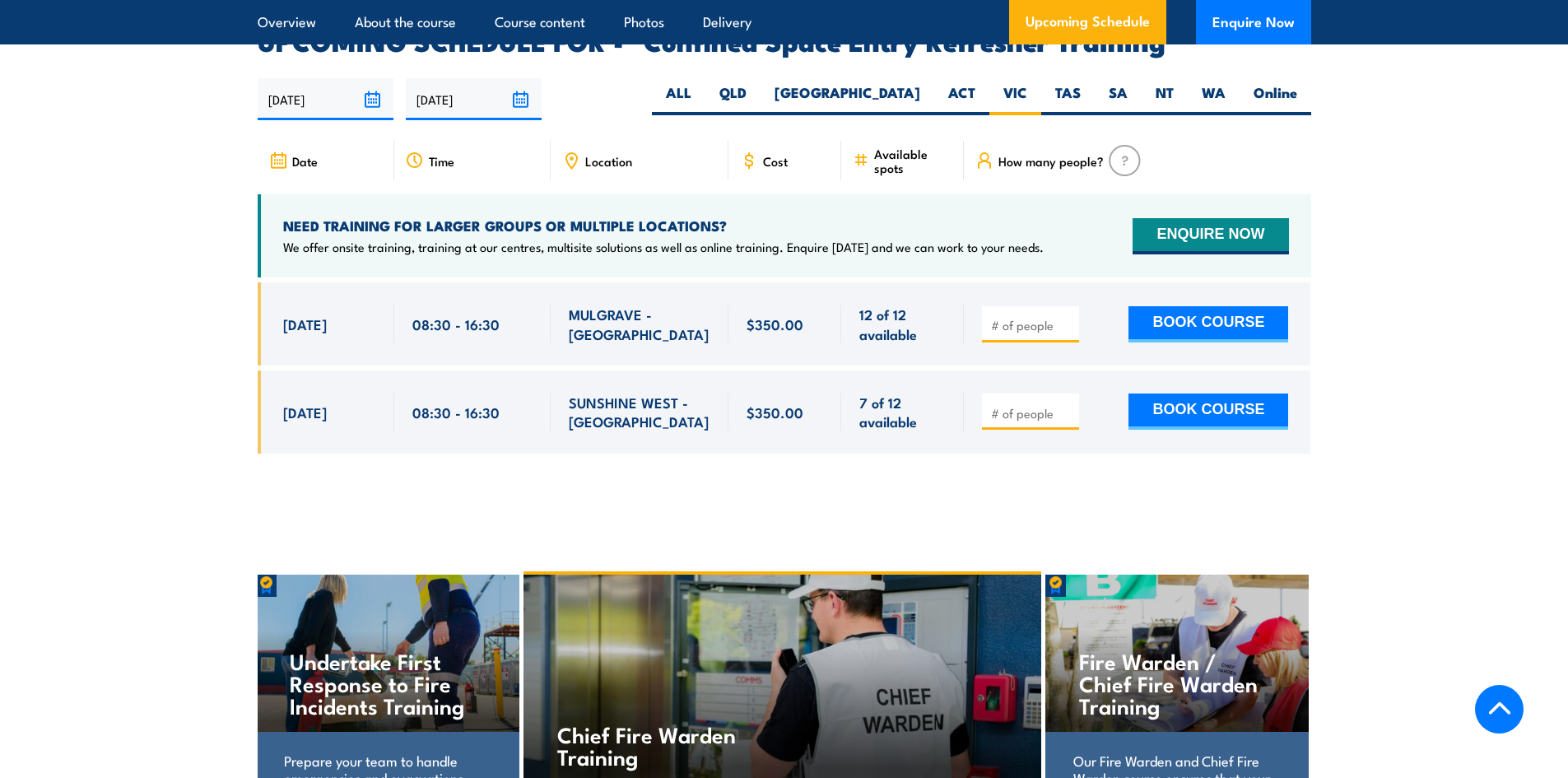
scroll to position [2919, 0]
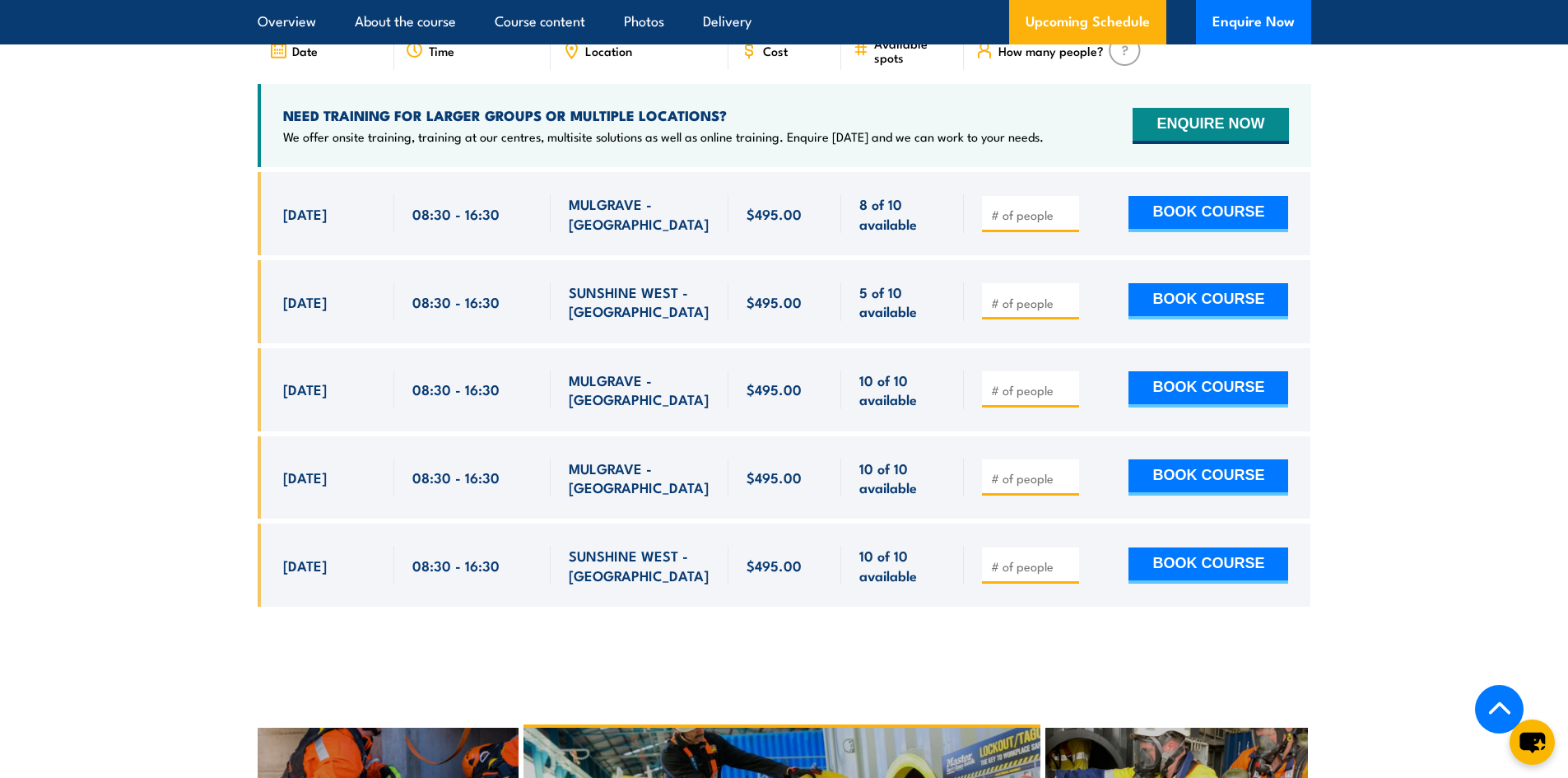
scroll to position [3193, 0]
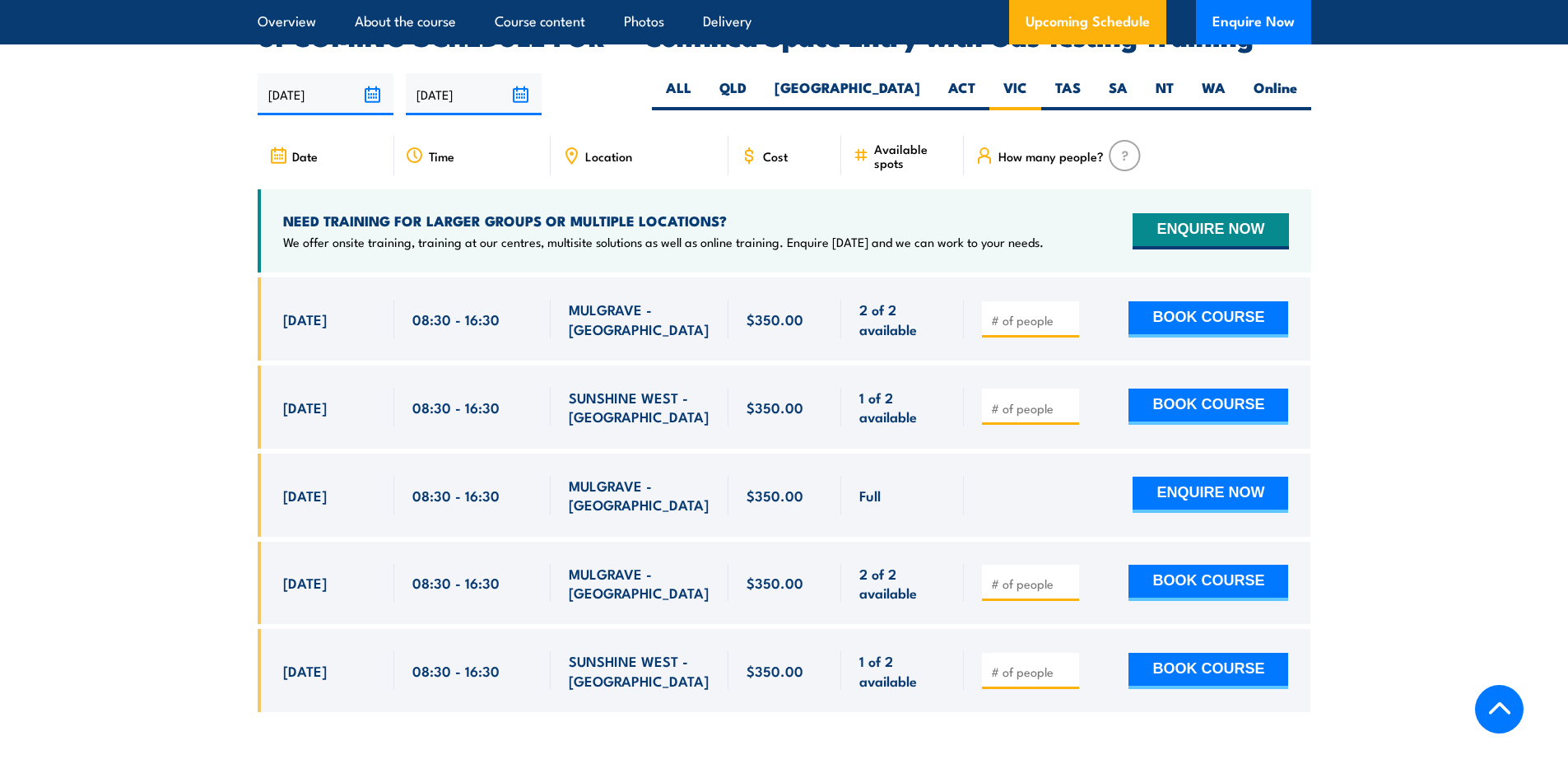
scroll to position [3043, 0]
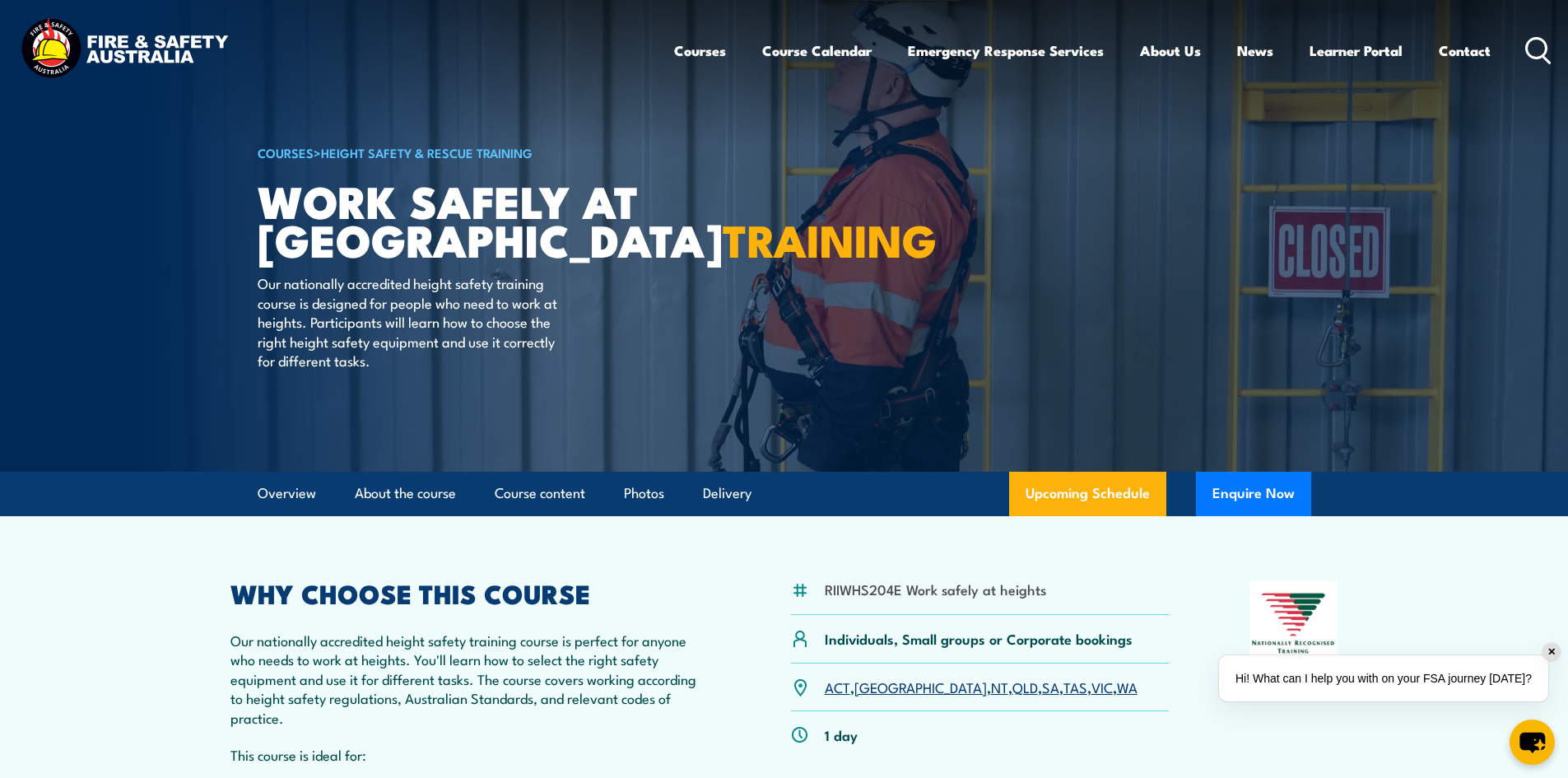
click at [1092, 687] on link "VIC" at bounding box center [1102, 686] width 21 height 20
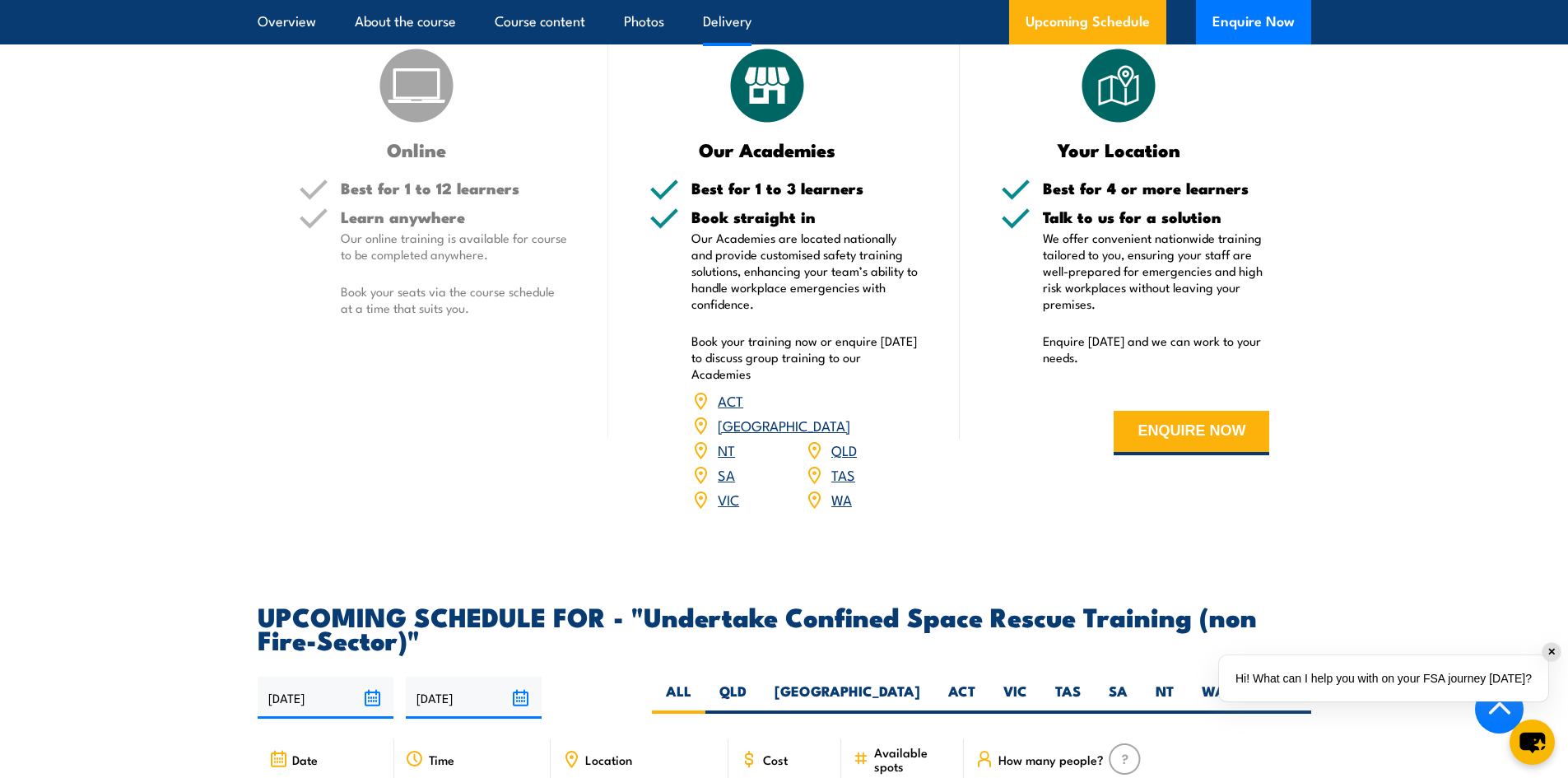
scroll to position [2716, 0]
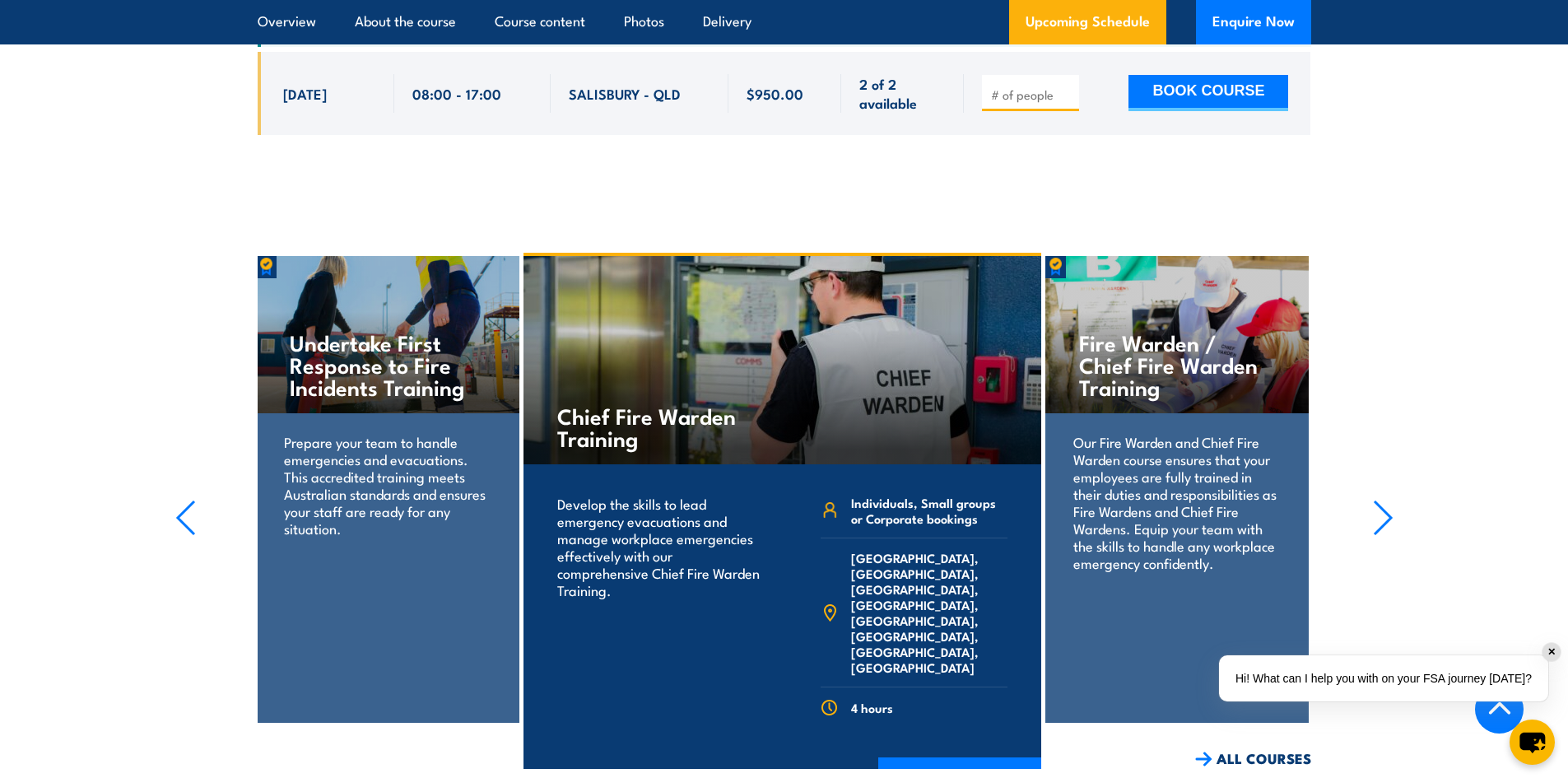
scroll to position [2552, 0]
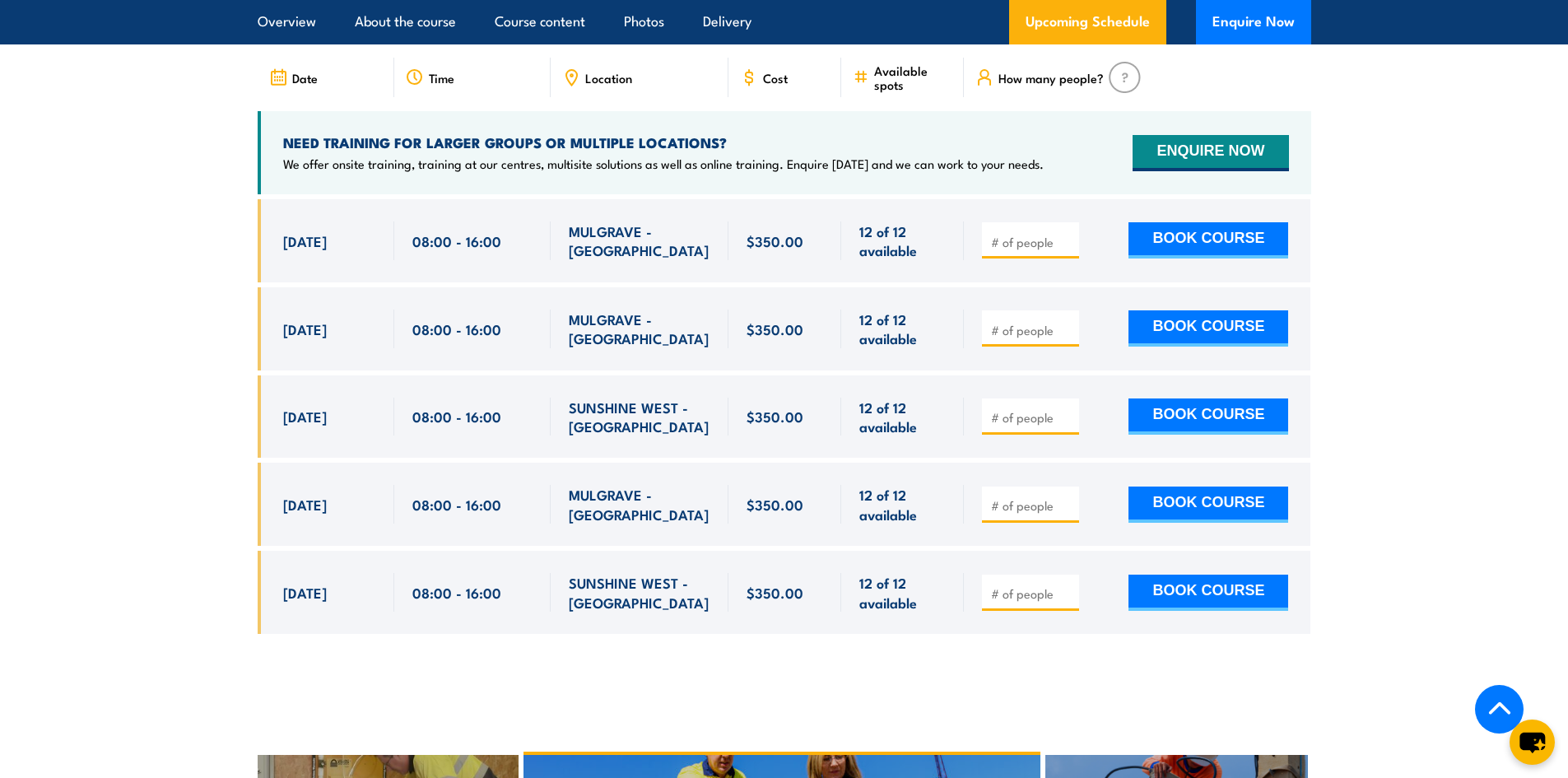
scroll to position [2716, 0]
